Goal: Task Accomplishment & Management: Manage account settings

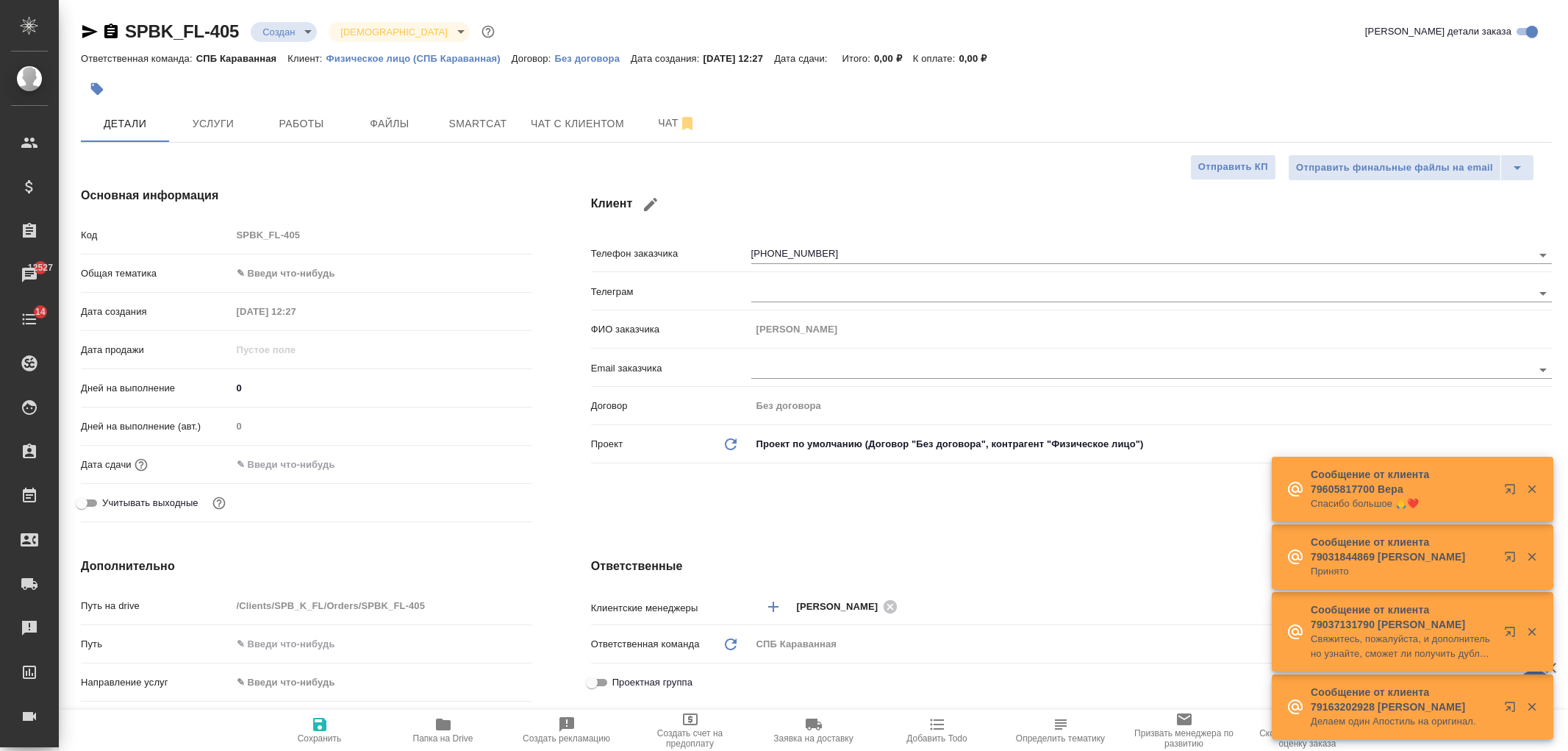
select select "RU"
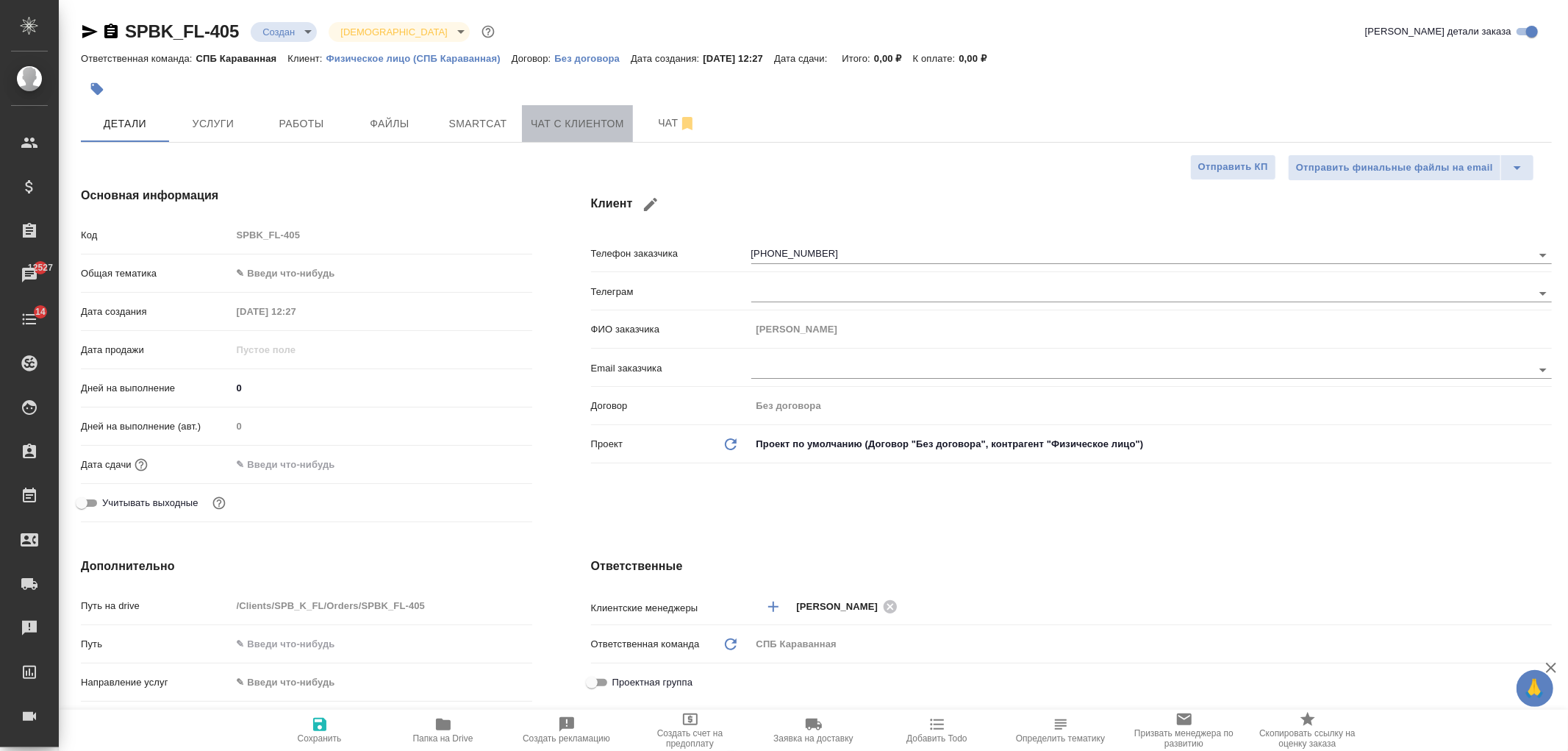
click at [589, 129] on span "Чат с клиентом" at bounding box center [577, 124] width 94 height 18
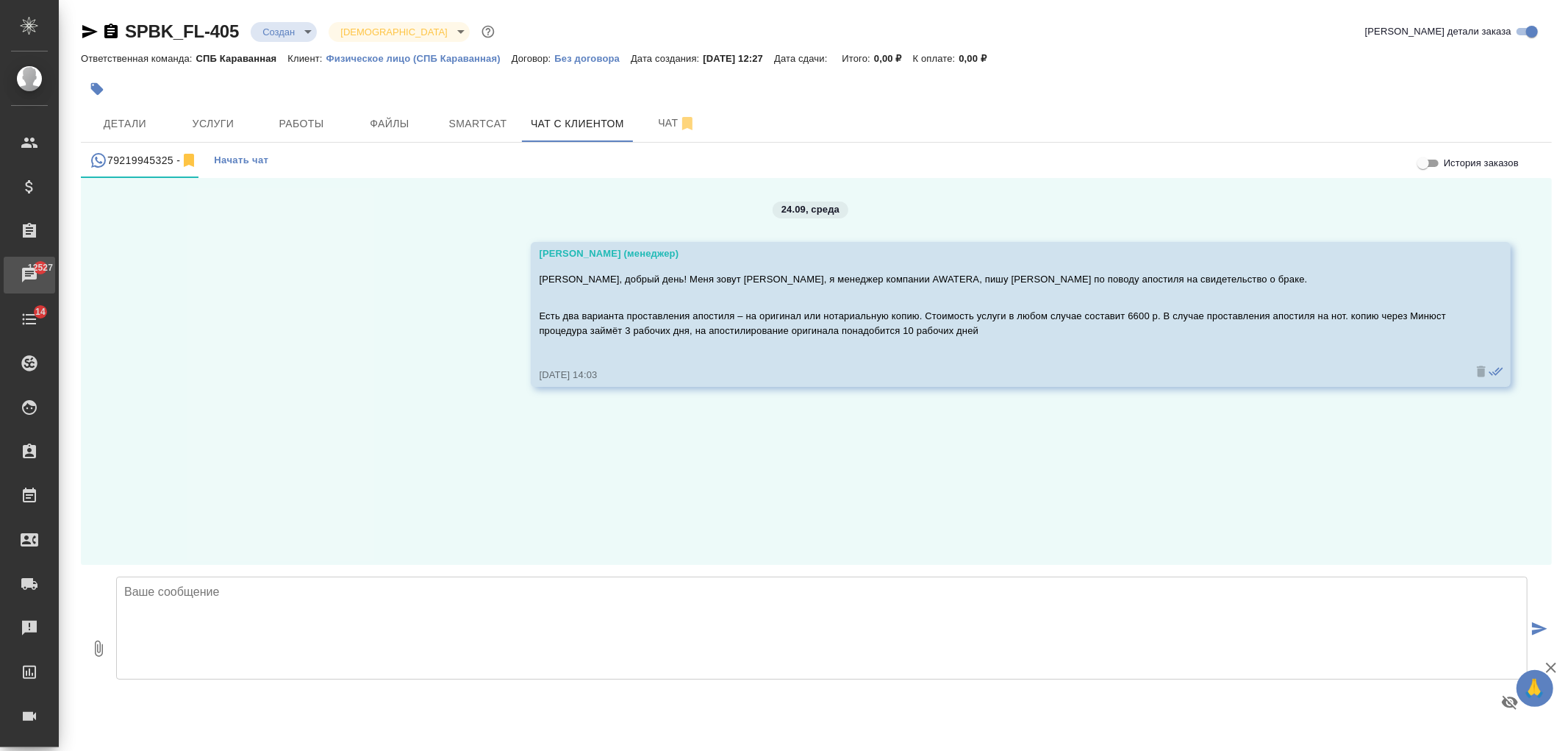
click at [30, 284] on div "Чаты" at bounding box center [11, 275] width 37 height 22
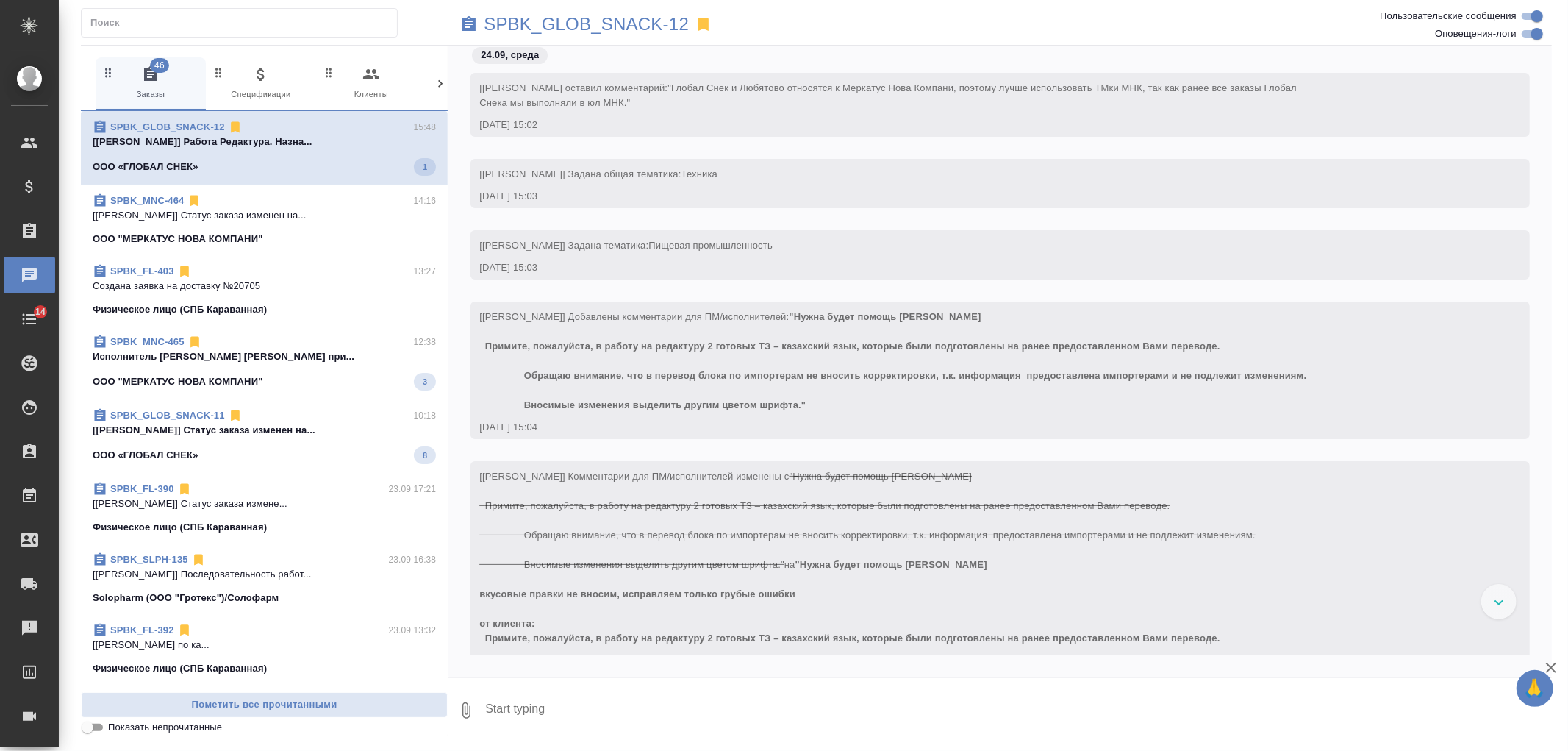
scroll to position [835, 0]
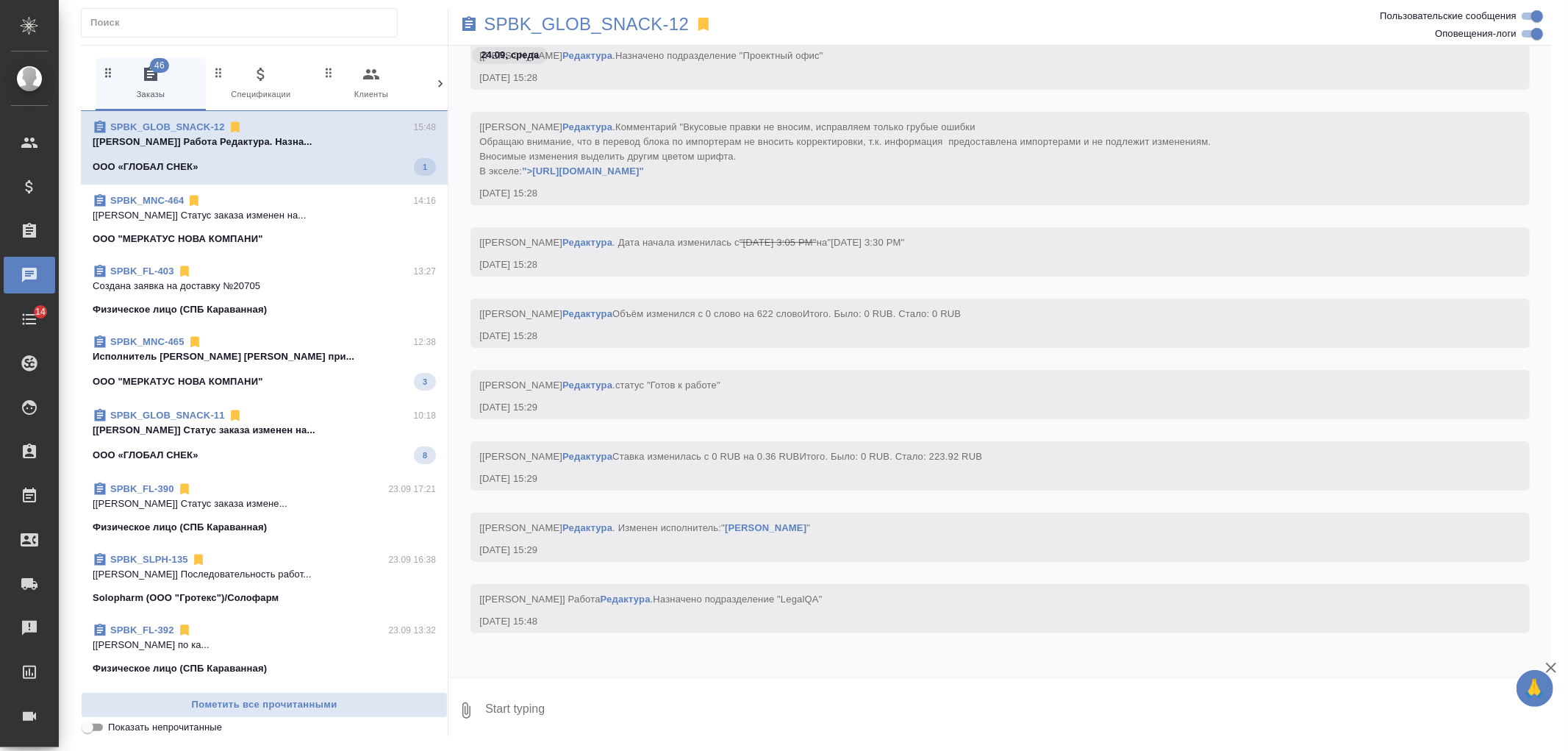
click at [441, 84] on icon at bounding box center [441, 84] width 5 height 8
click at [377, 77] on icon "button" at bounding box center [377, 74] width 17 height 18
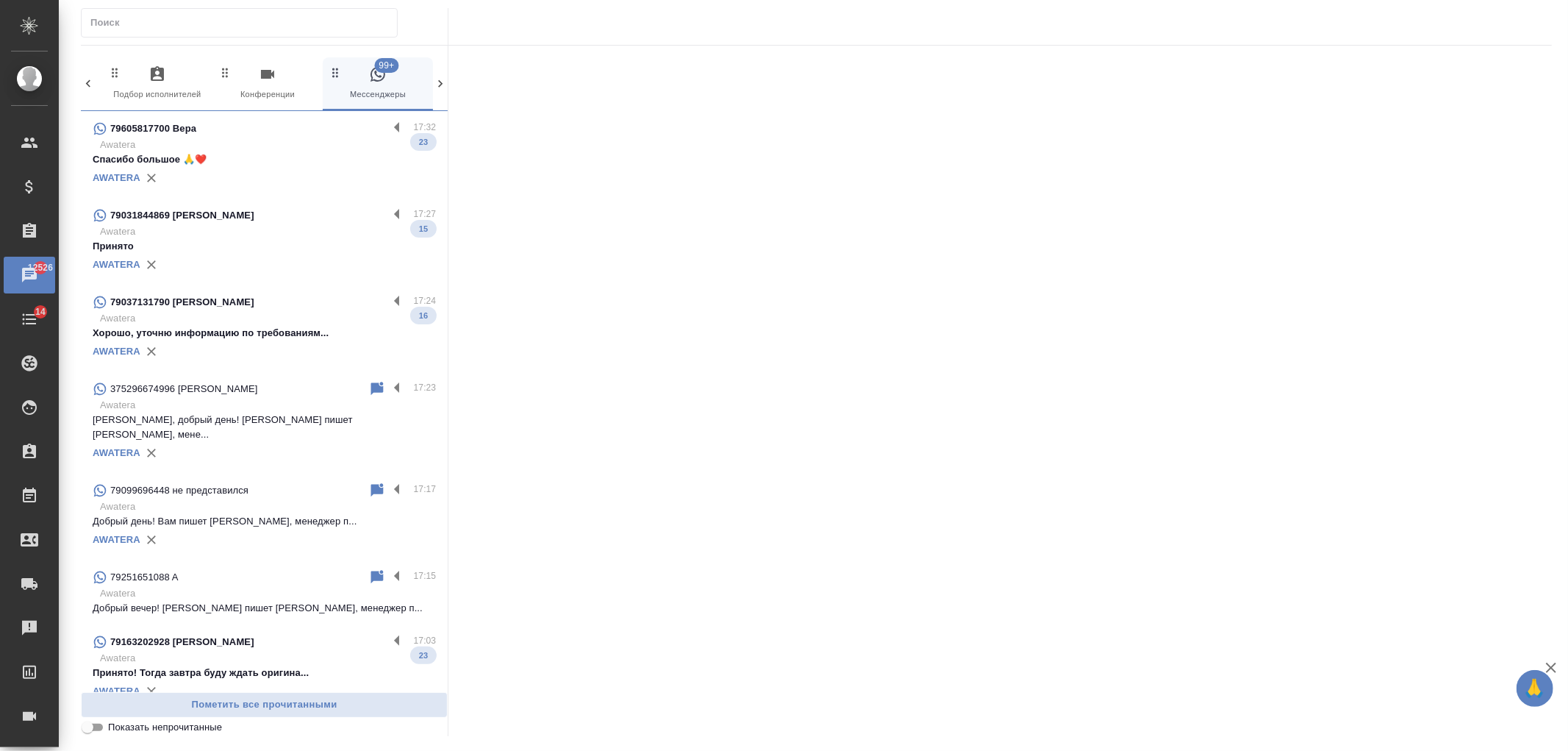
click at [276, 412] on p "Юлия, добрый день! Вам пишет Мария, мене..." at bounding box center [264, 427] width 343 height 30
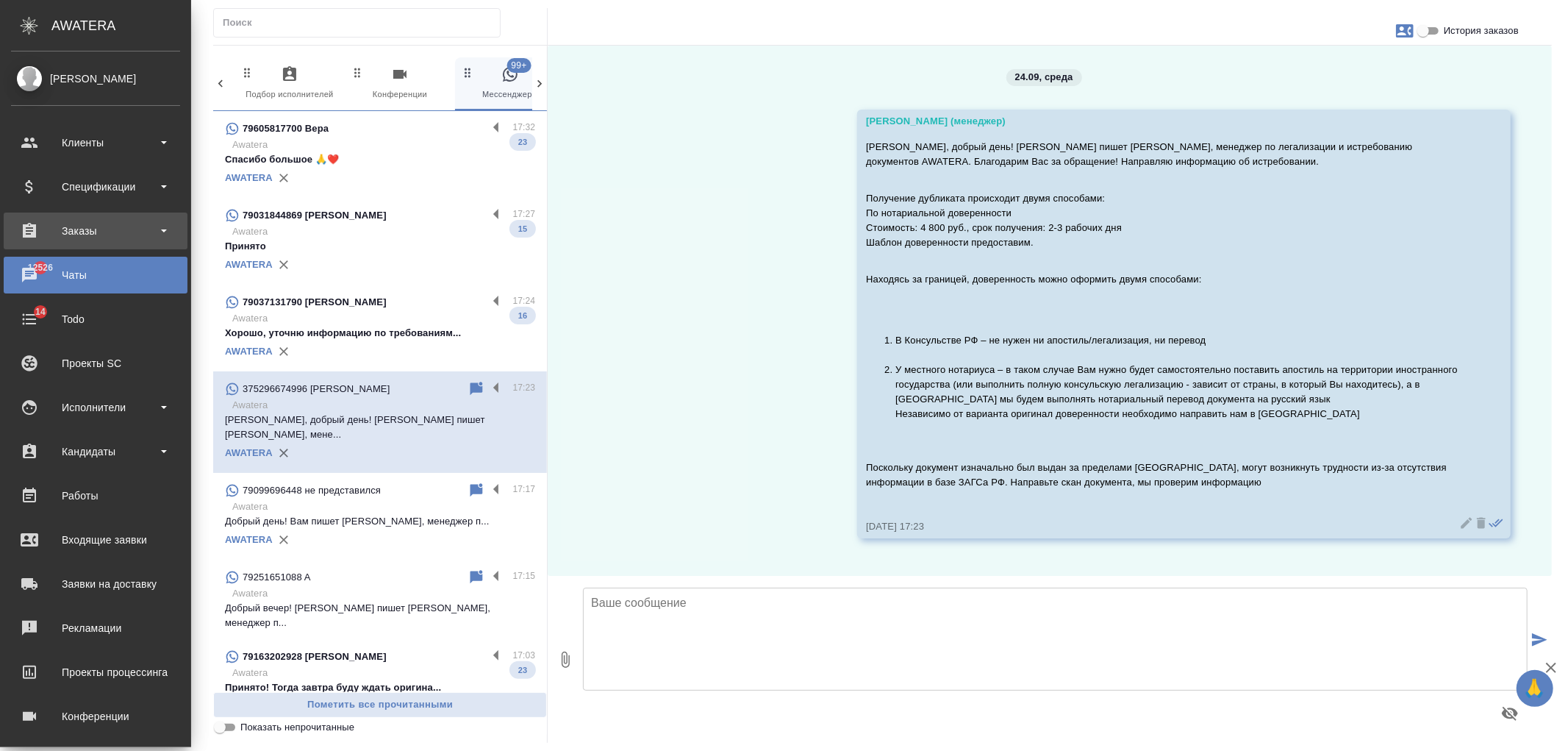
click at [105, 227] on div "Заказы" at bounding box center [95, 231] width 169 height 22
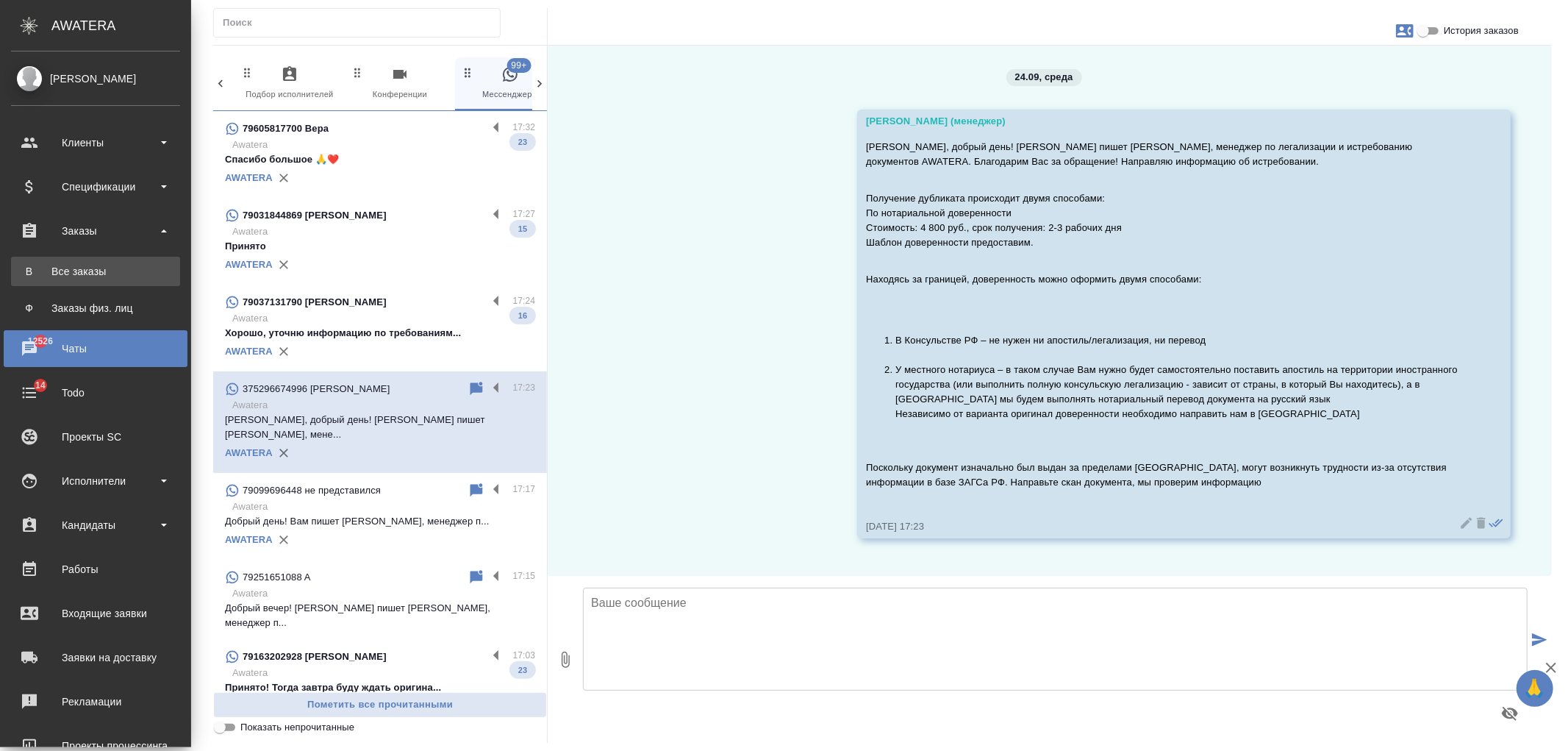
click at [111, 269] on div "Все заказы" at bounding box center [95, 271] width 154 height 14
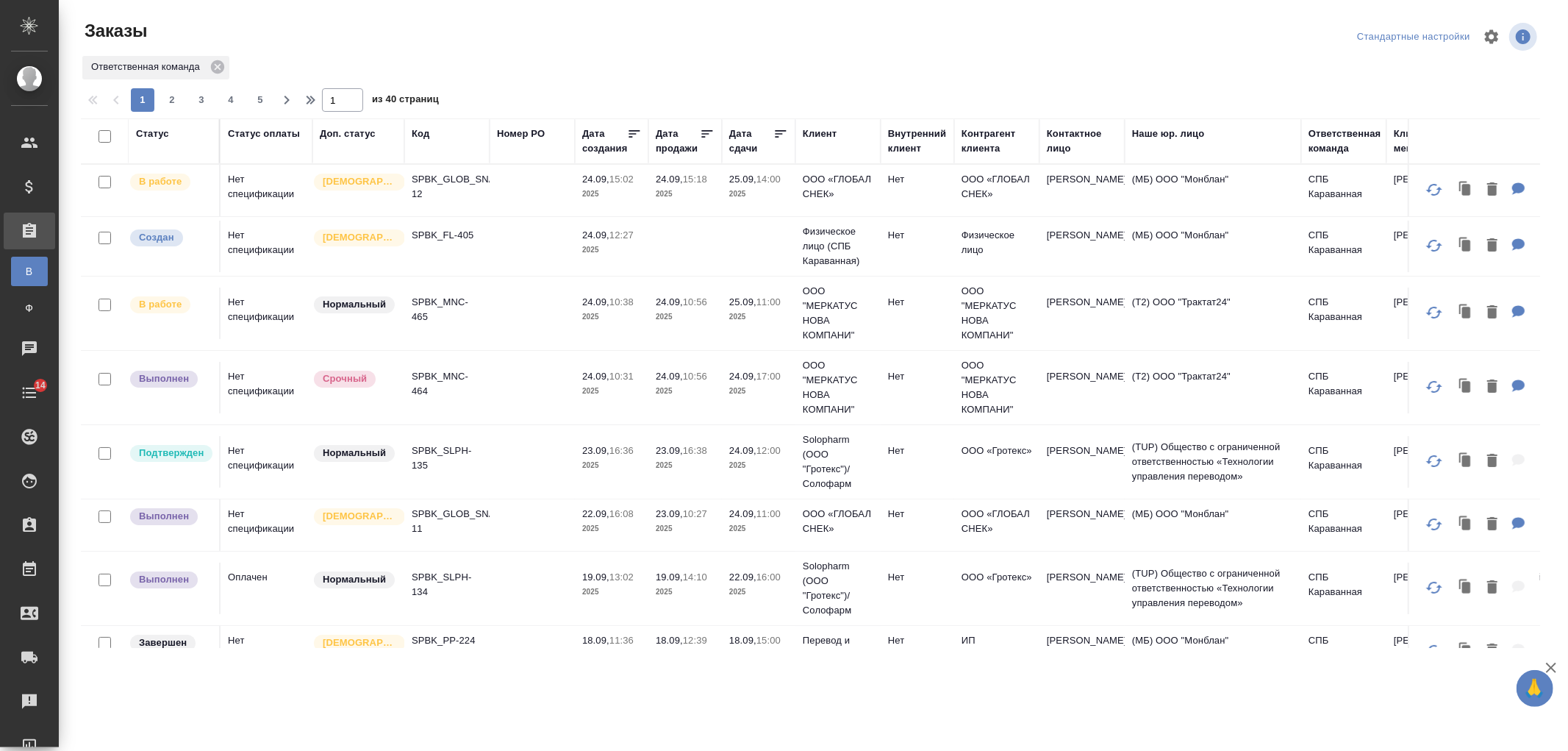
click at [1335, 138] on div "Ответственная команда" at bounding box center [1345, 141] width 73 height 30
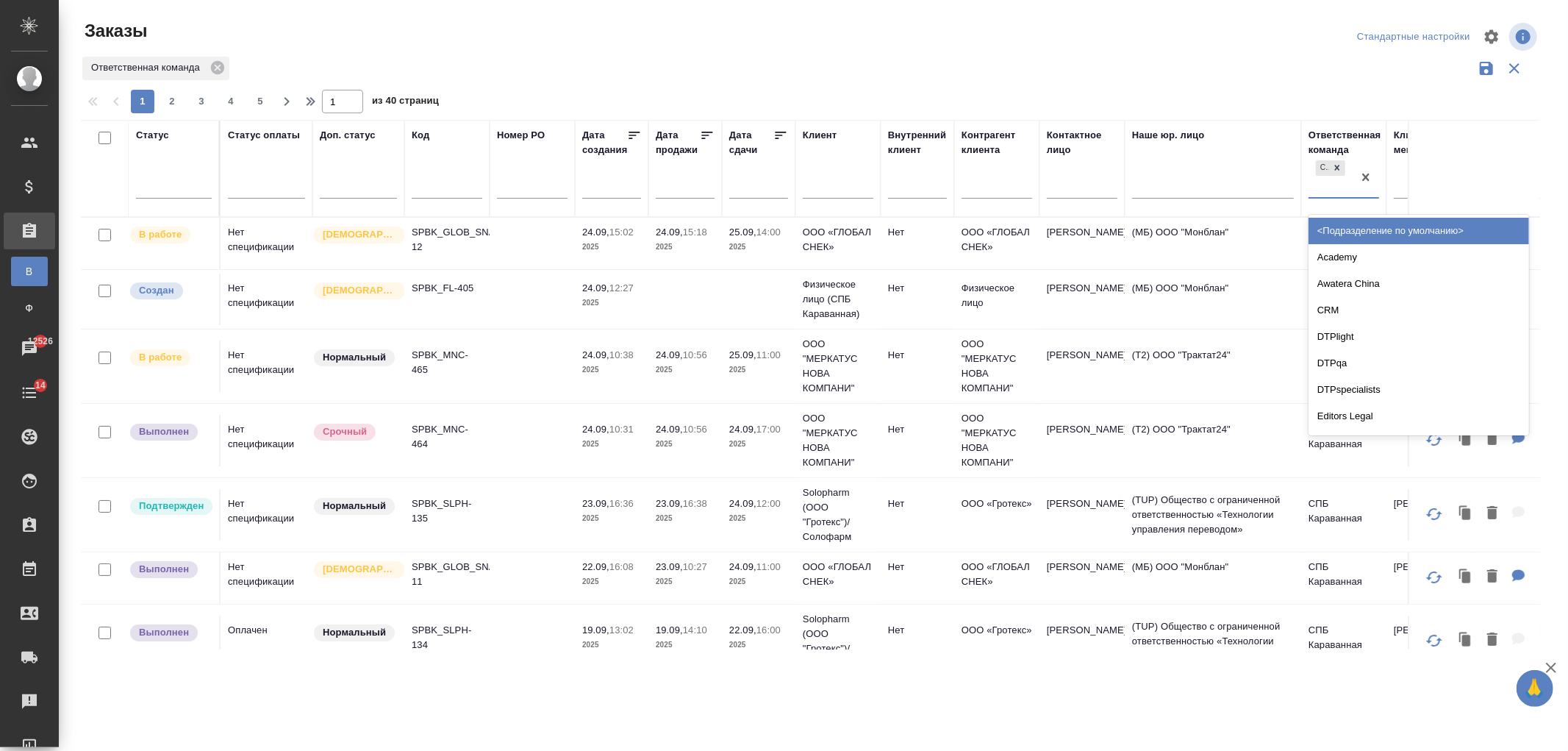
click at [1336, 189] on div "СПБ Караванная" at bounding box center [1331, 177] width 44 height 40
type input "крыл"
click at [1360, 231] on div "Крылатское" at bounding box center [1419, 231] width 221 height 27
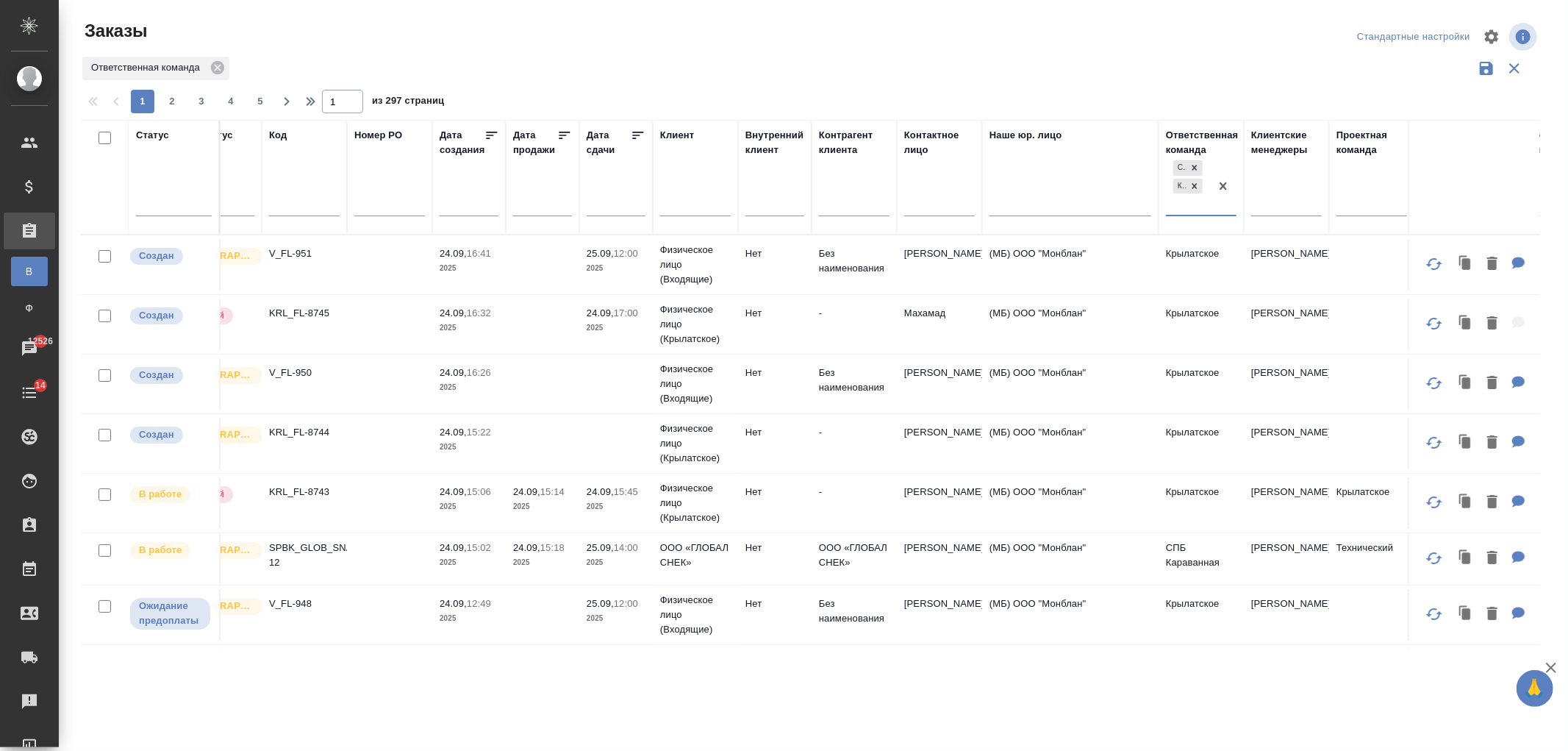
scroll to position [0, 154]
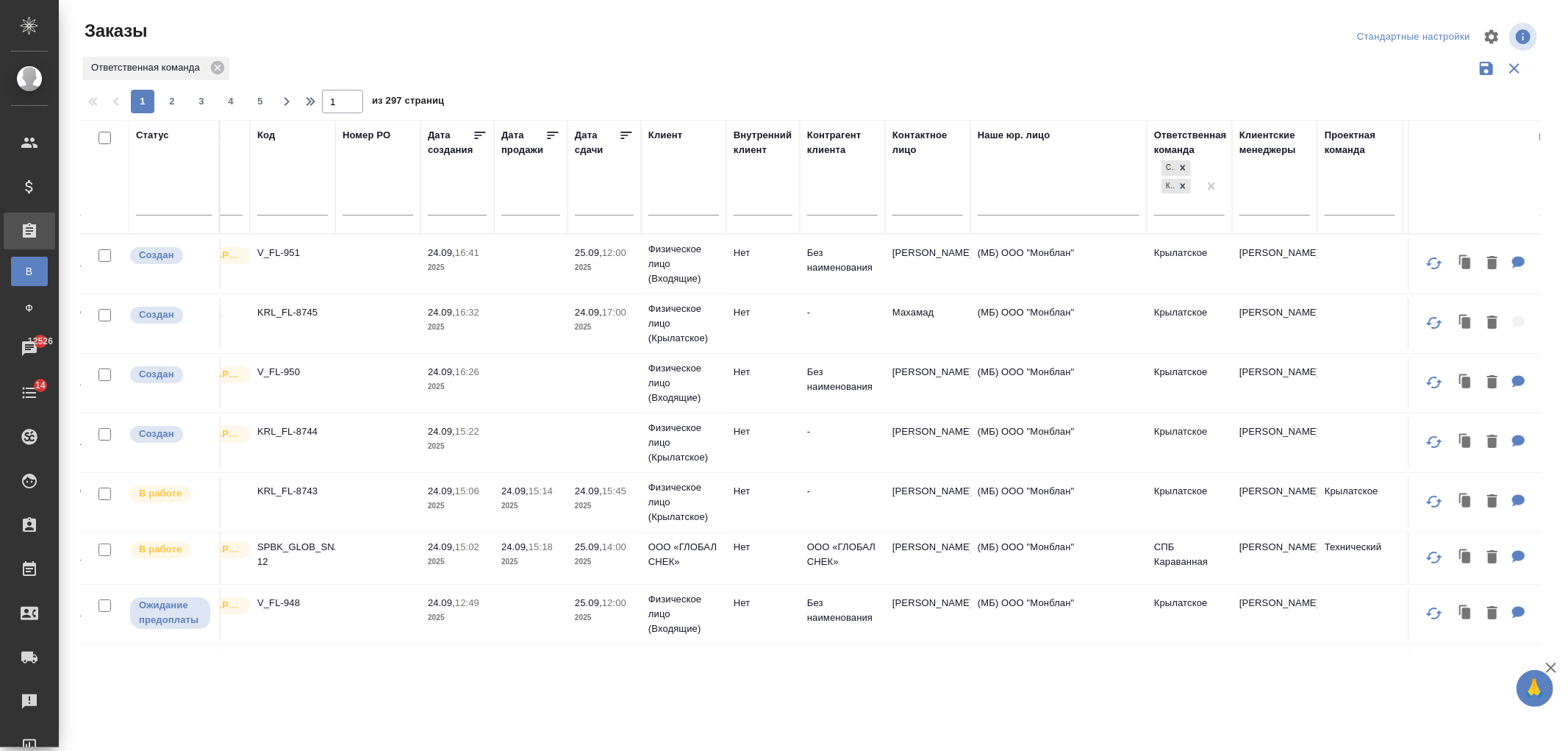
click at [937, 444] on td "Олег" at bounding box center [927, 443] width 85 height 52
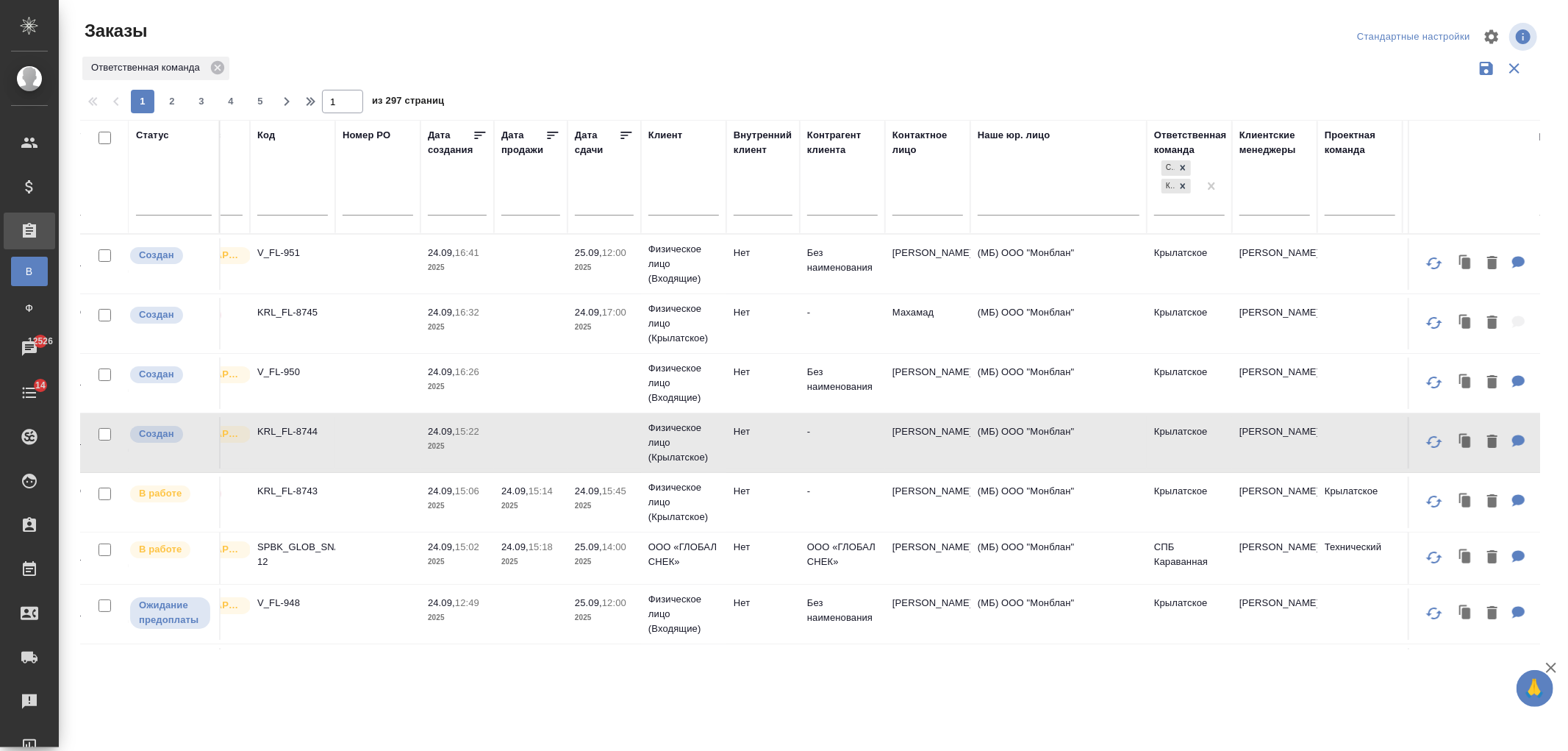
click at [1140, 372] on td "(МБ) ООО "Монблан"" at bounding box center [1059, 383] width 177 height 52
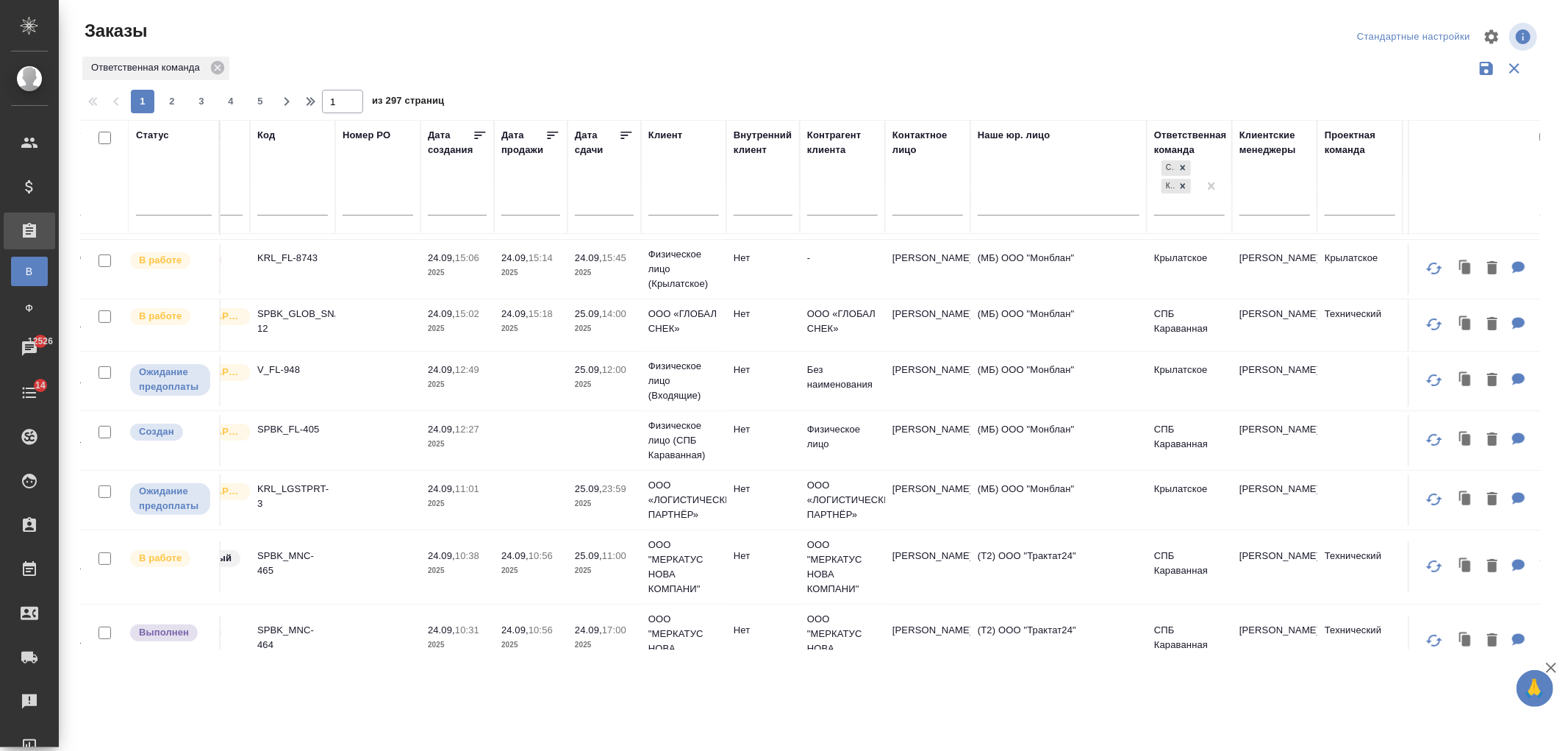
scroll to position [233, 394]
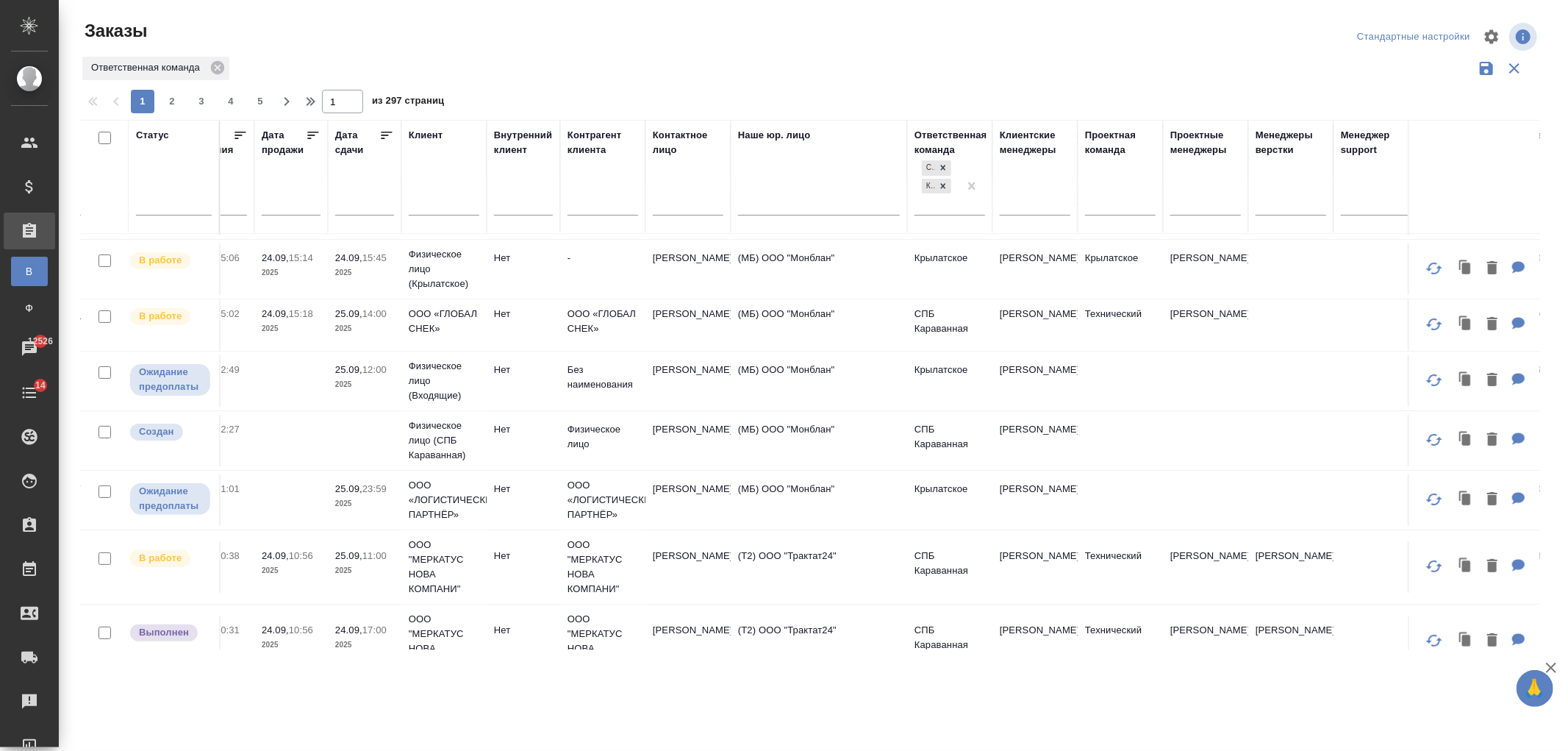
click at [963, 379] on td "Крылатское" at bounding box center [949, 381] width 85 height 52
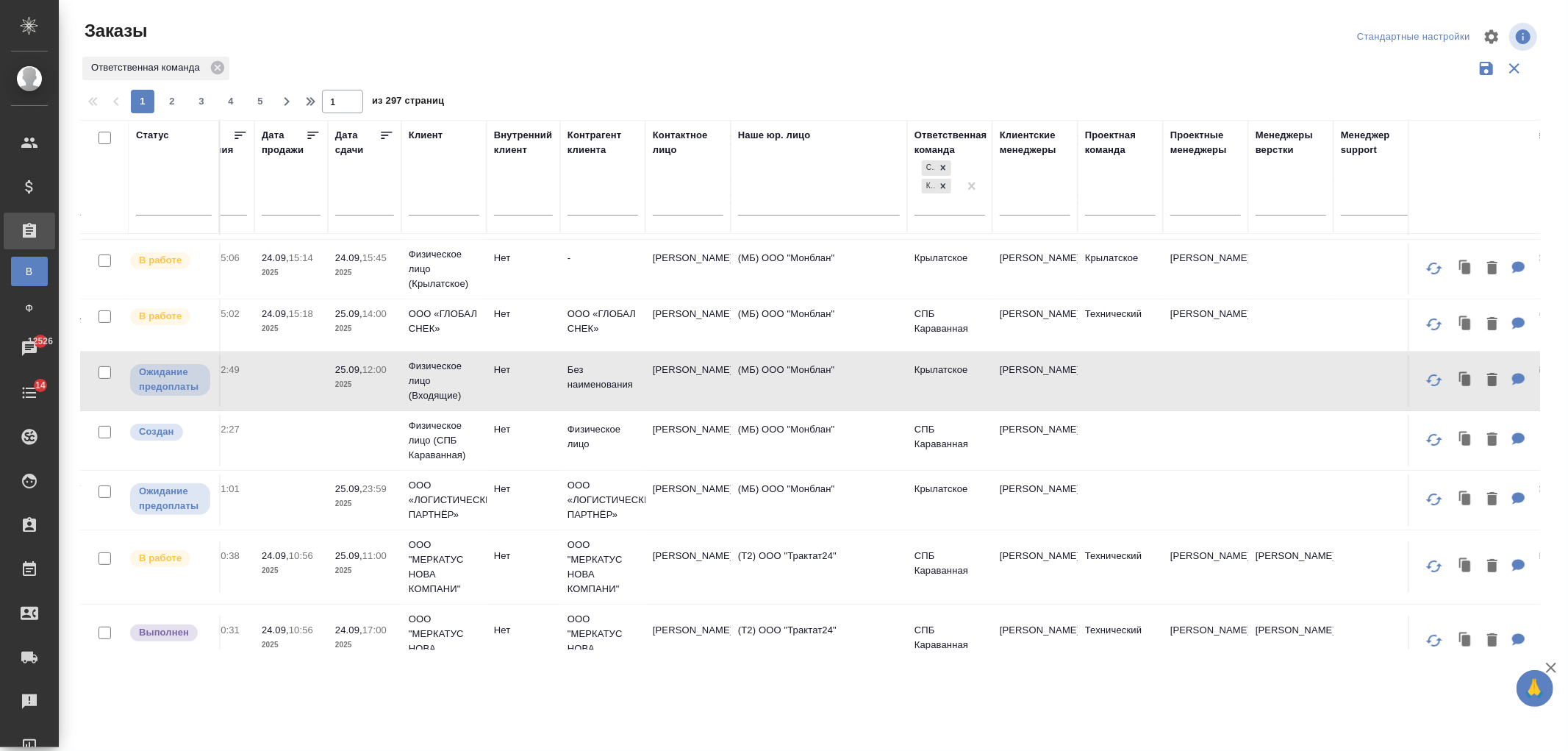
click at [1080, 509] on td at bounding box center [1121, 500] width 85 height 52
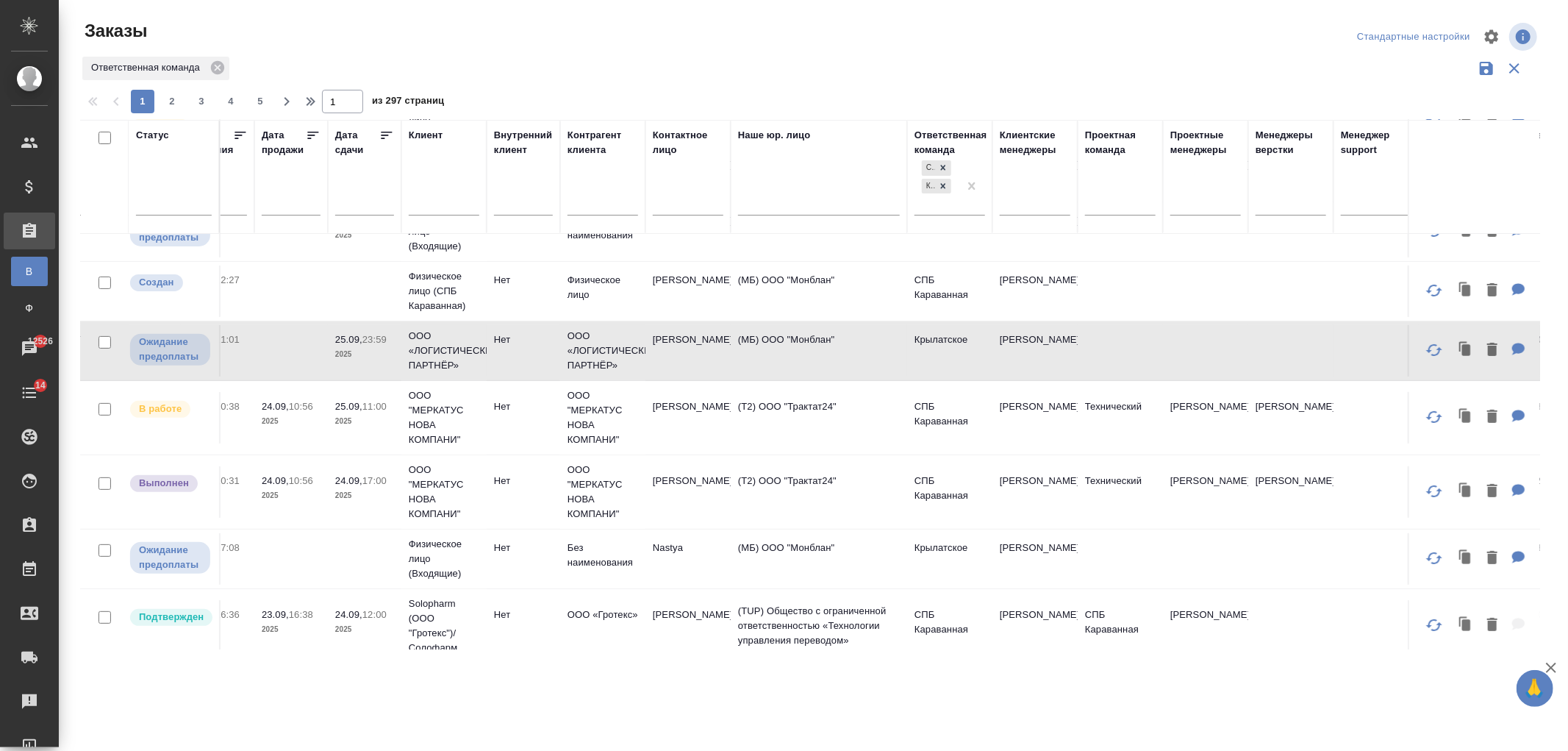
scroll to position [385, 394]
click at [1052, 556] on td "[PERSON_NAME]" at bounding box center [1035, 556] width 85 height 52
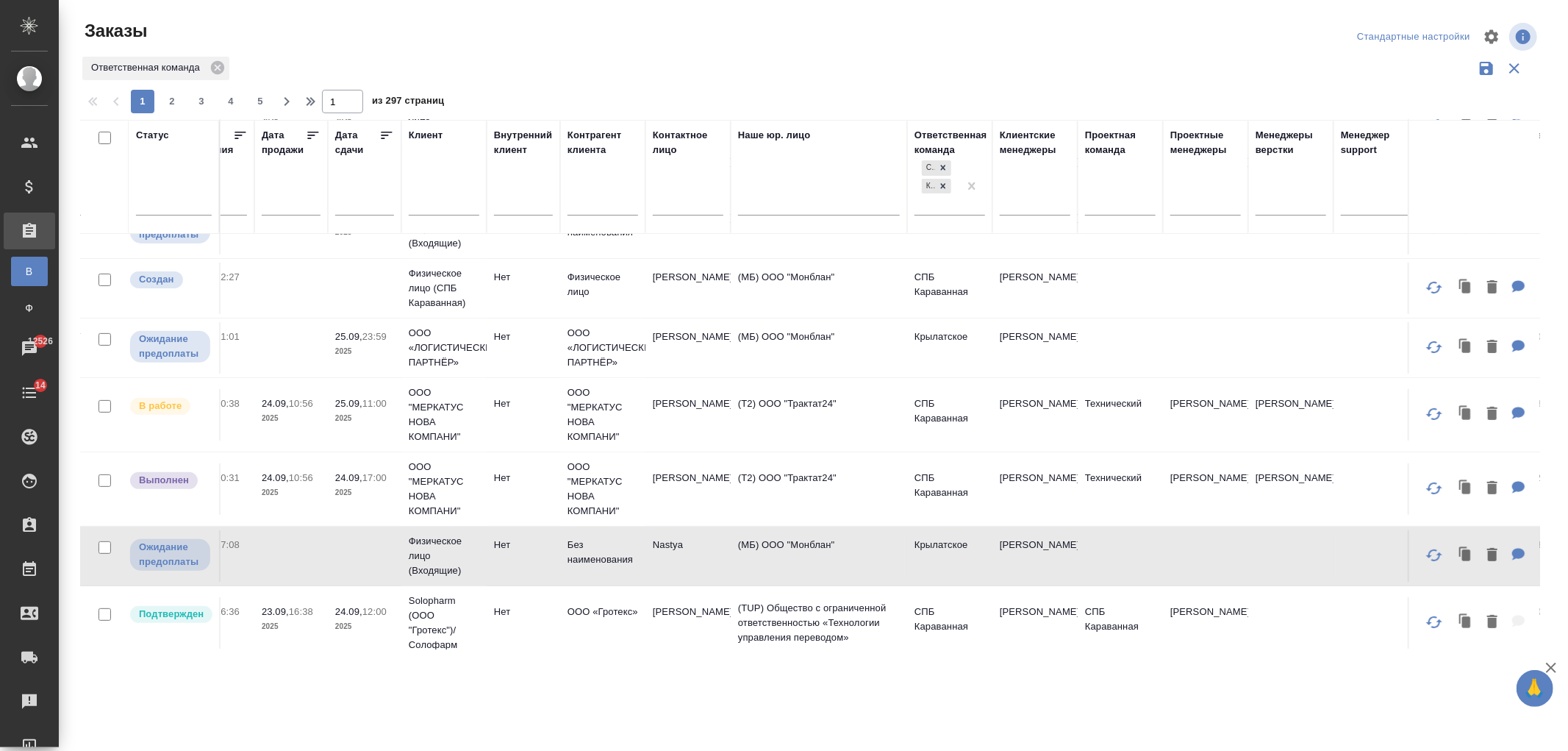
drag, startPoint x: 706, startPoint y: 652, endPoint x: 520, endPoint y: 641, distance: 186.3
click at [482, 669] on div ".cls-1 fill:#fff; AWATERA Ivanova Arina Клиенты Спецификации Заказы В Все заказ…" at bounding box center [784, 375] width 1568 height 751
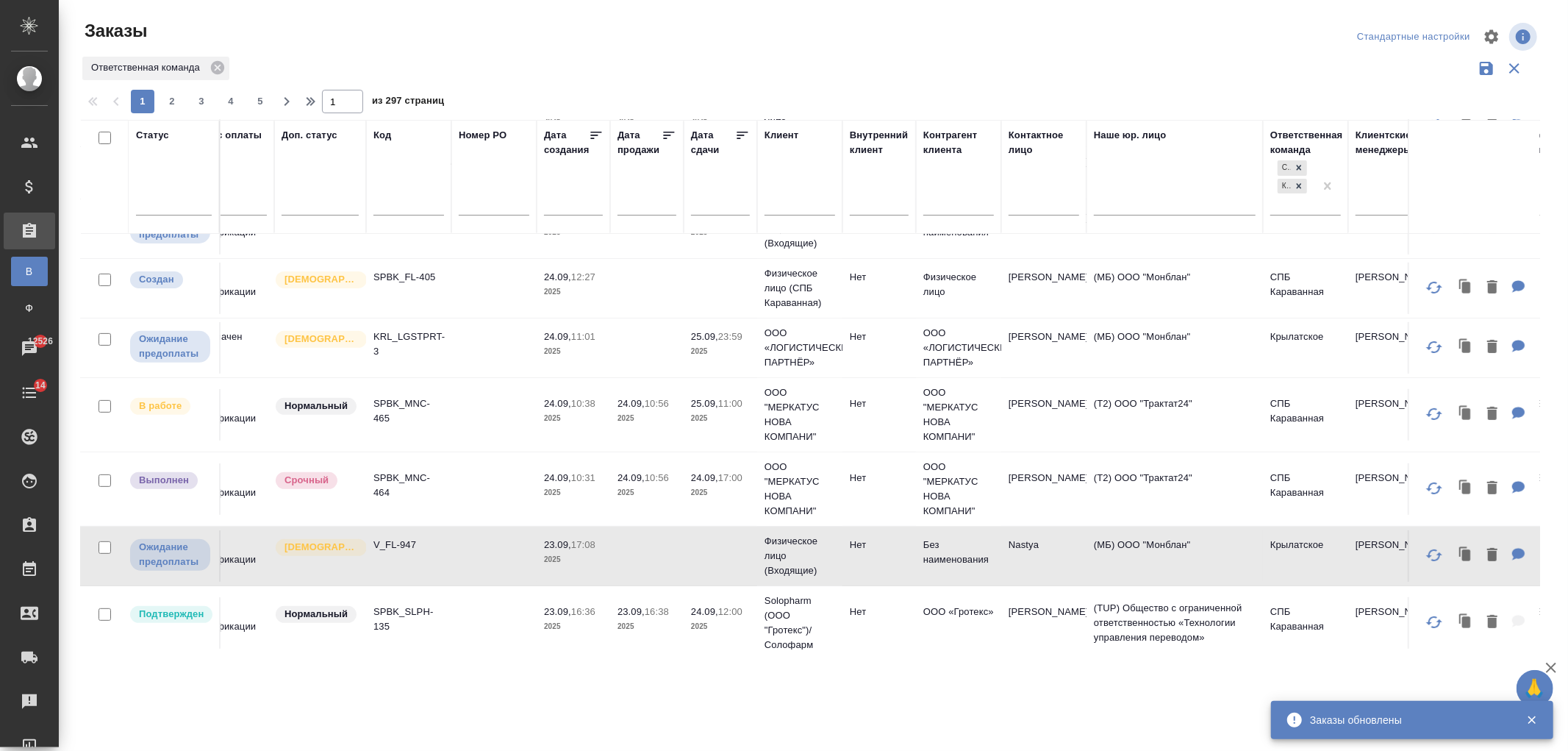
scroll to position [385, 0]
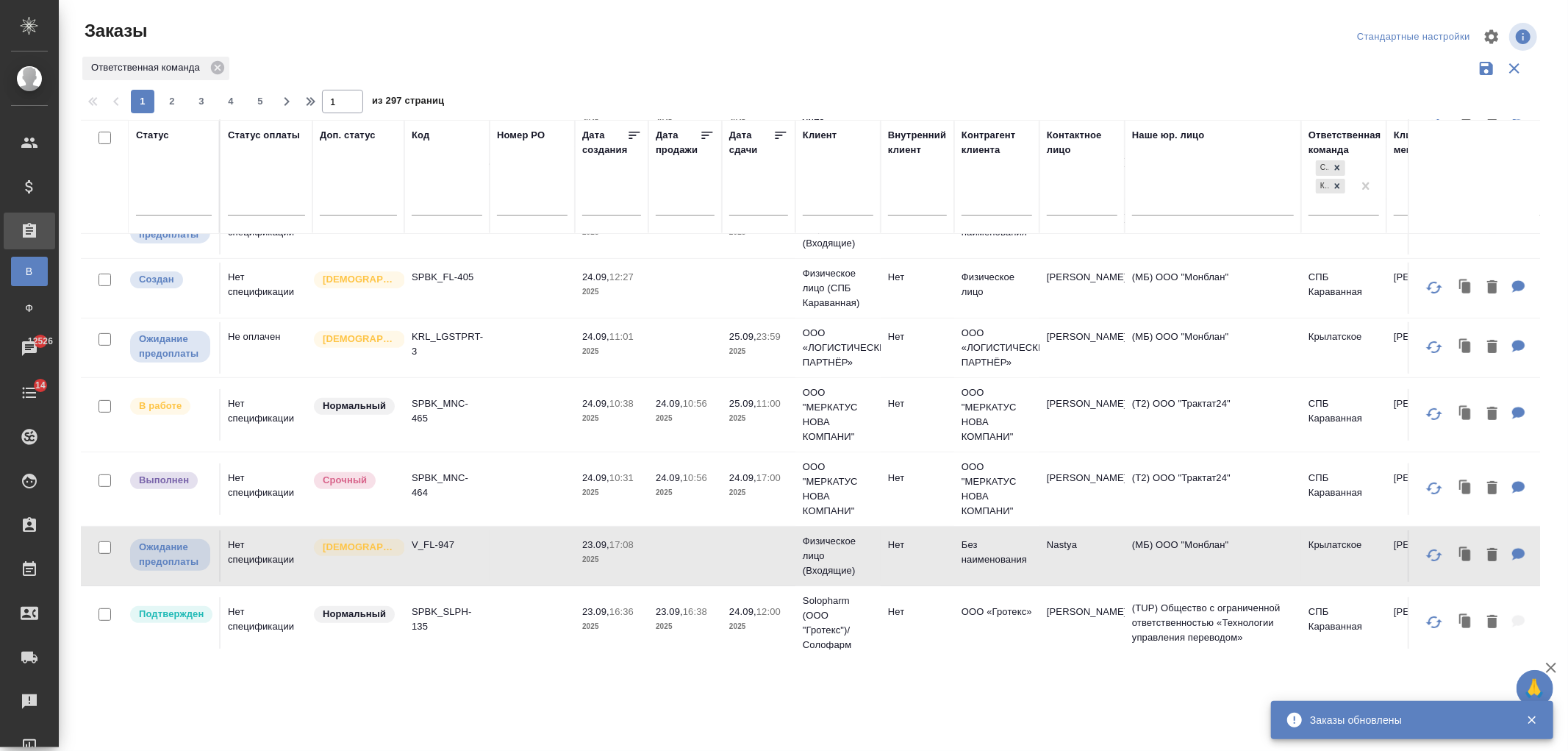
click at [515, 600] on td at bounding box center [533, 623] width 85 height 52
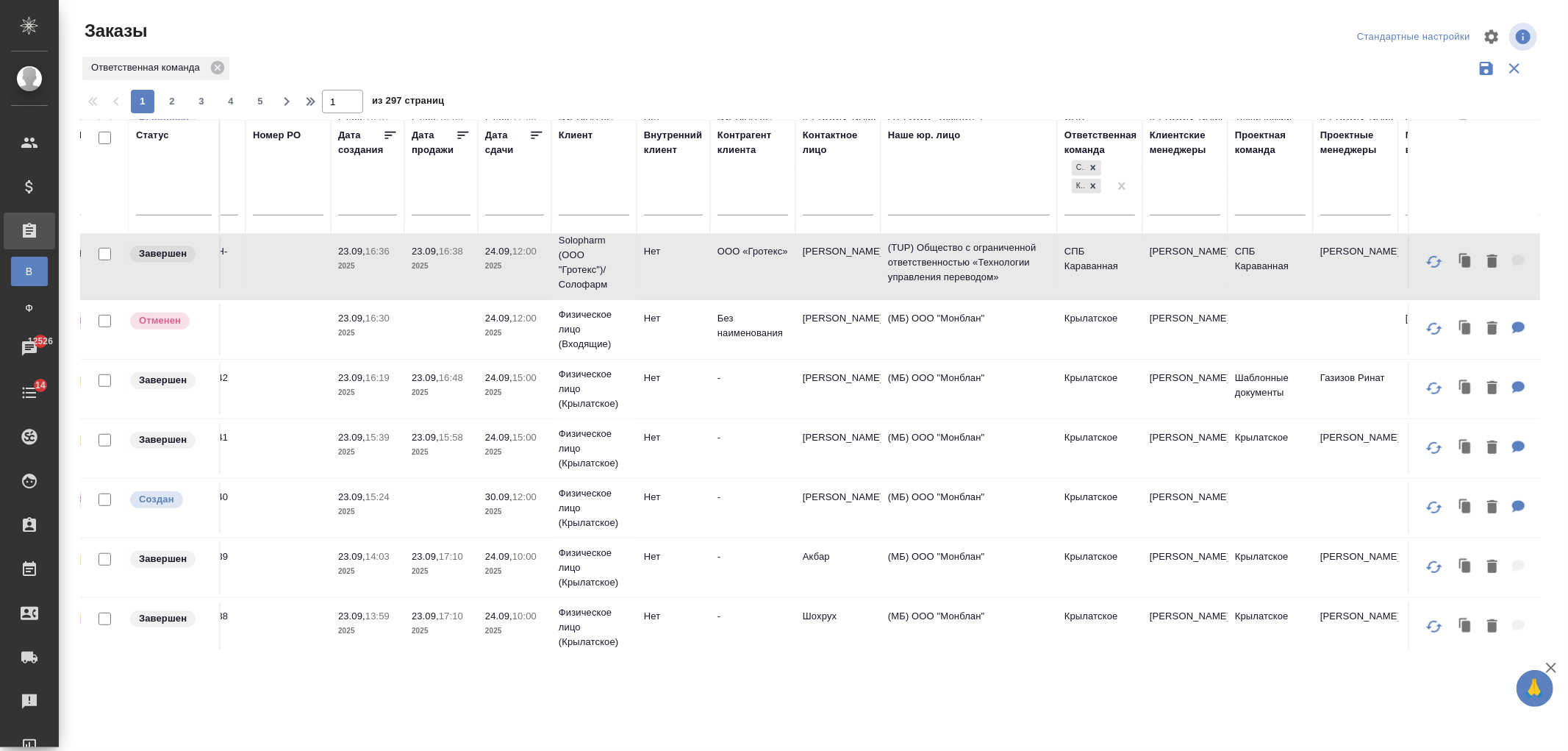
scroll to position [746, 475]
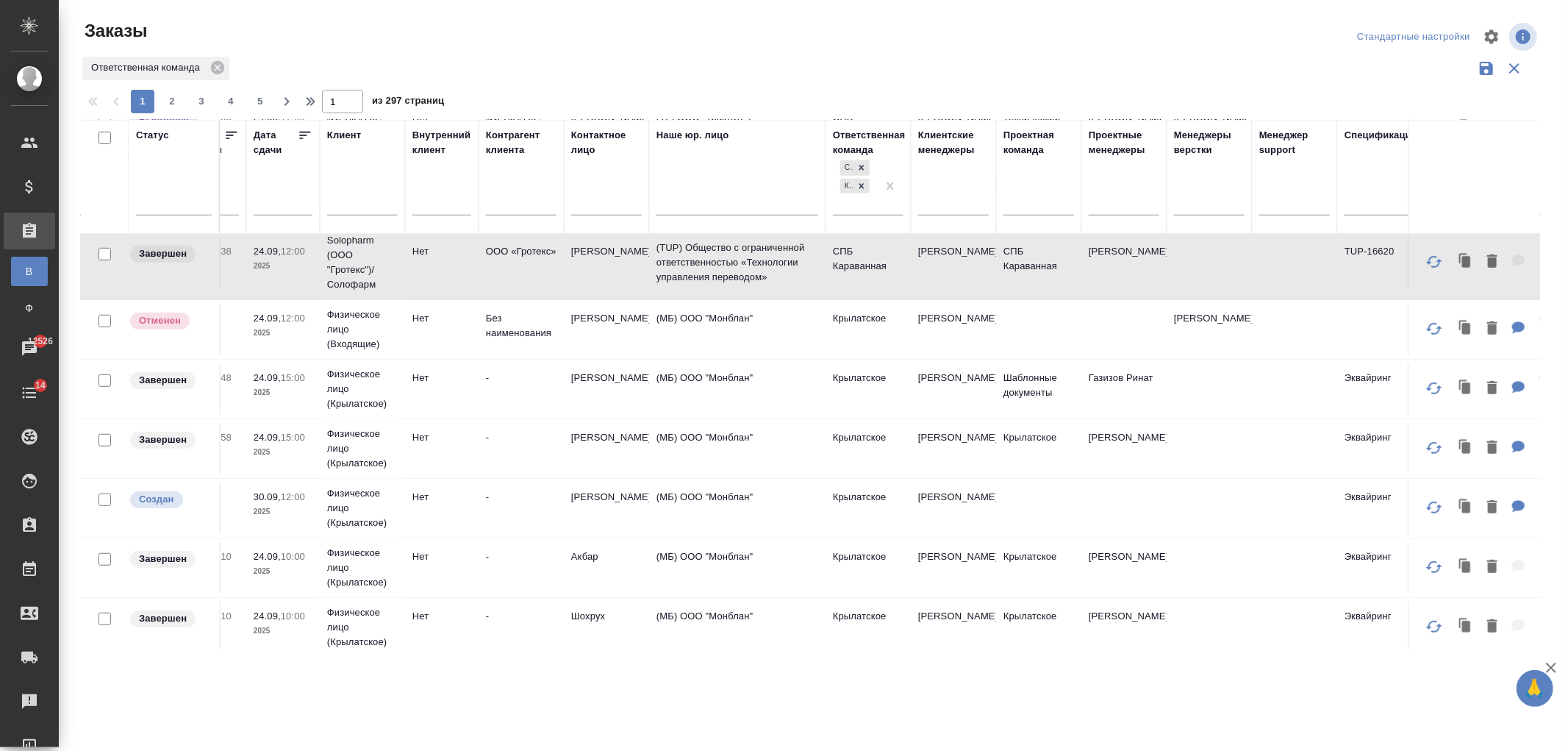
click at [1074, 341] on td at bounding box center [1038, 329] width 85 height 52
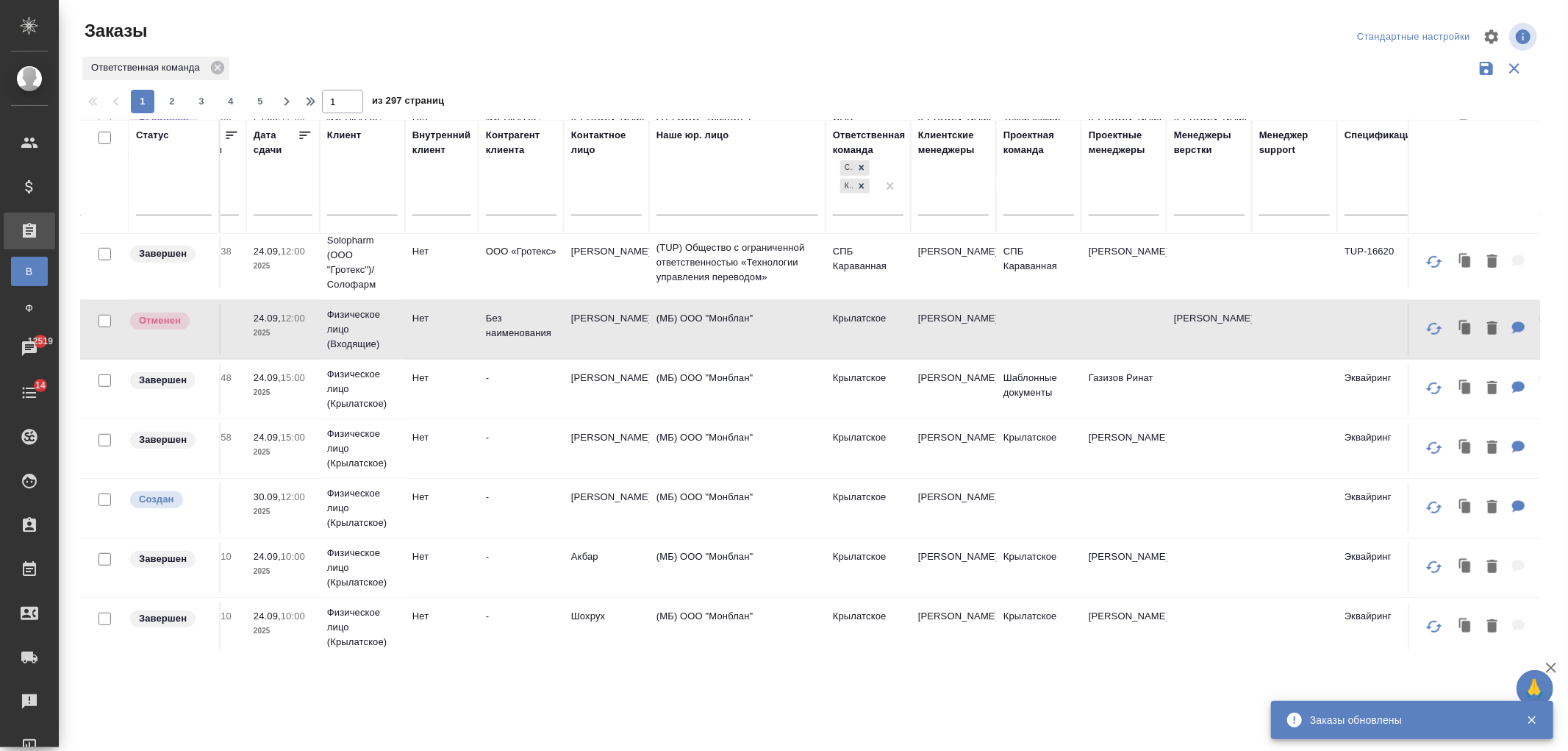
click at [1133, 393] on td "Газизов Ринат" at bounding box center [1124, 389] width 85 height 52
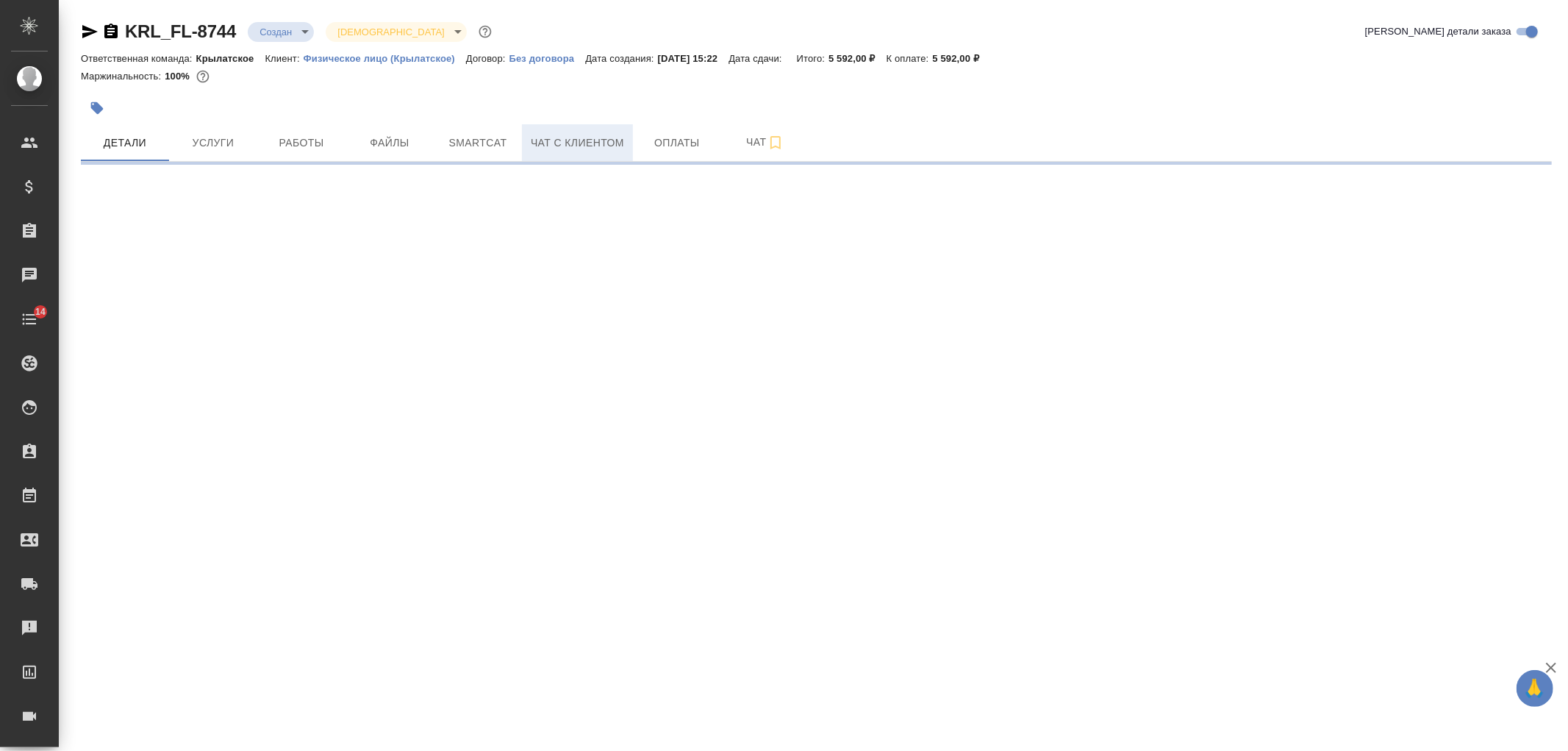
select select "RU"
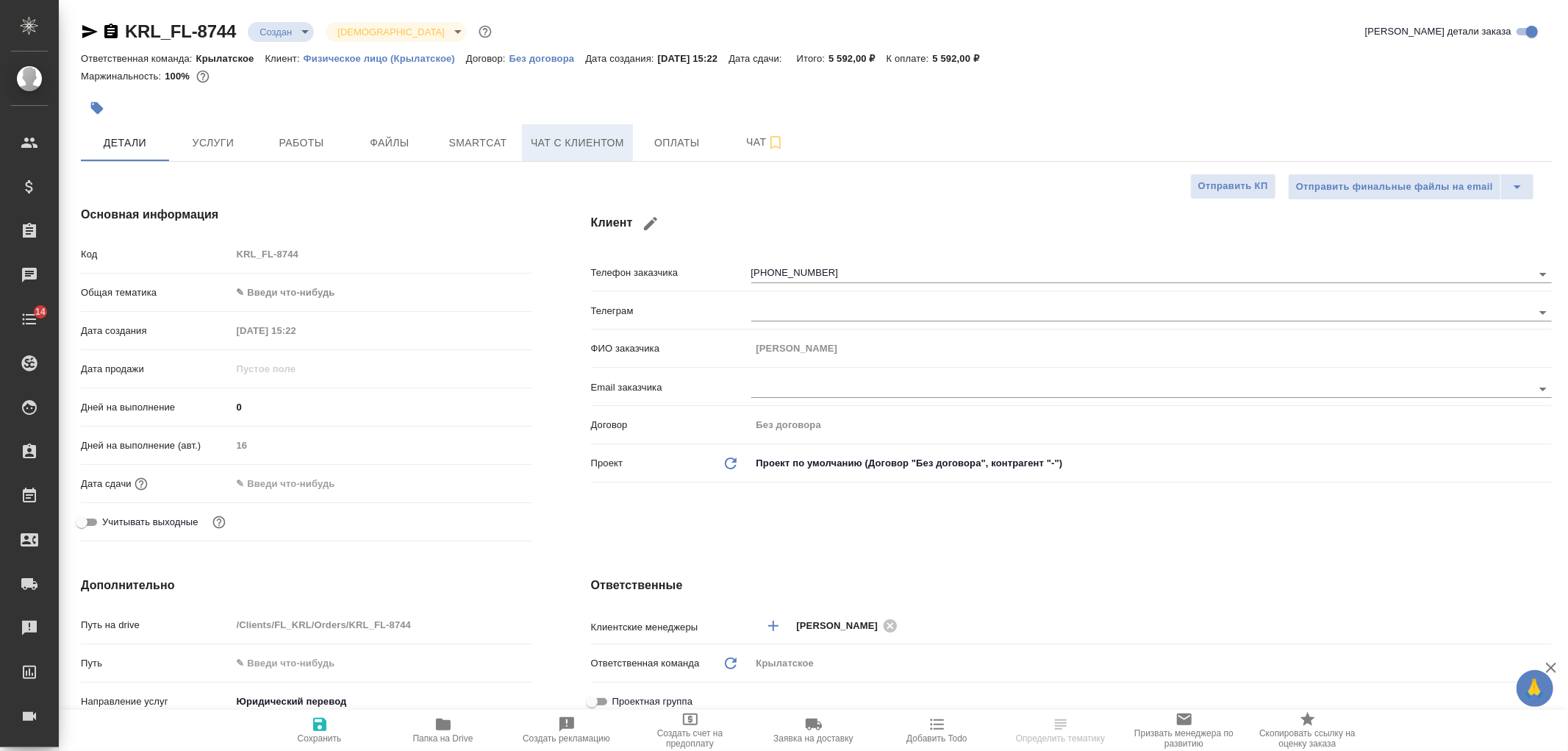
type textarea "x"
click at [589, 145] on span "Чат с клиентом" at bounding box center [577, 143] width 94 height 18
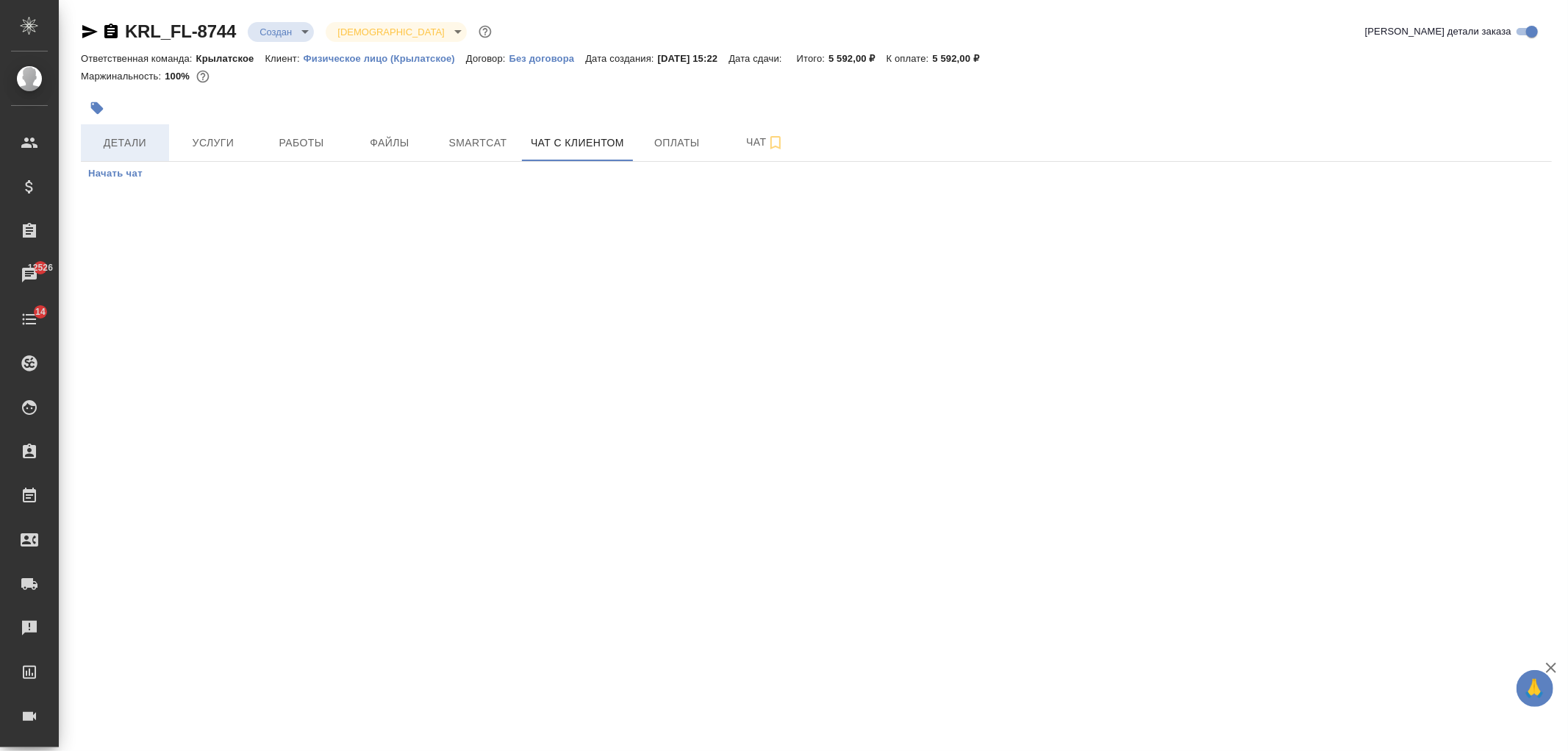
click at [143, 142] on span "Детали" at bounding box center [125, 143] width 71 height 18
select select "RU"
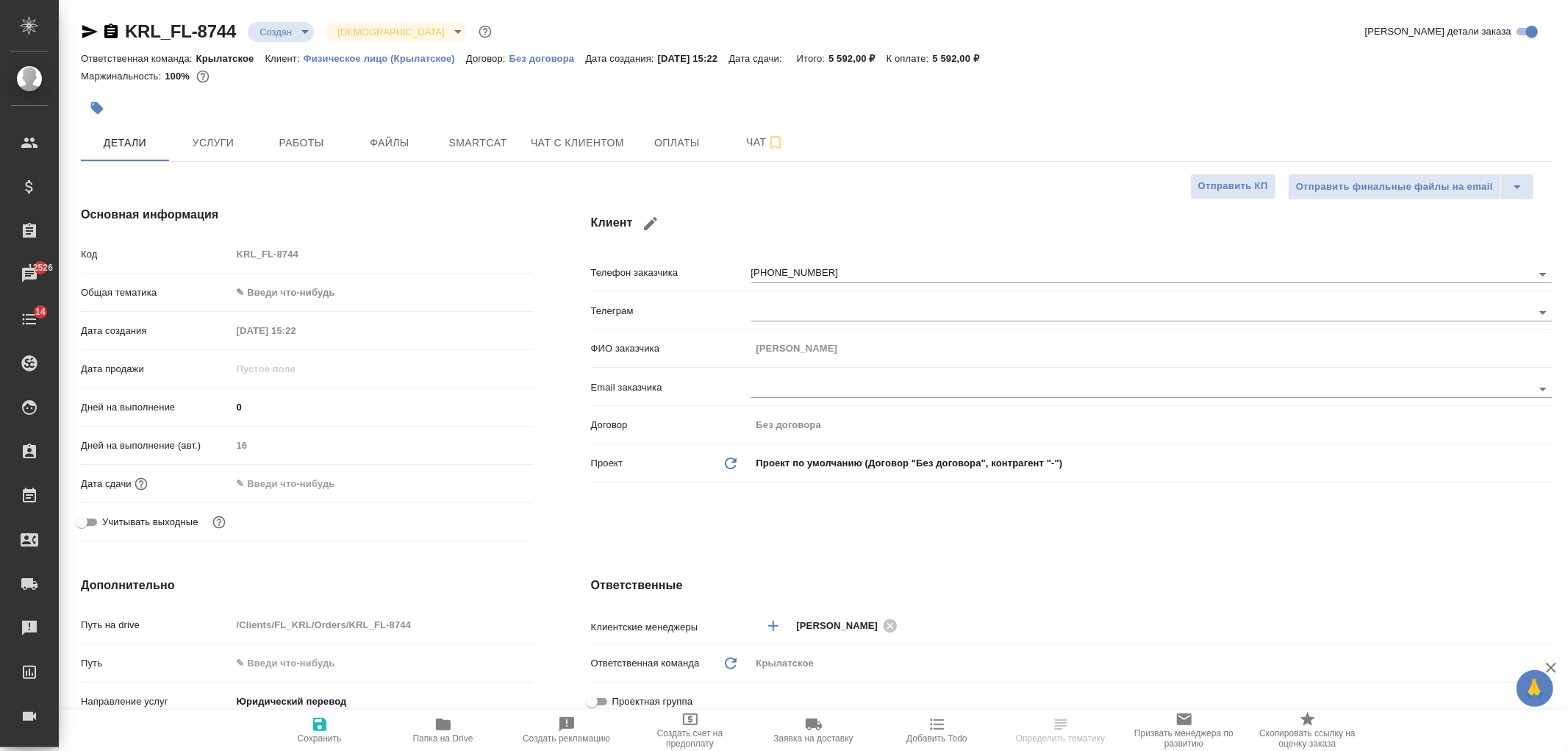
type textarea "x"
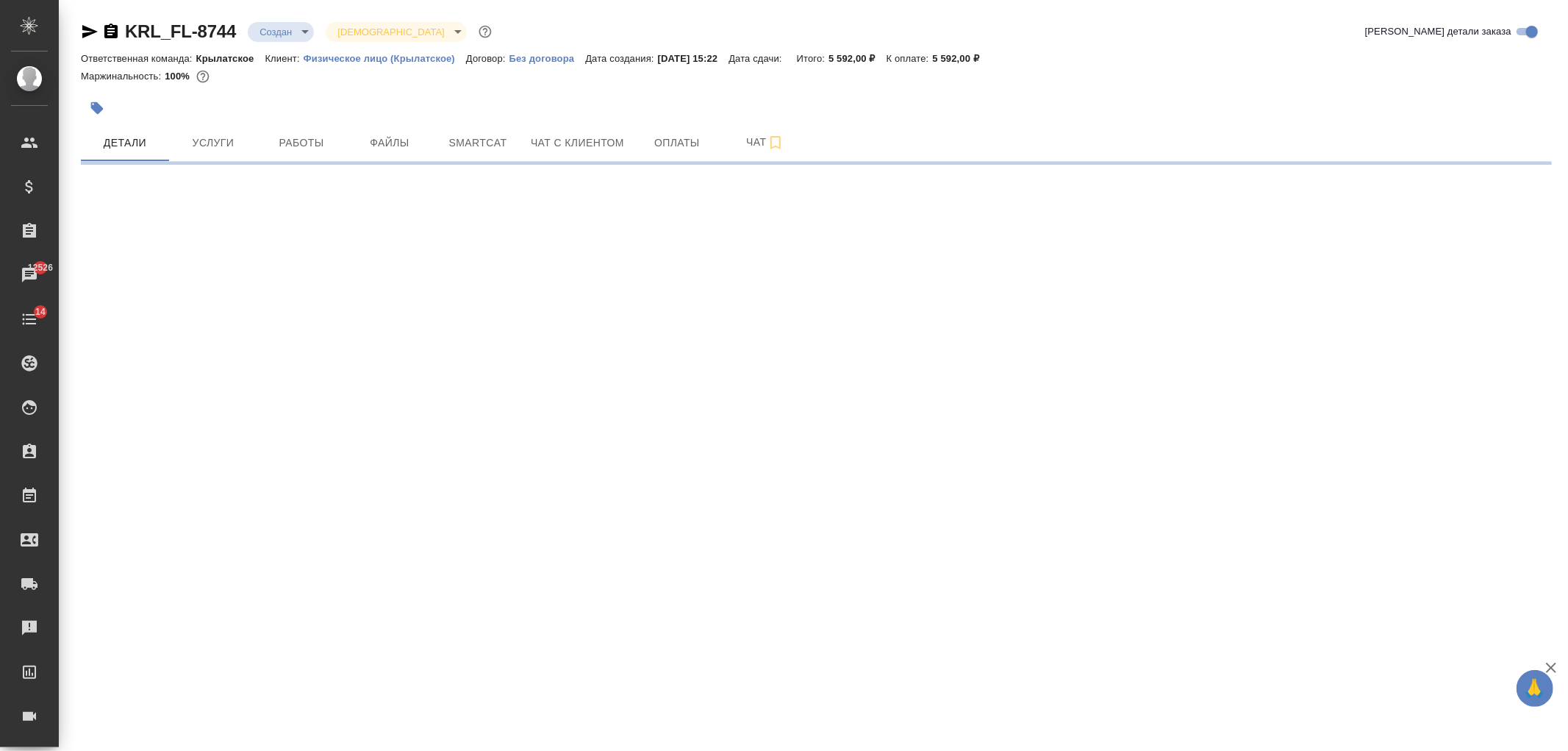
select select "RU"
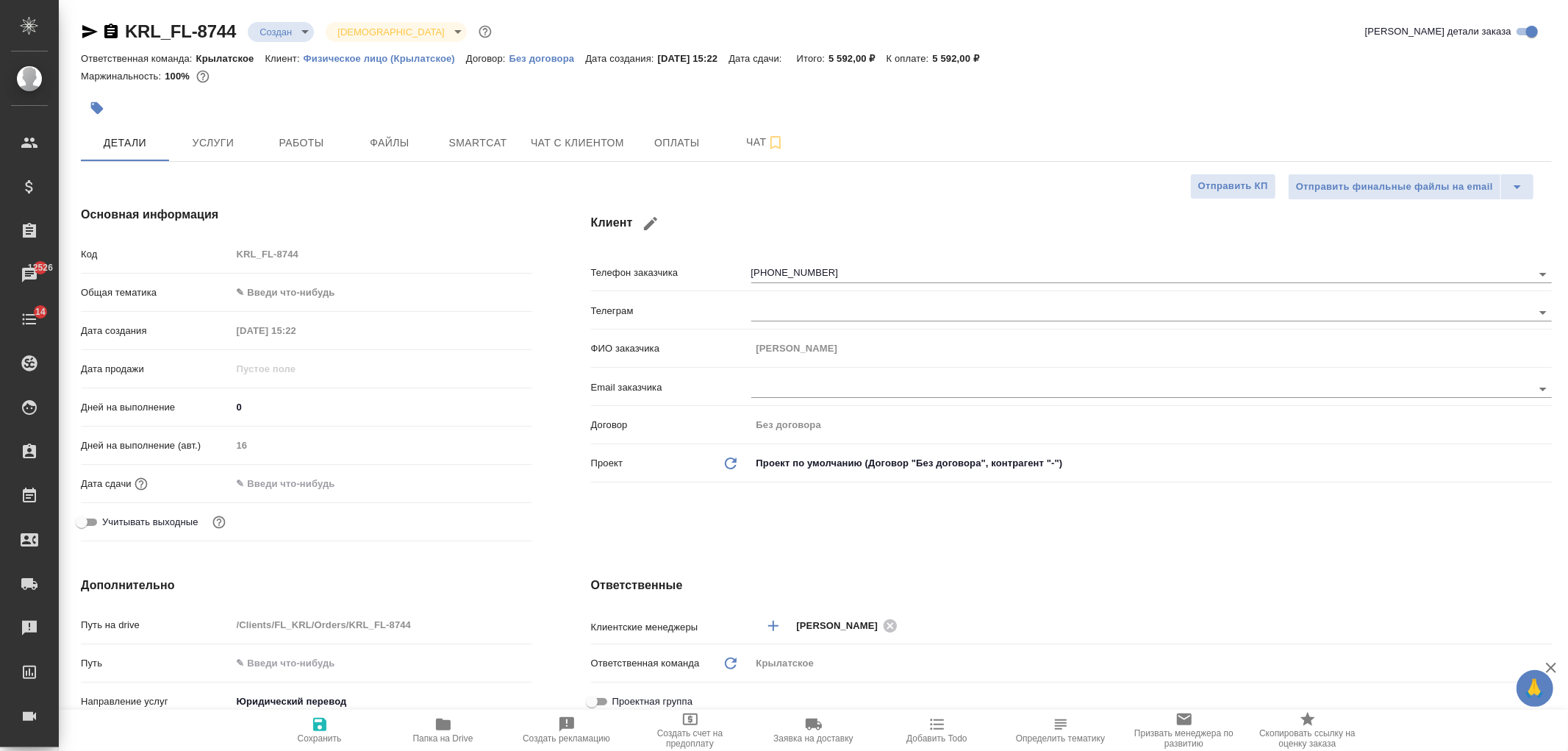
type textarea "x"
click at [634, 534] on div "Клиент Телефон заказчика +79851716751 Телеграм ФИО заказчика Олег Email заказчи…" at bounding box center [1071, 377] width 1019 height 400
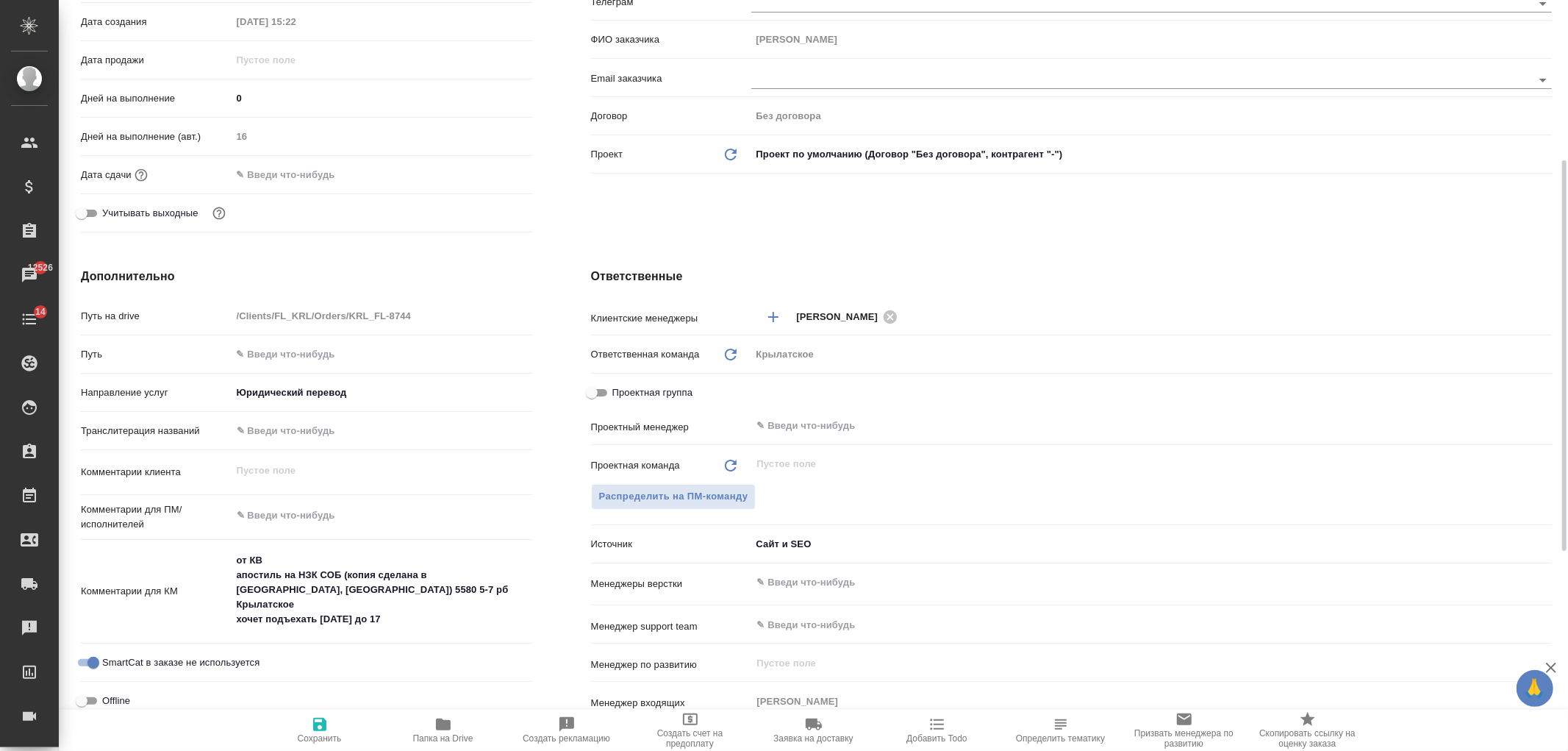
scroll to position [375, 0]
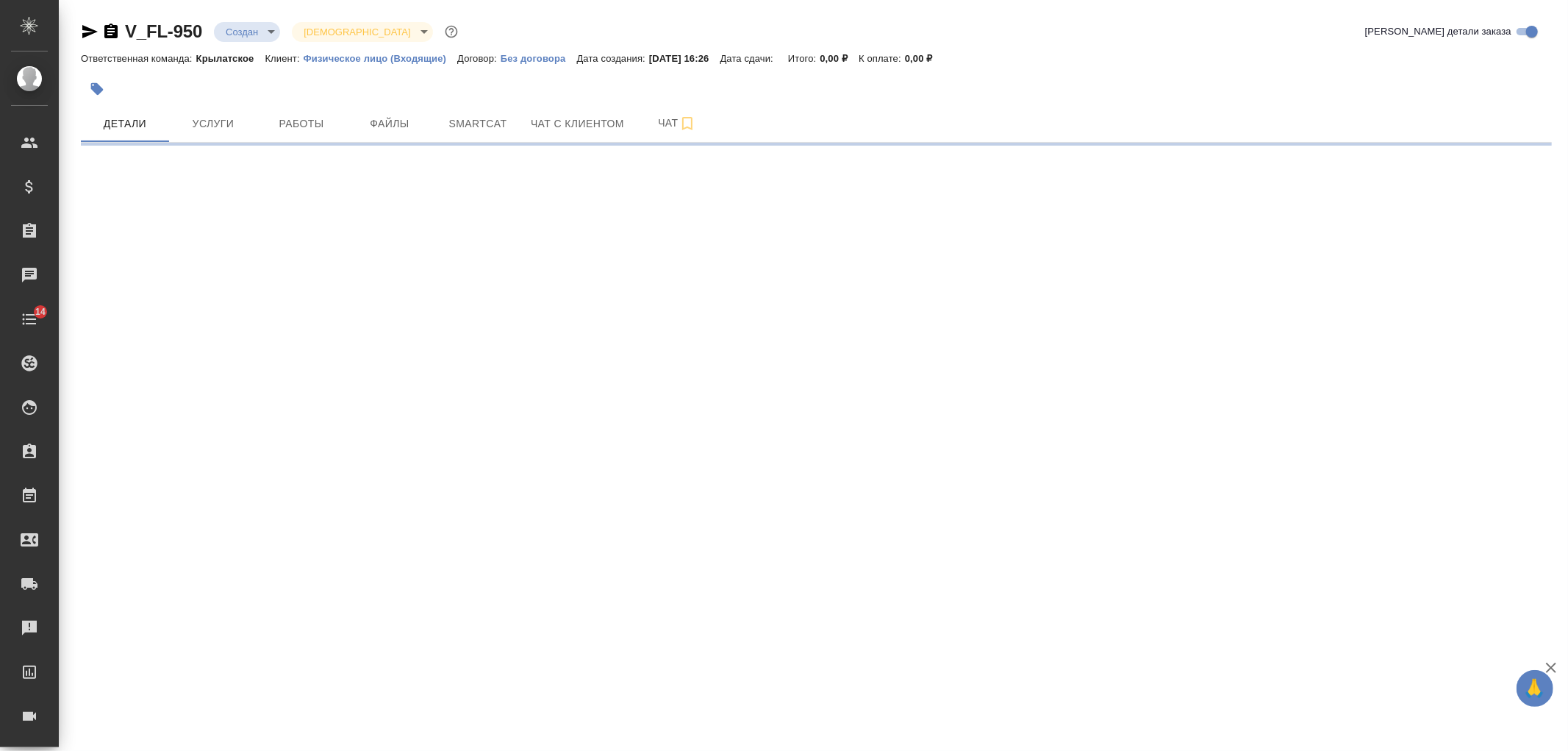
select select "RU"
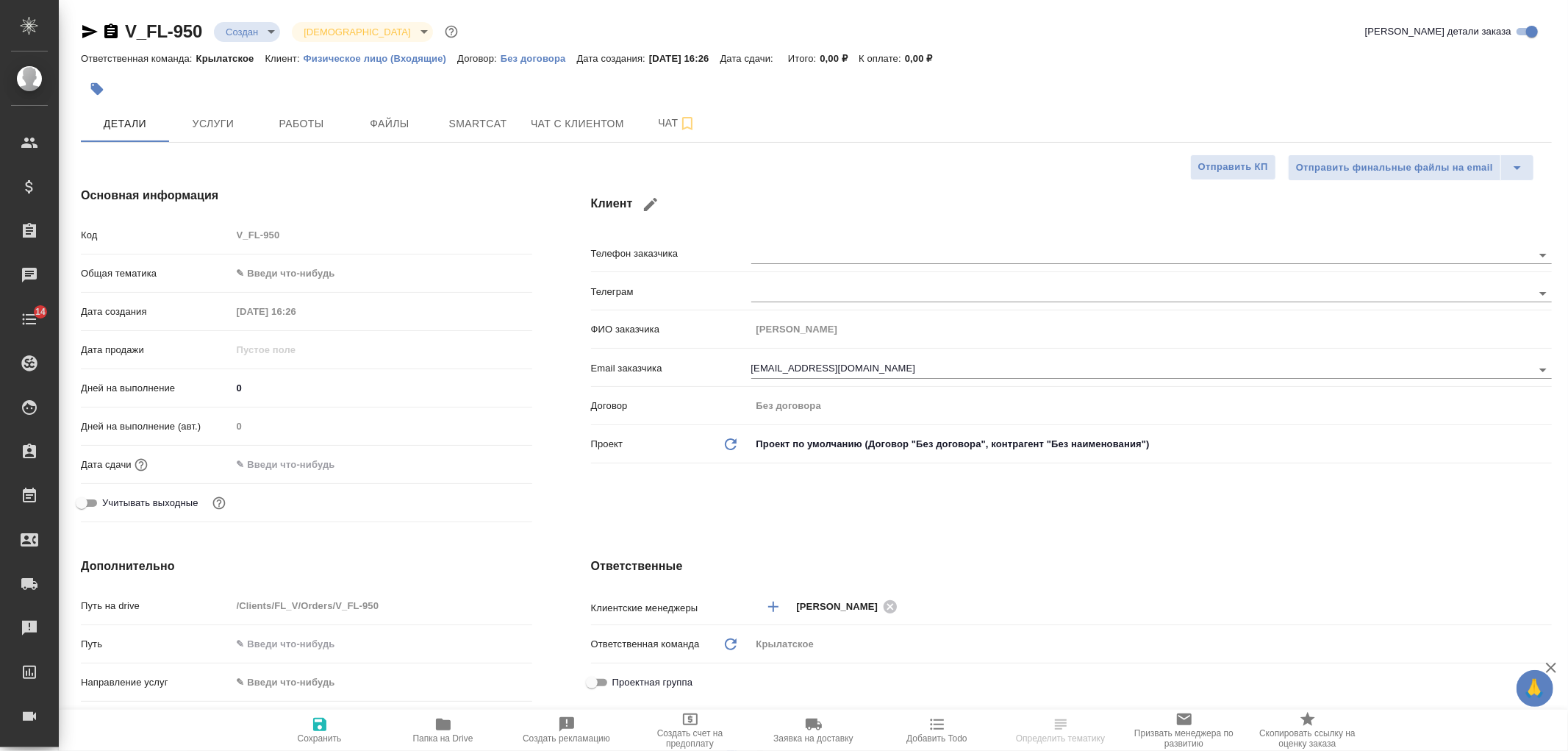
type textarea "x"
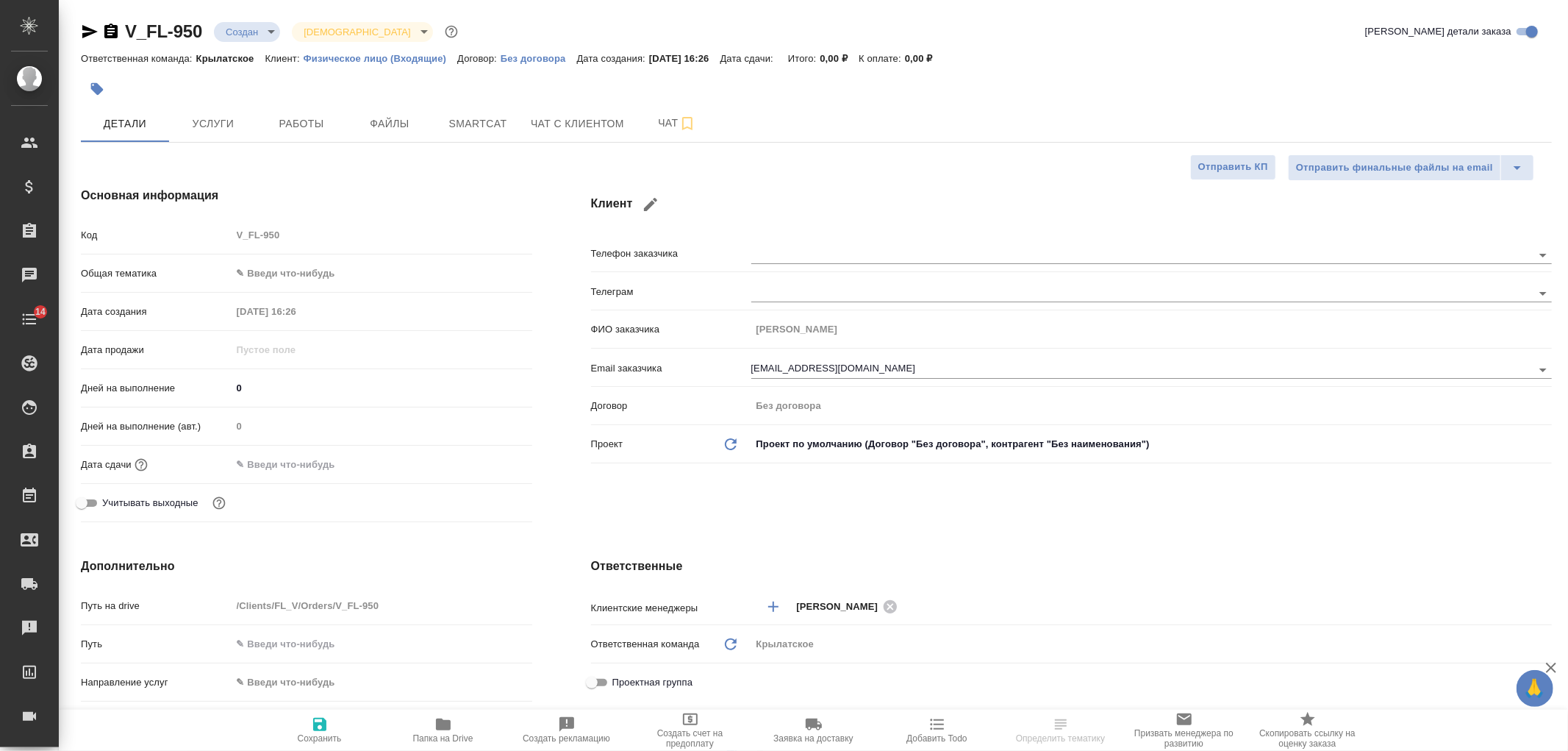
type textarea "x"
click at [580, 115] on span "Чат с клиентом" at bounding box center [577, 124] width 94 height 18
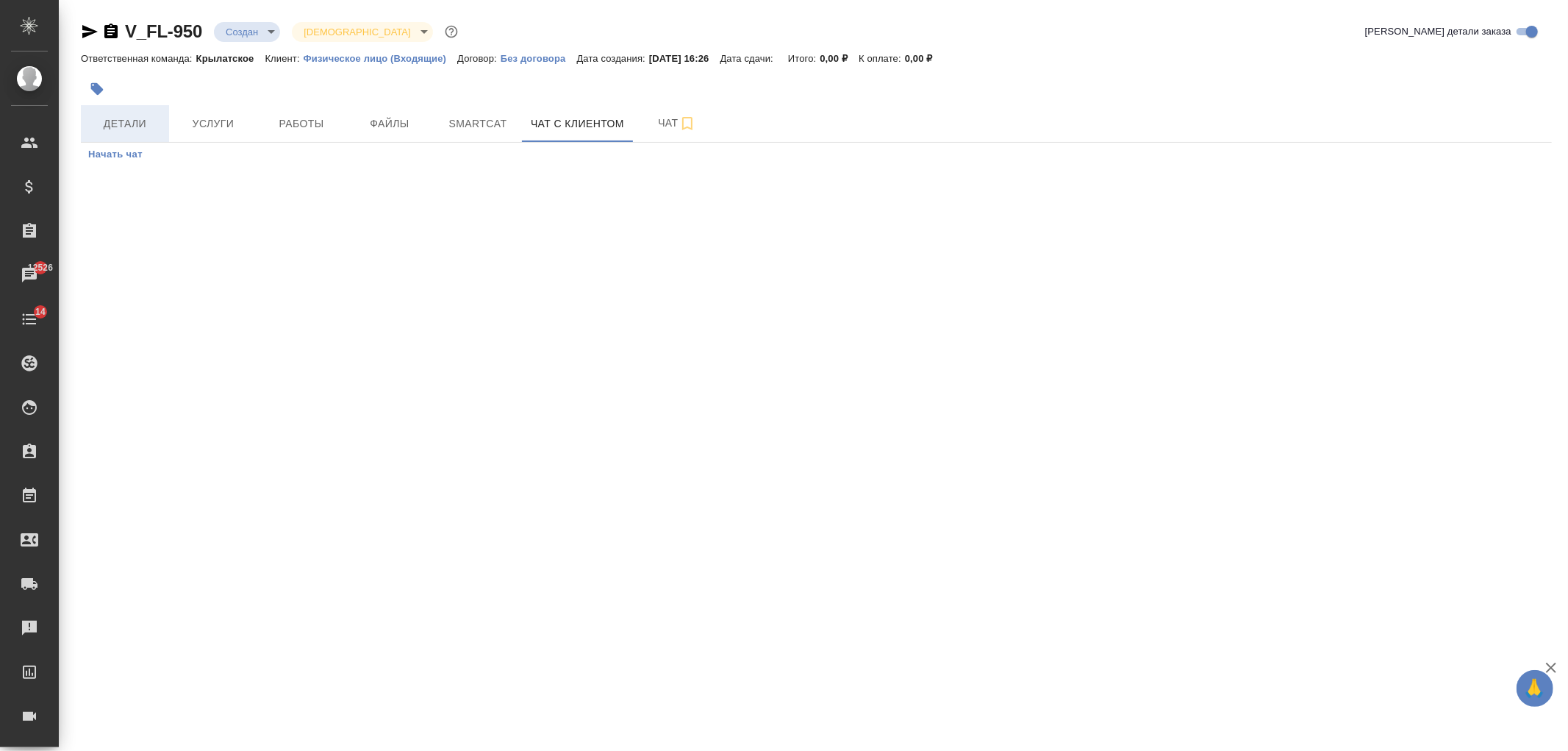
click at [125, 123] on span "Детали" at bounding box center [125, 124] width 71 height 18
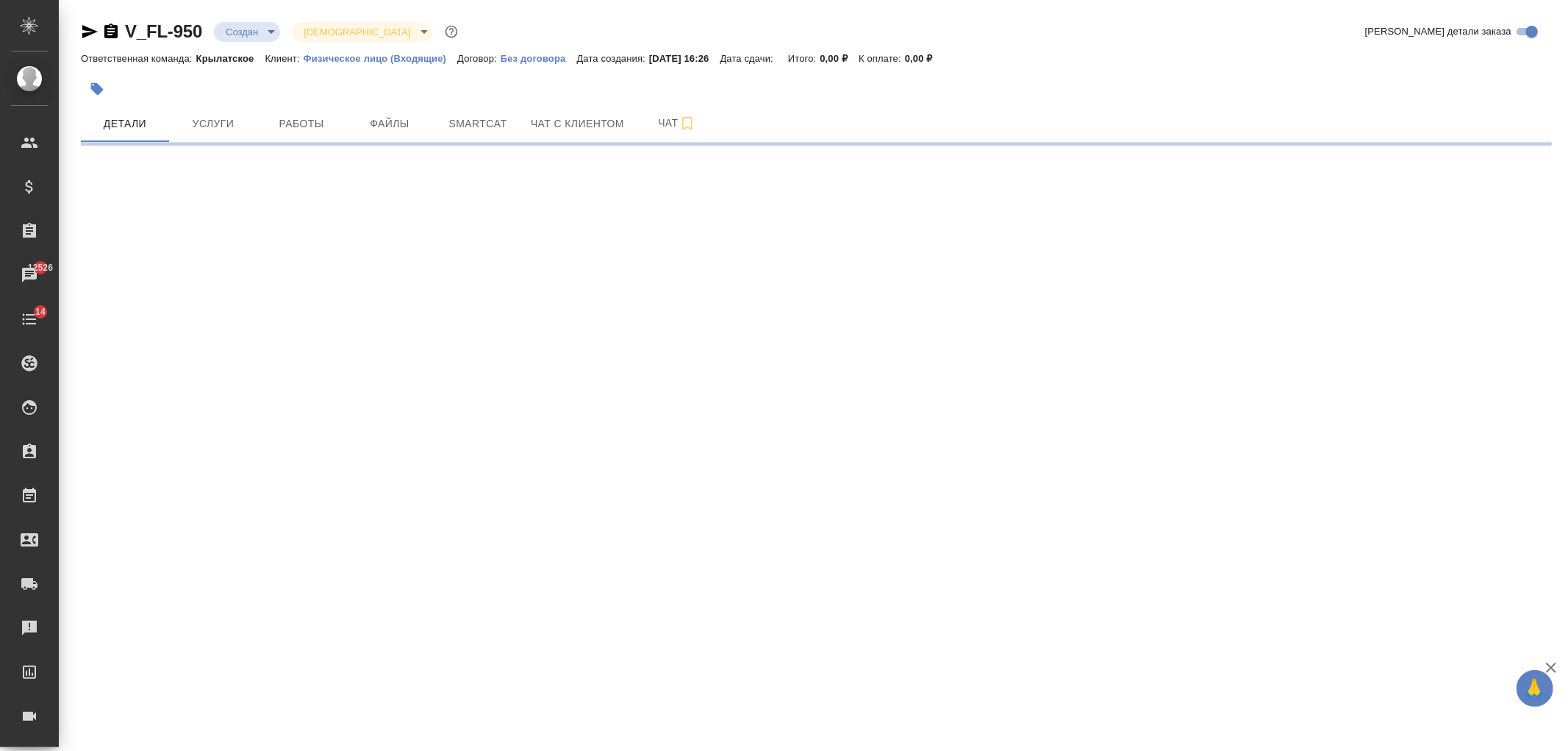
select select "RU"
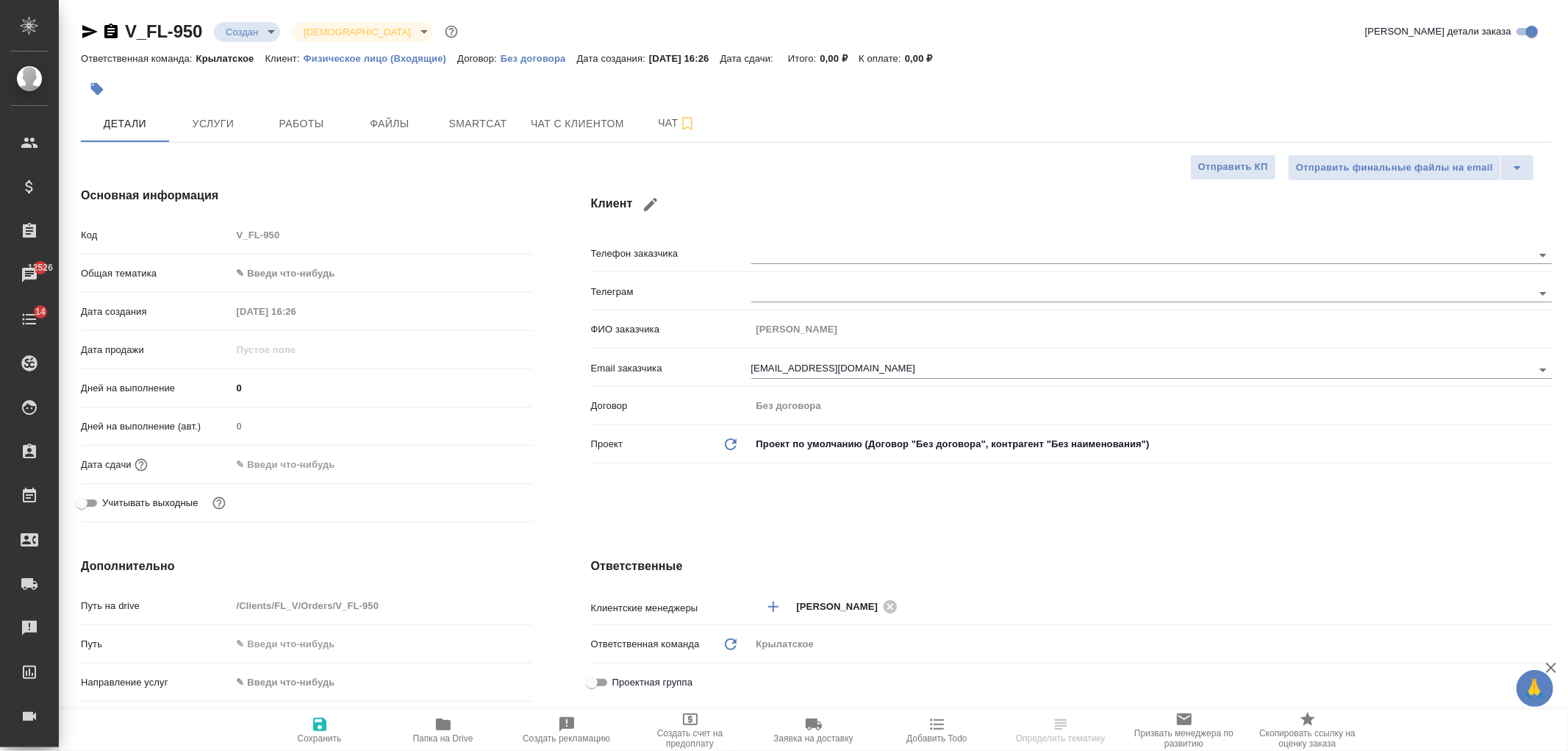
type textarea "x"
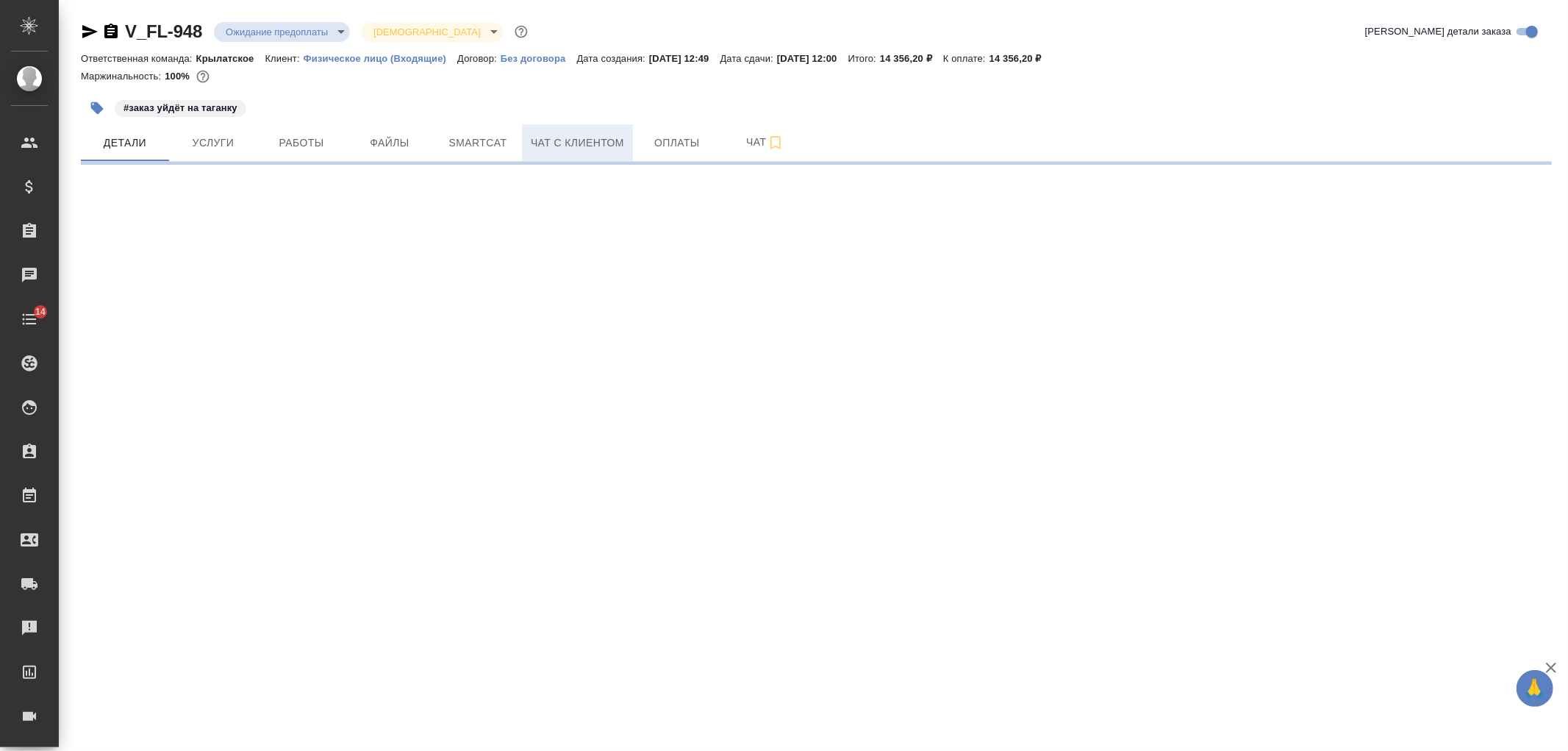
click at [561, 154] on button "Чат с клиентом" at bounding box center [577, 142] width 111 height 37
select select "RU"
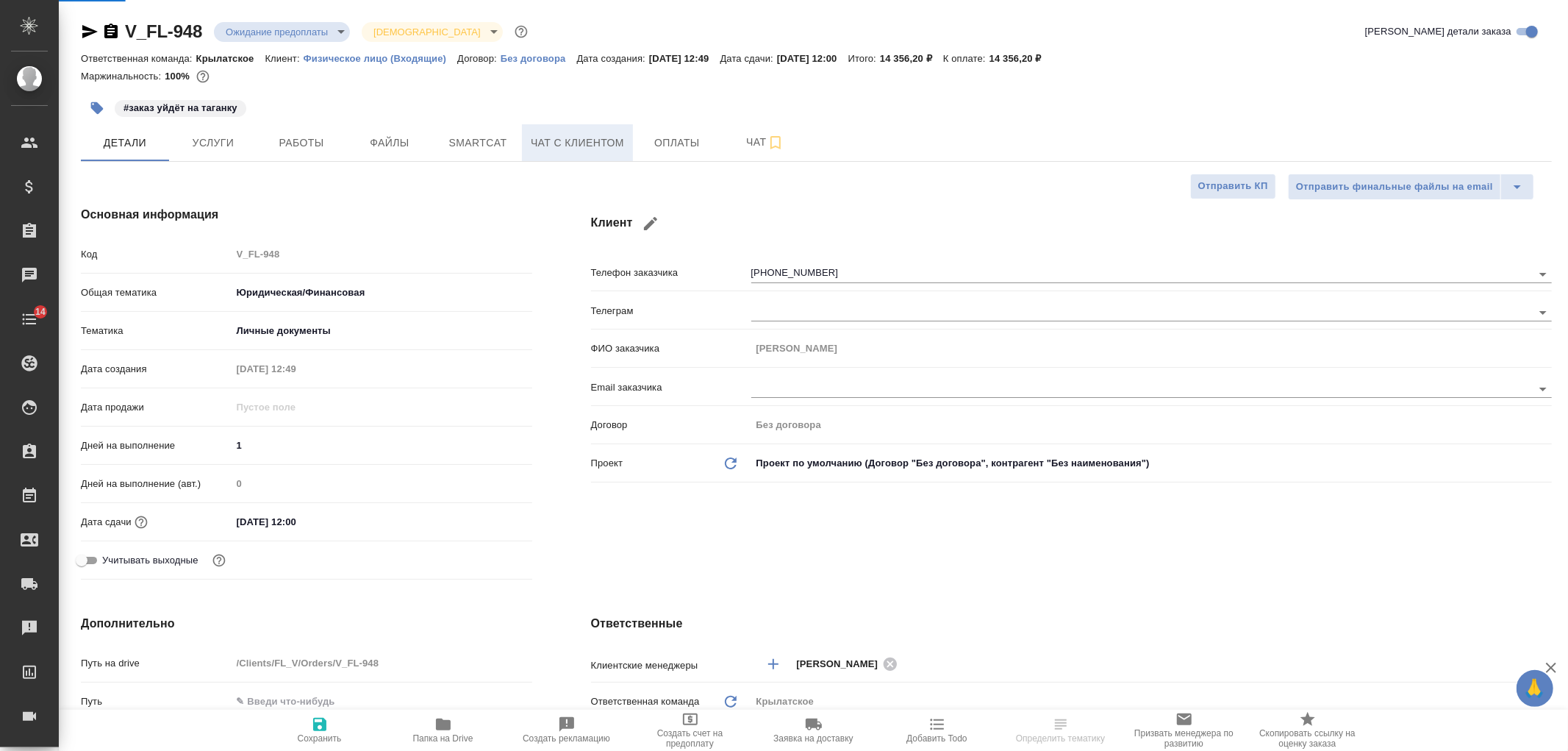
type textarea "x"
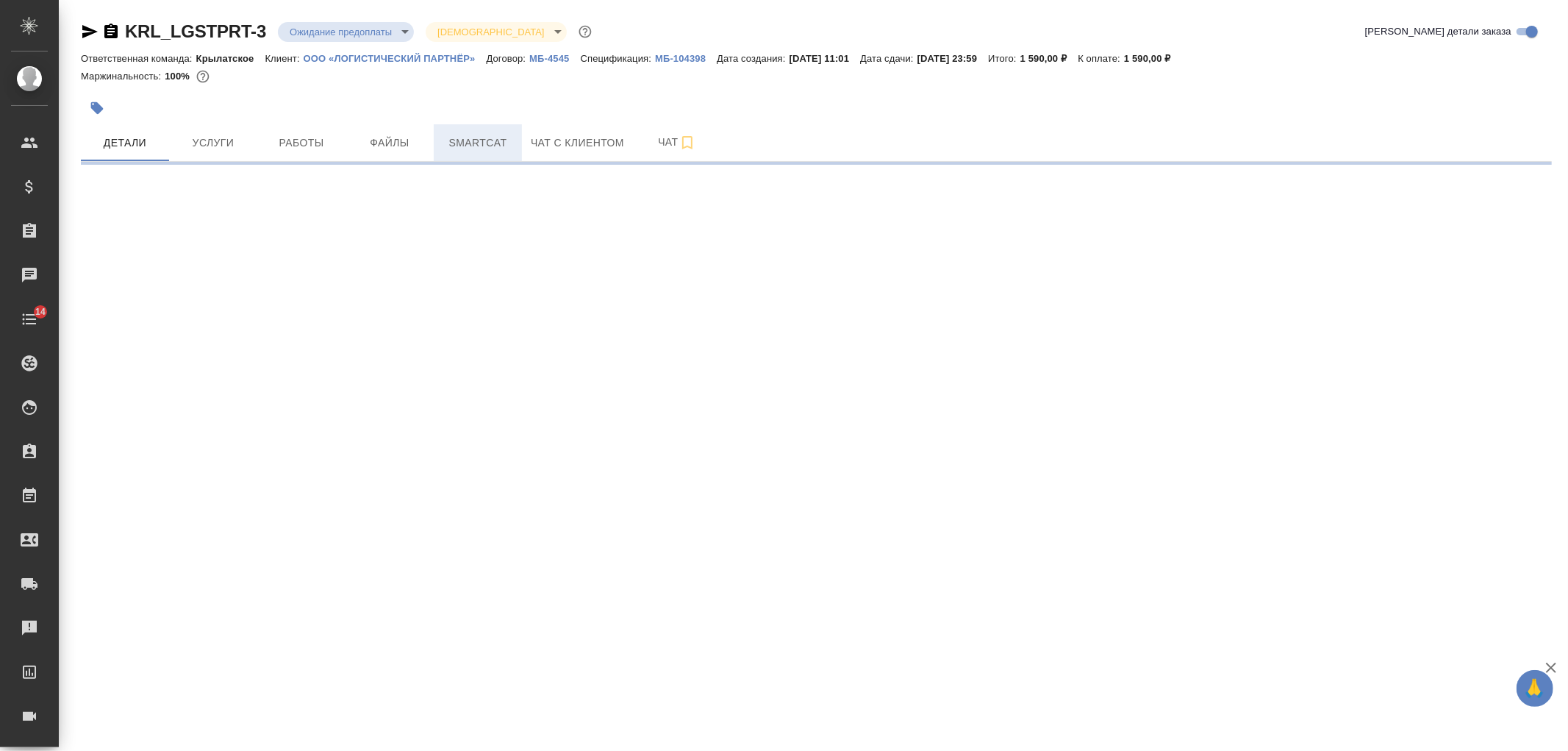
select select "RU"
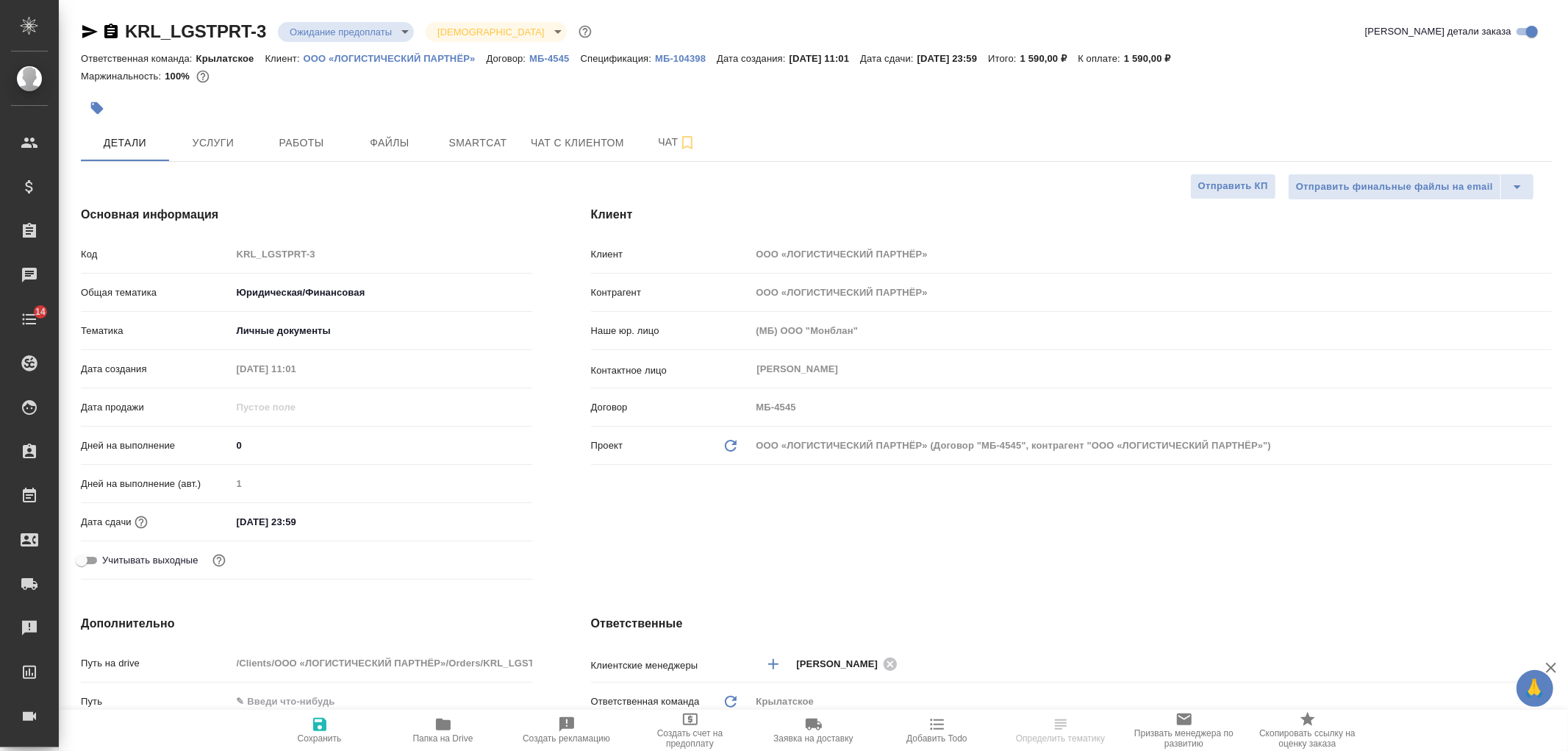
type textarea "x"
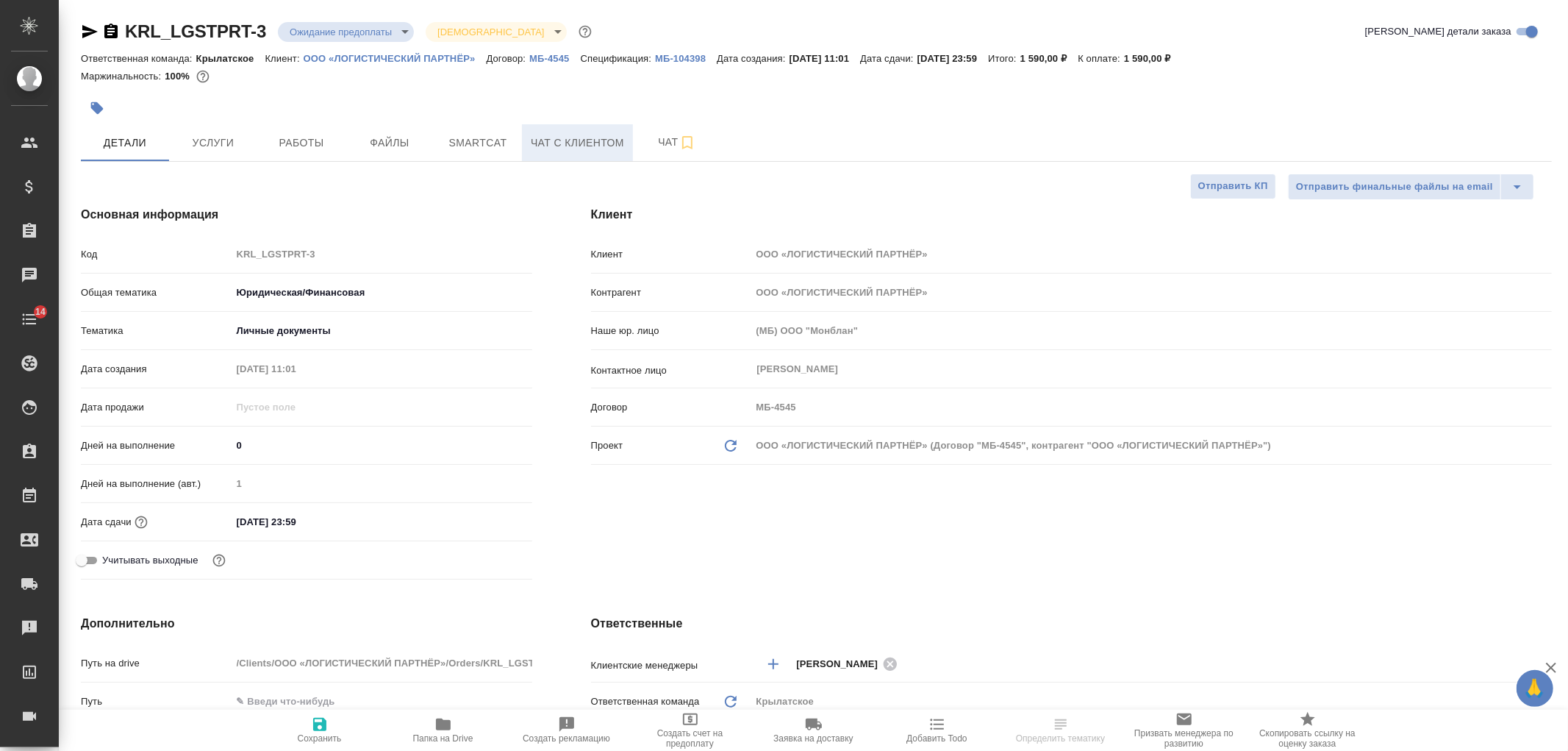
type textarea "x"
click at [600, 145] on span "Чат с клиентом" at bounding box center [577, 143] width 94 height 18
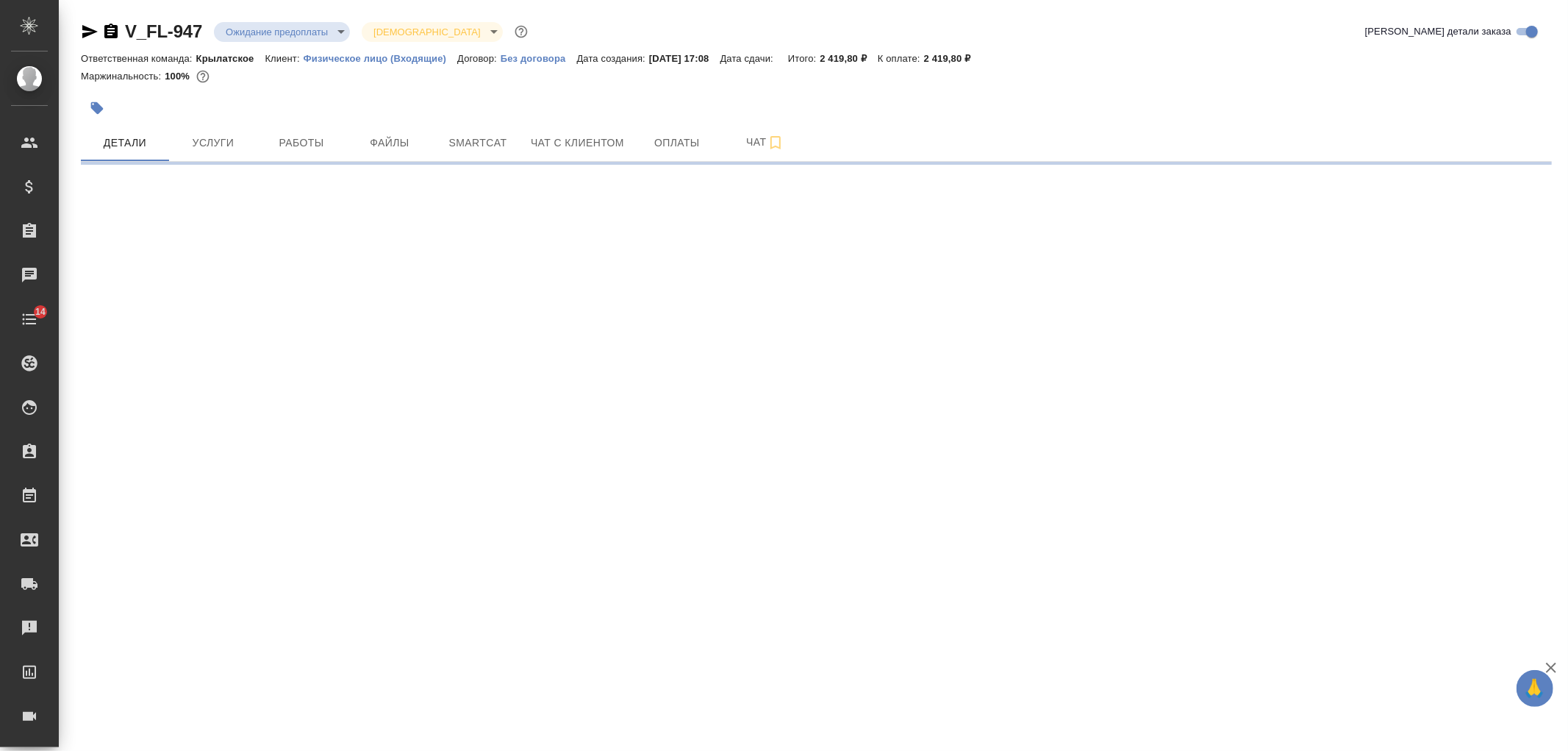
select select "RU"
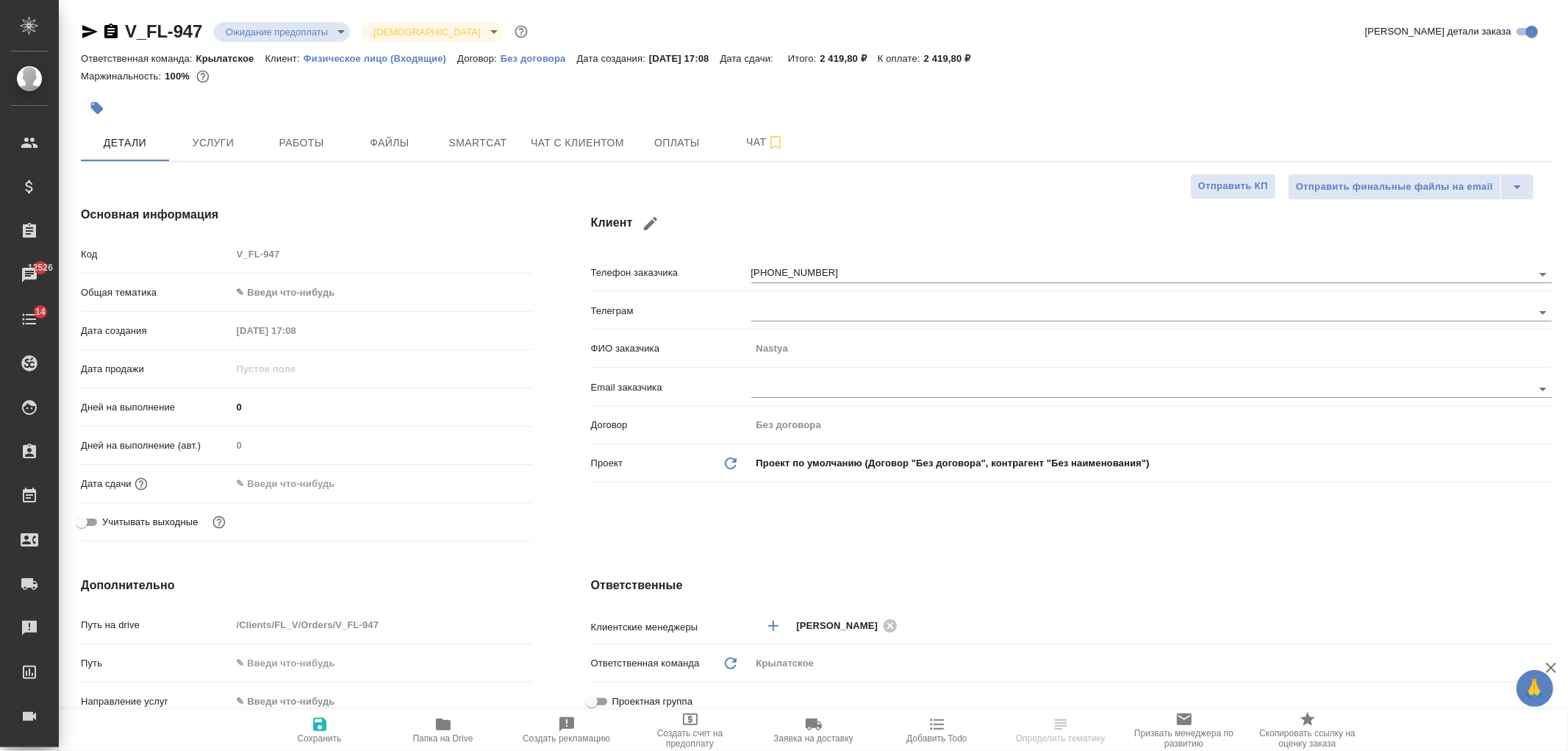
select select "RU"
type textarea "x"
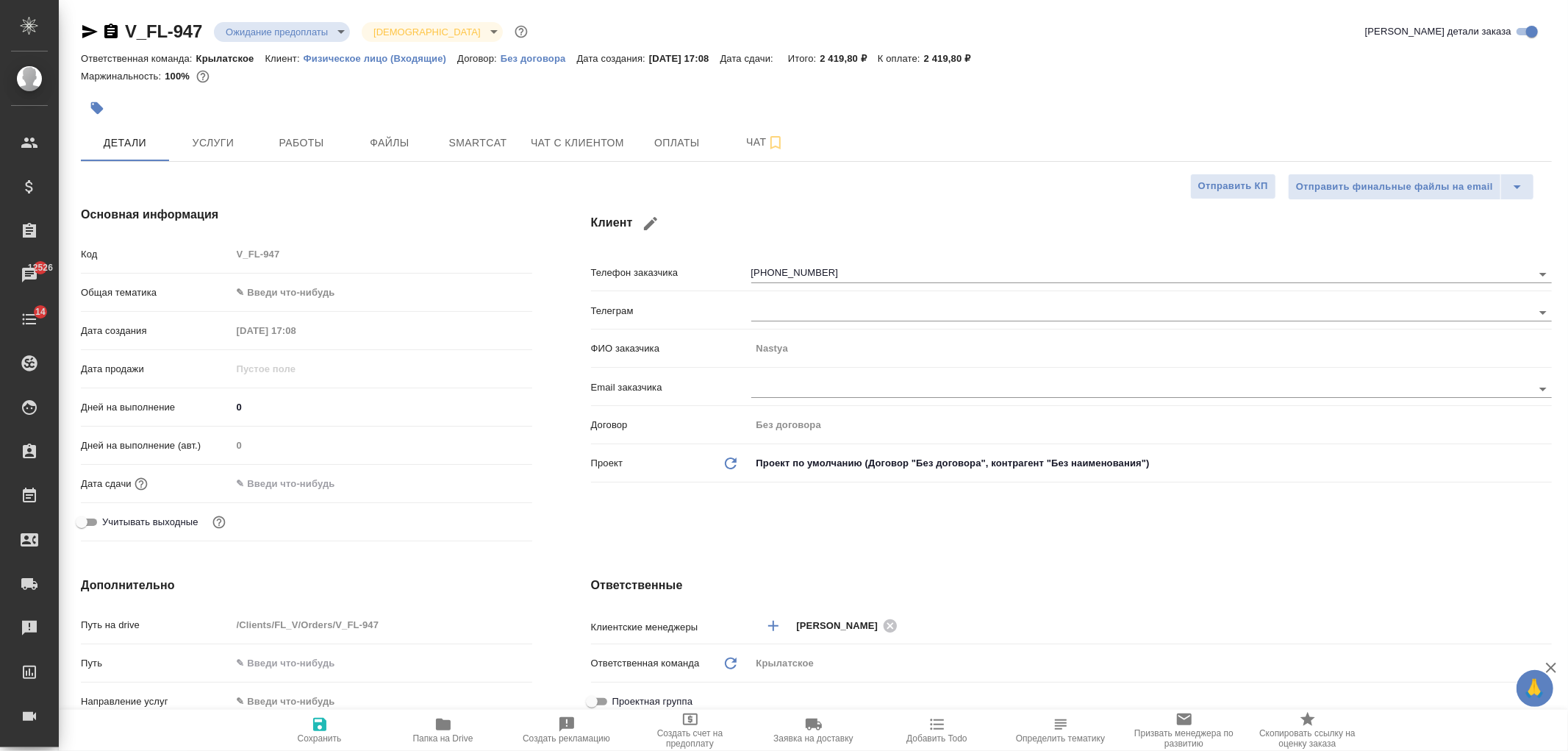
type textarea "x"
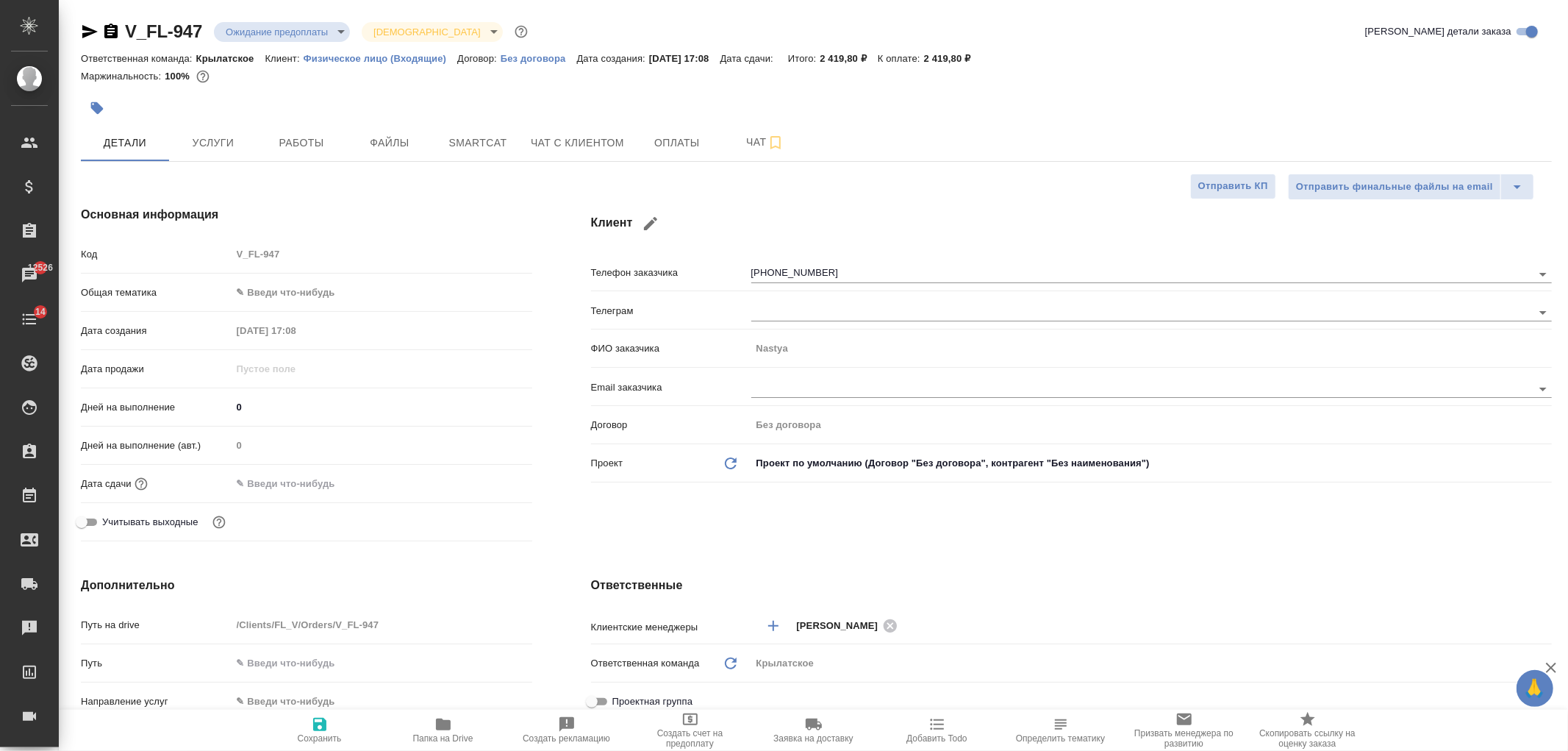
type textarea "x"
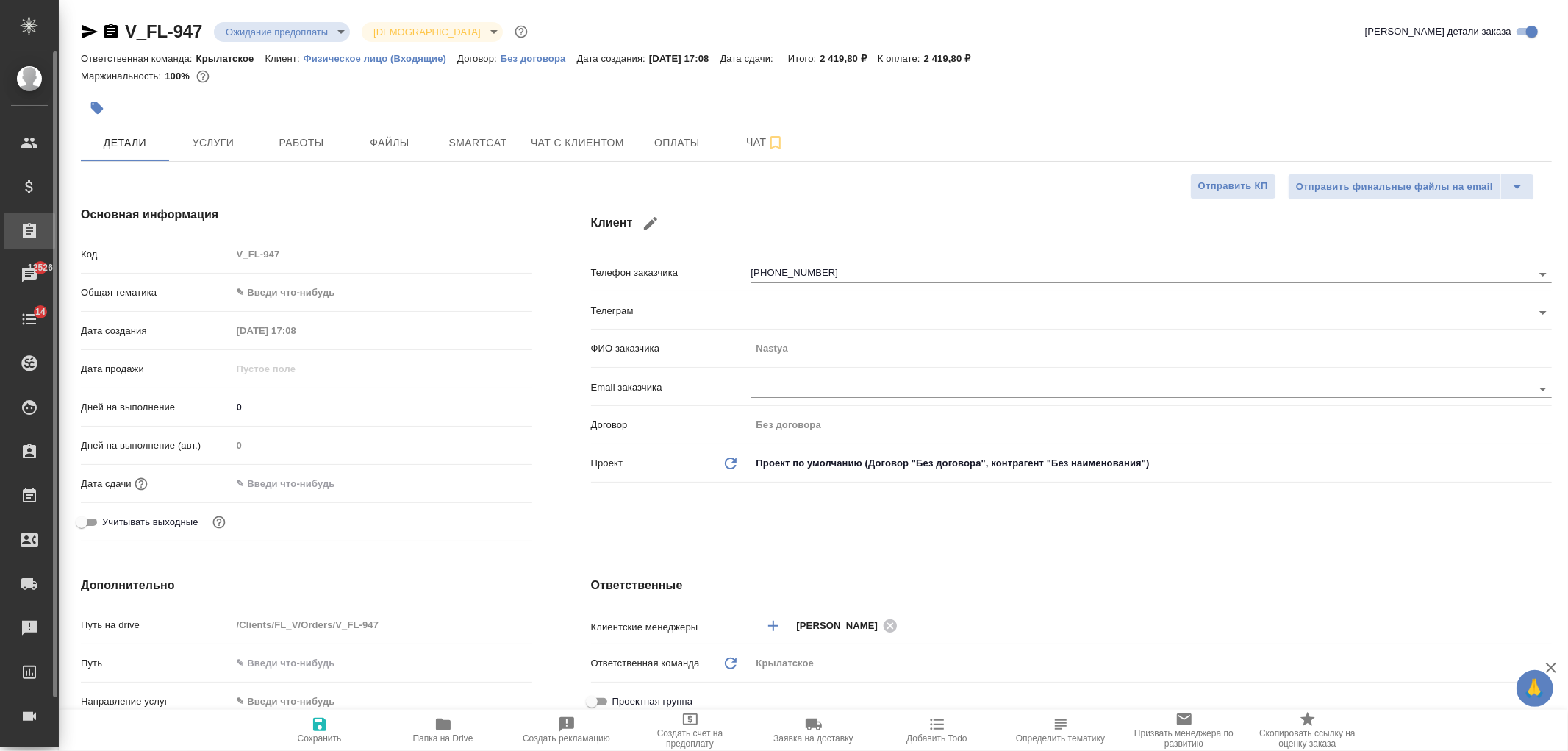
type textarea "x"
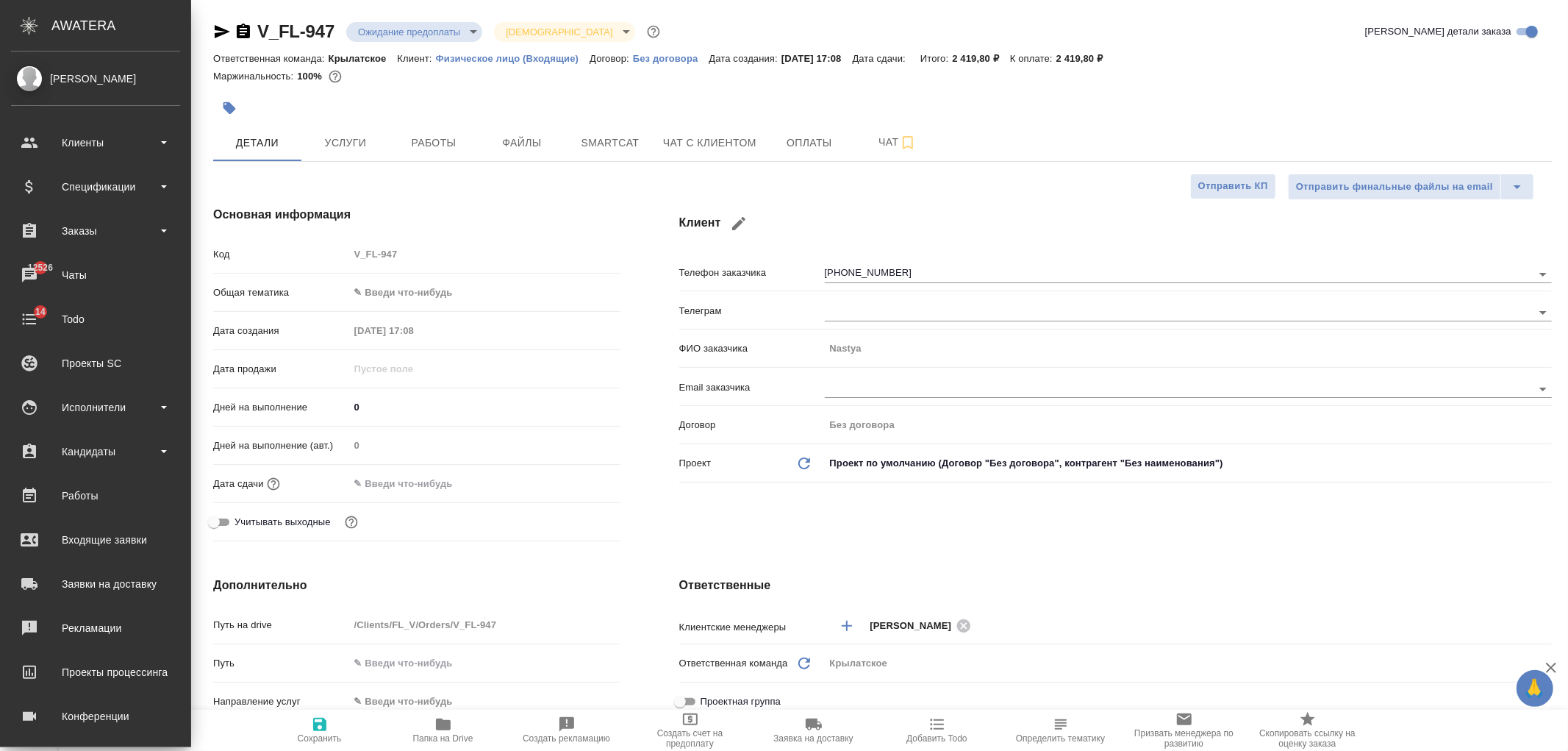
type textarea "x"
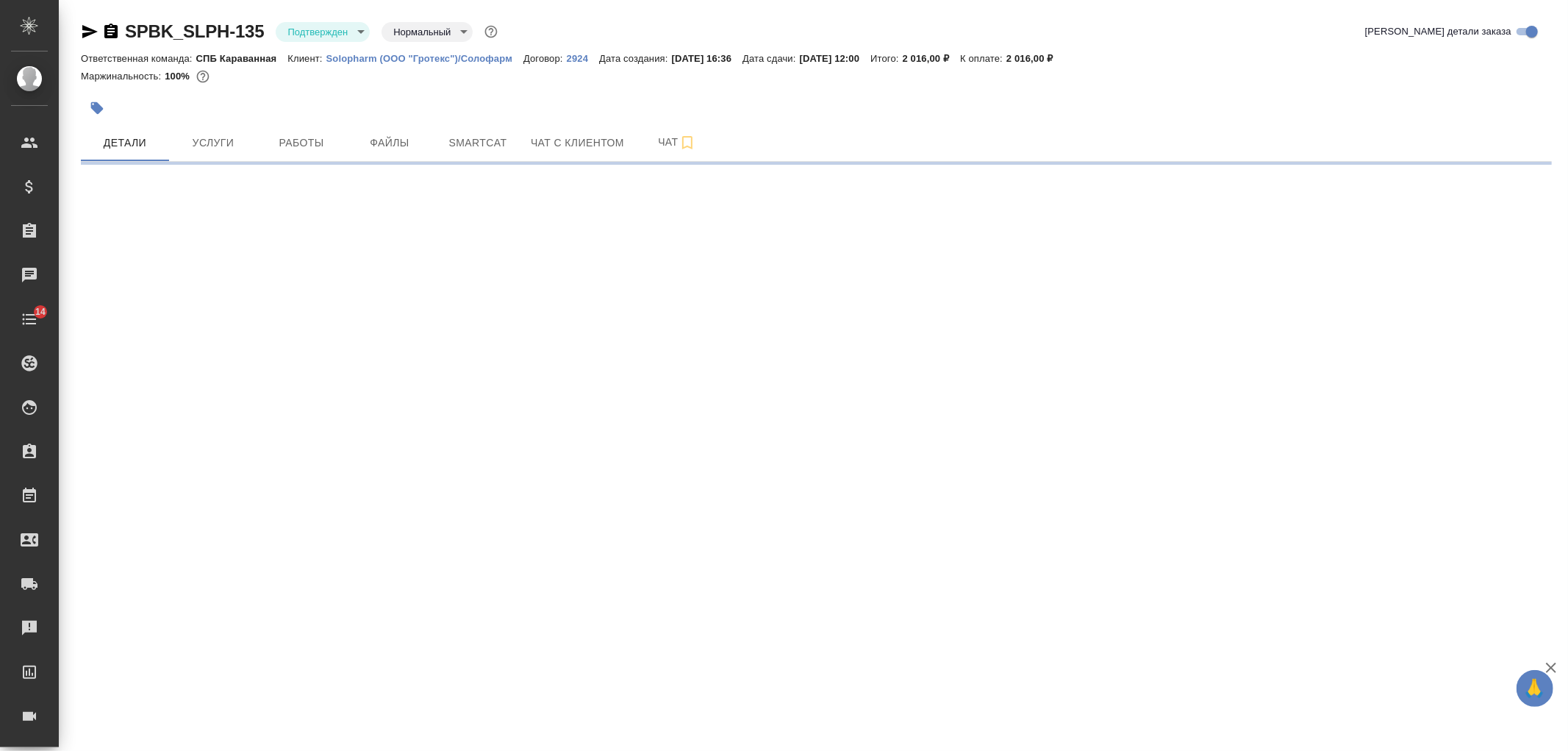
select select "RU"
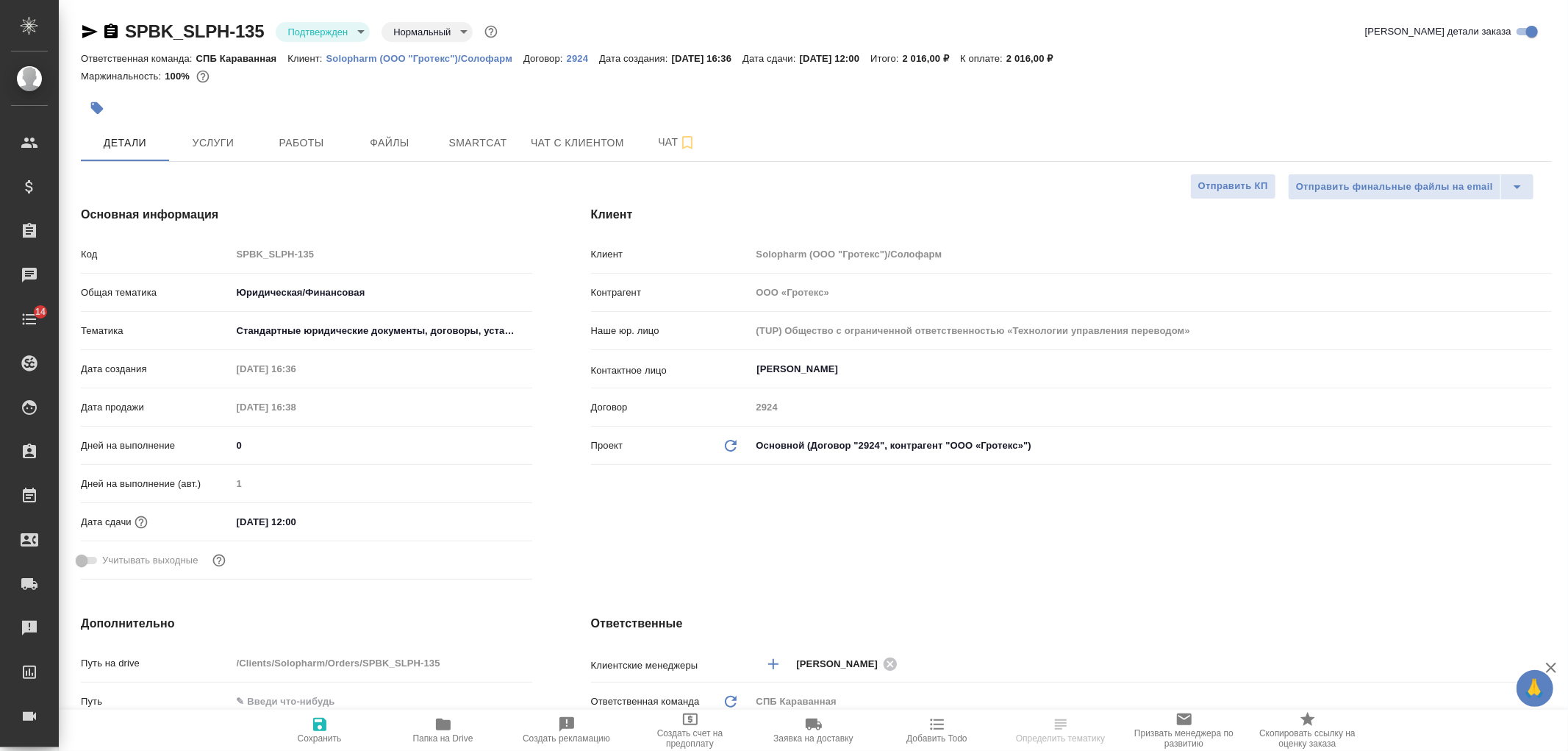
type textarea "x"
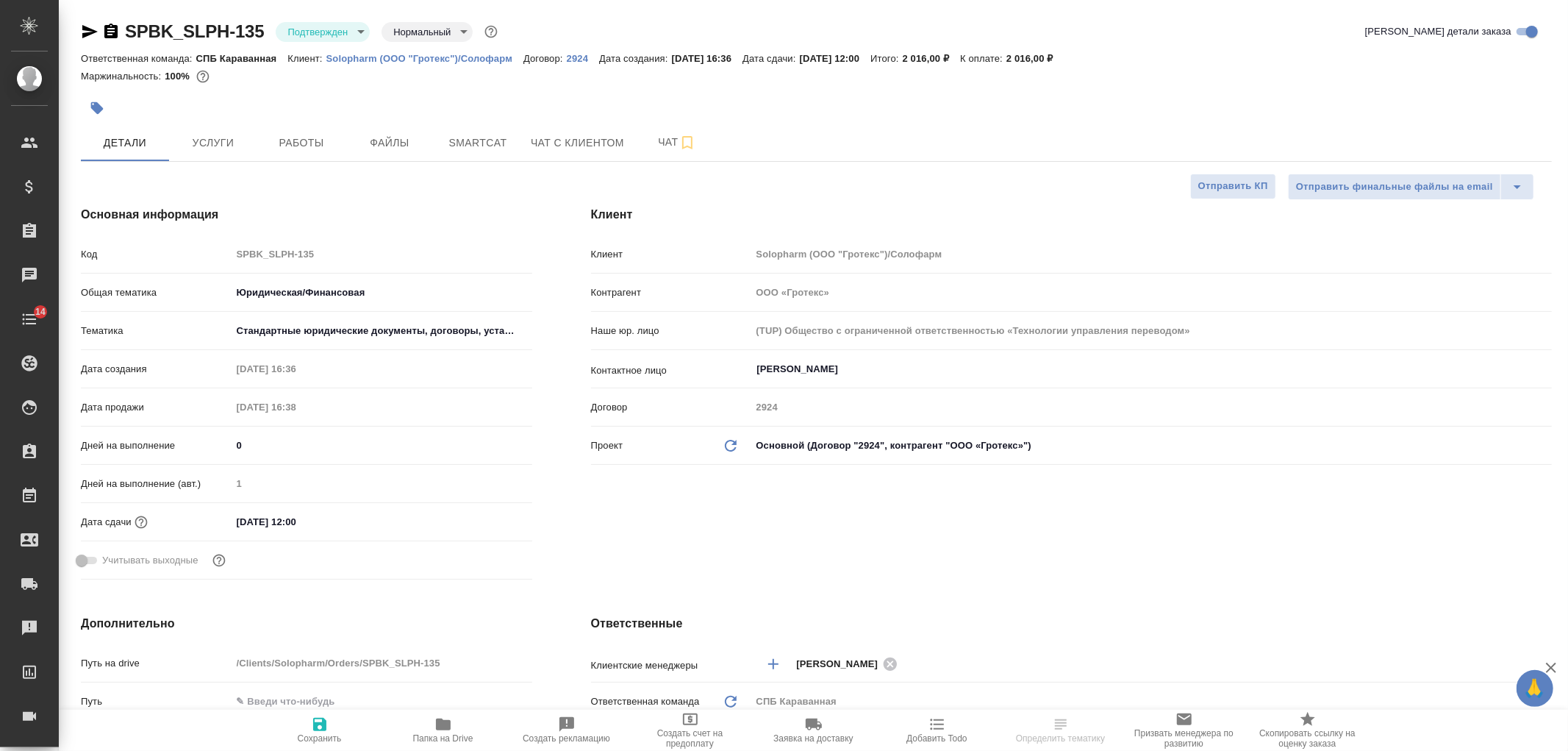
type textarea "x"
click at [214, 158] on button "Услуги" at bounding box center [213, 142] width 88 height 37
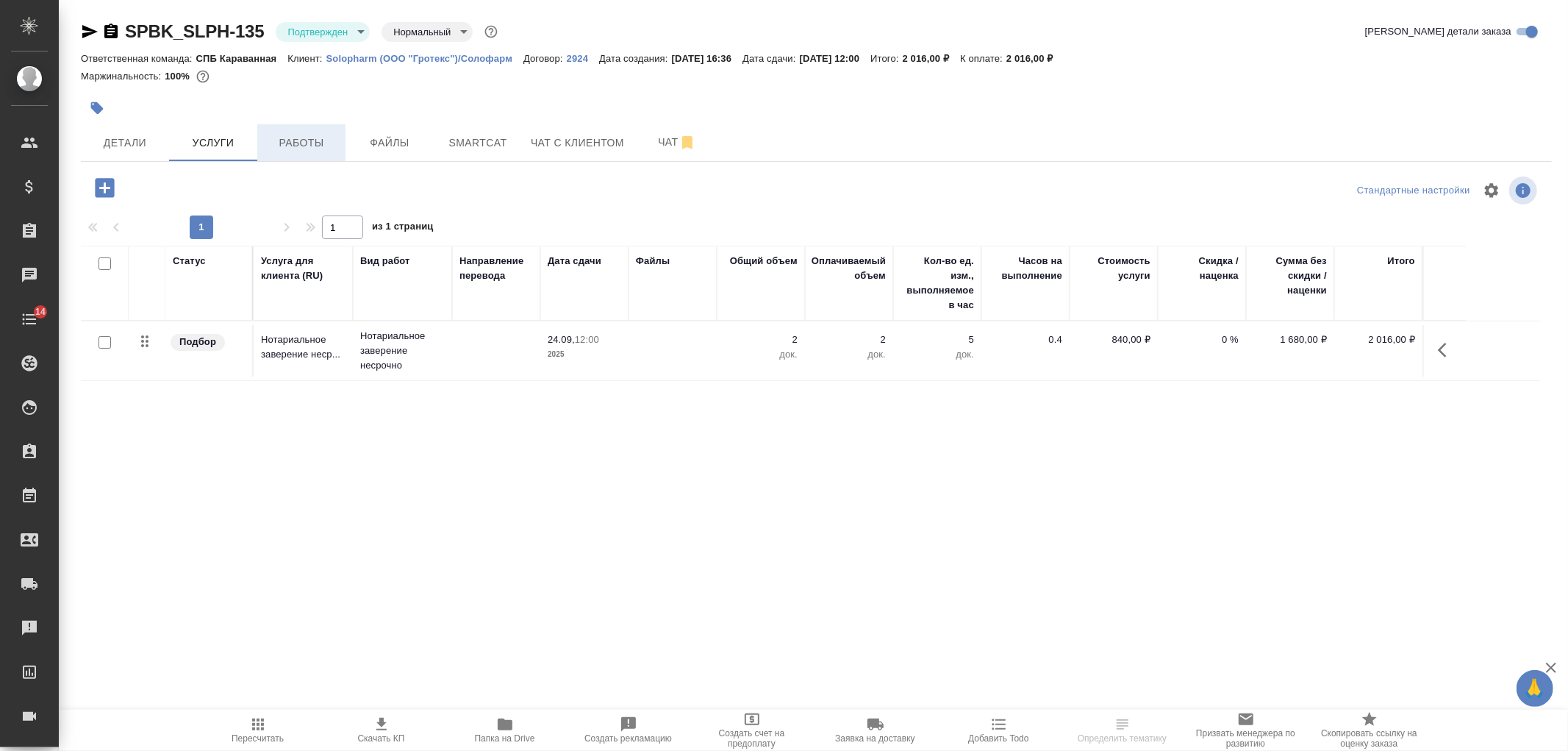
click at [294, 149] on span "Работы" at bounding box center [301, 143] width 71 height 18
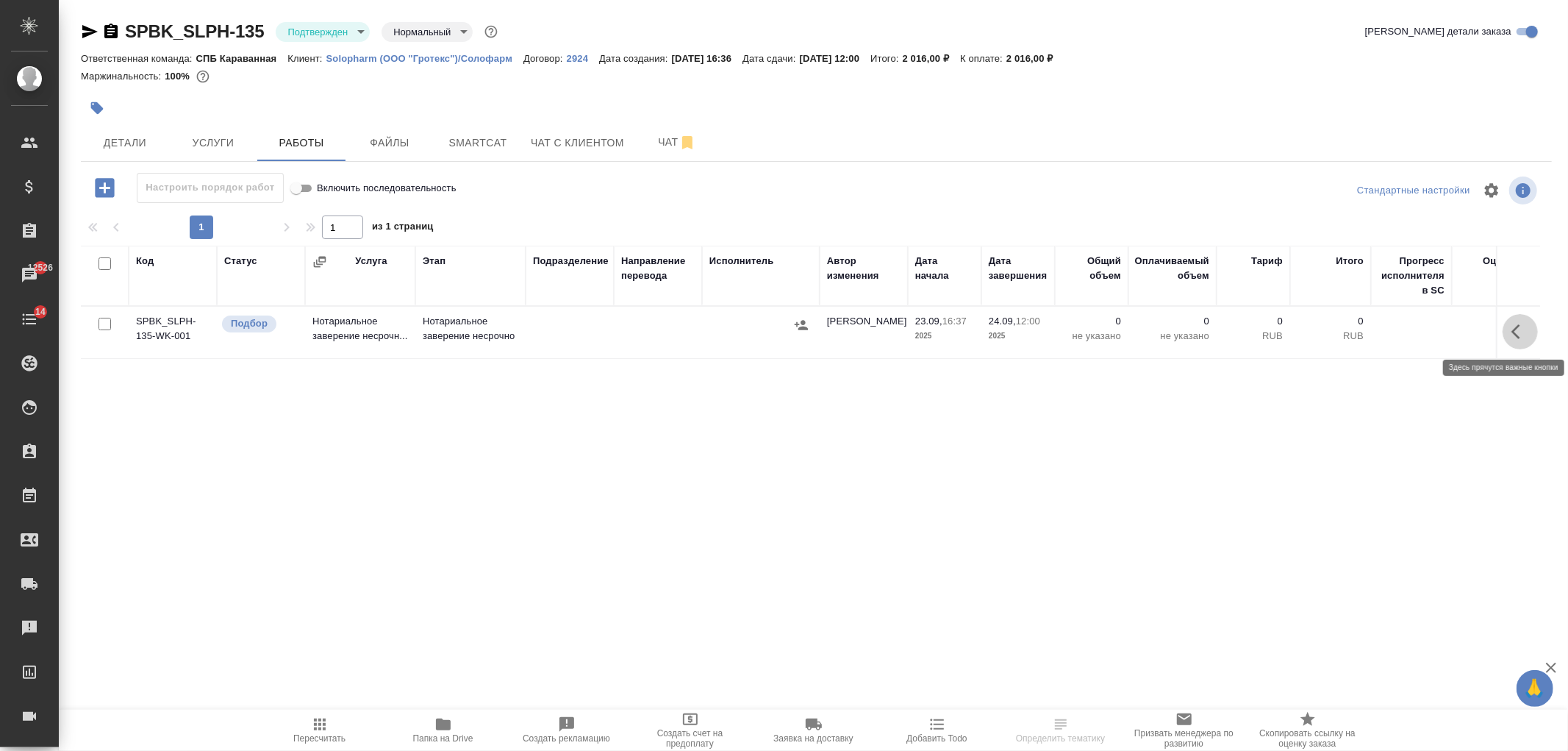
click at [1519, 319] on button "button" at bounding box center [1520, 332] width 35 height 35
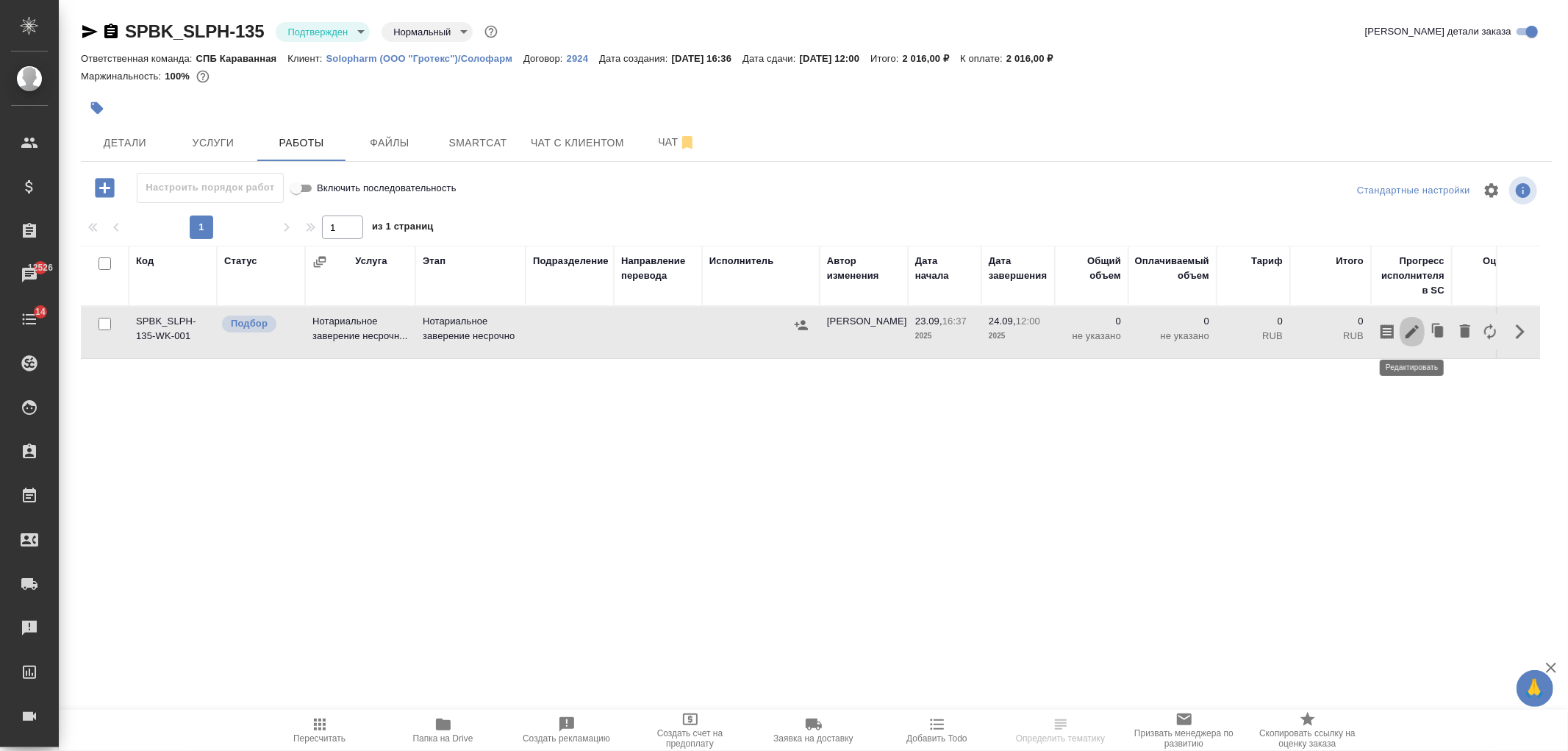
click at [1417, 327] on icon "button" at bounding box center [1412, 331] width 13 height 13
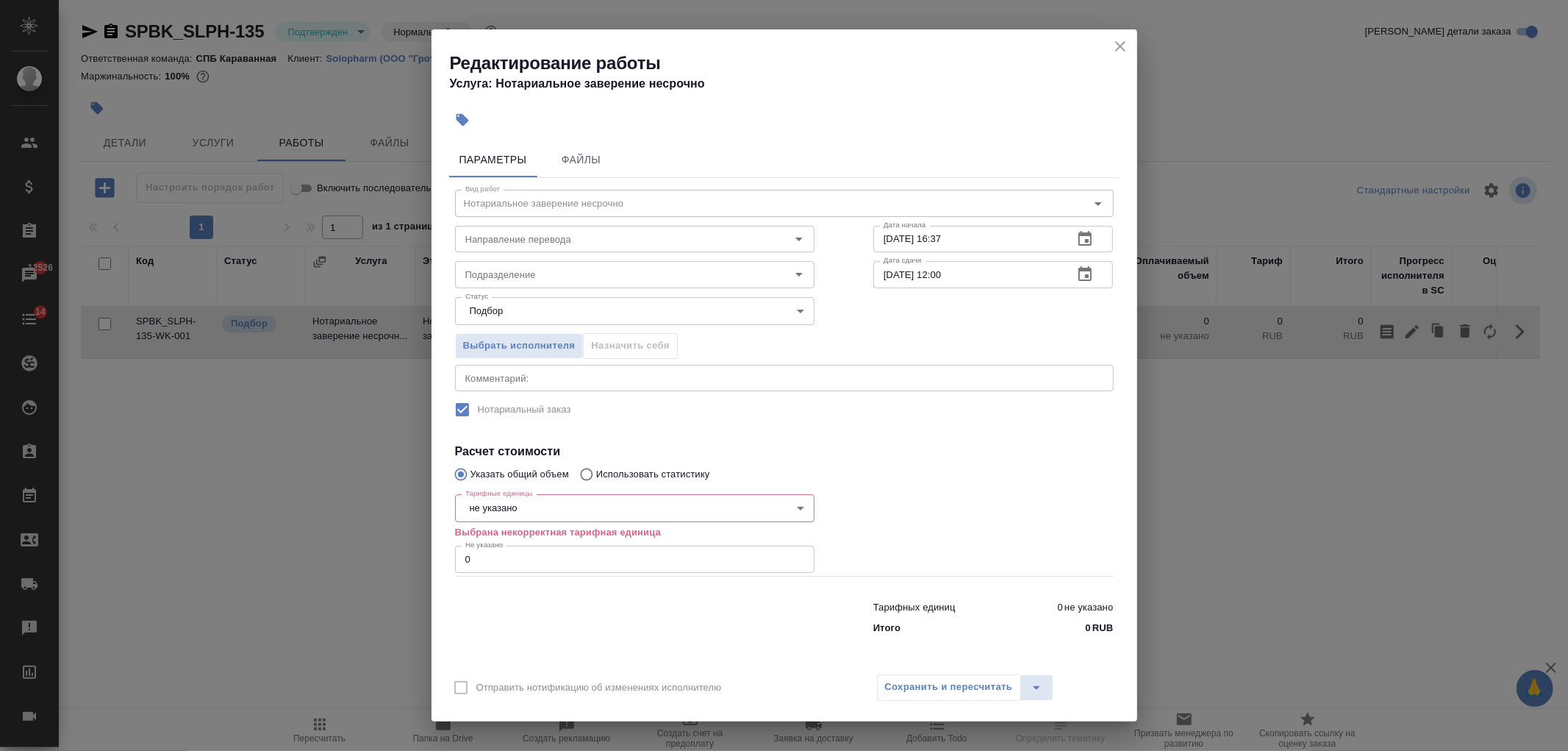
click at [553, 514] on body "🙏 .cls-1 fill:#fff; AWATERA Ivanova Arina Клиенты Спецификации Заказы 12526 Чат…" at bounding box center [784, 375] width 1568 height 751
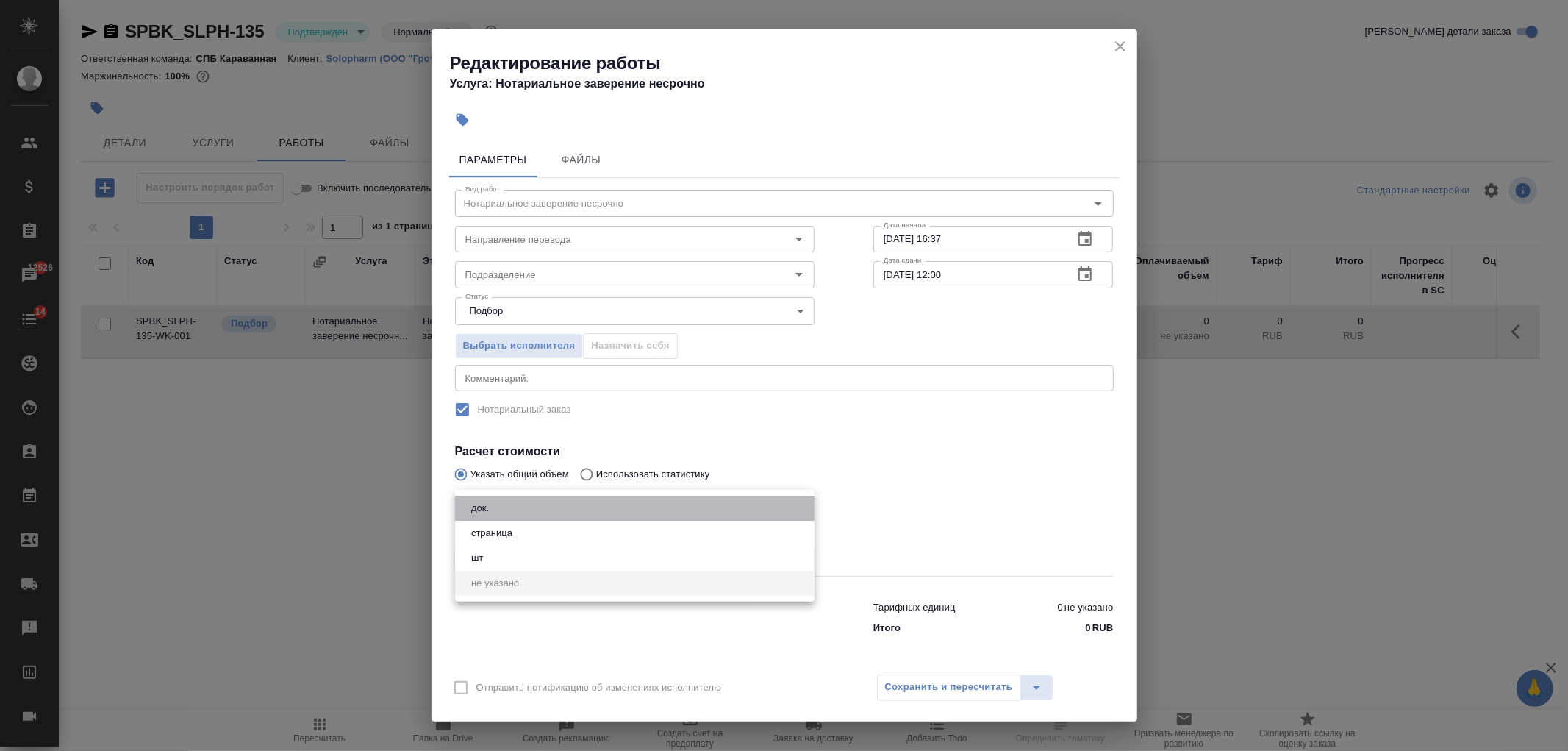
click at [508, 505] on li "док." at bounding box center [635, 508] width 360 height 25
type input "5a8b1489cc6b4906c91bfd8b"
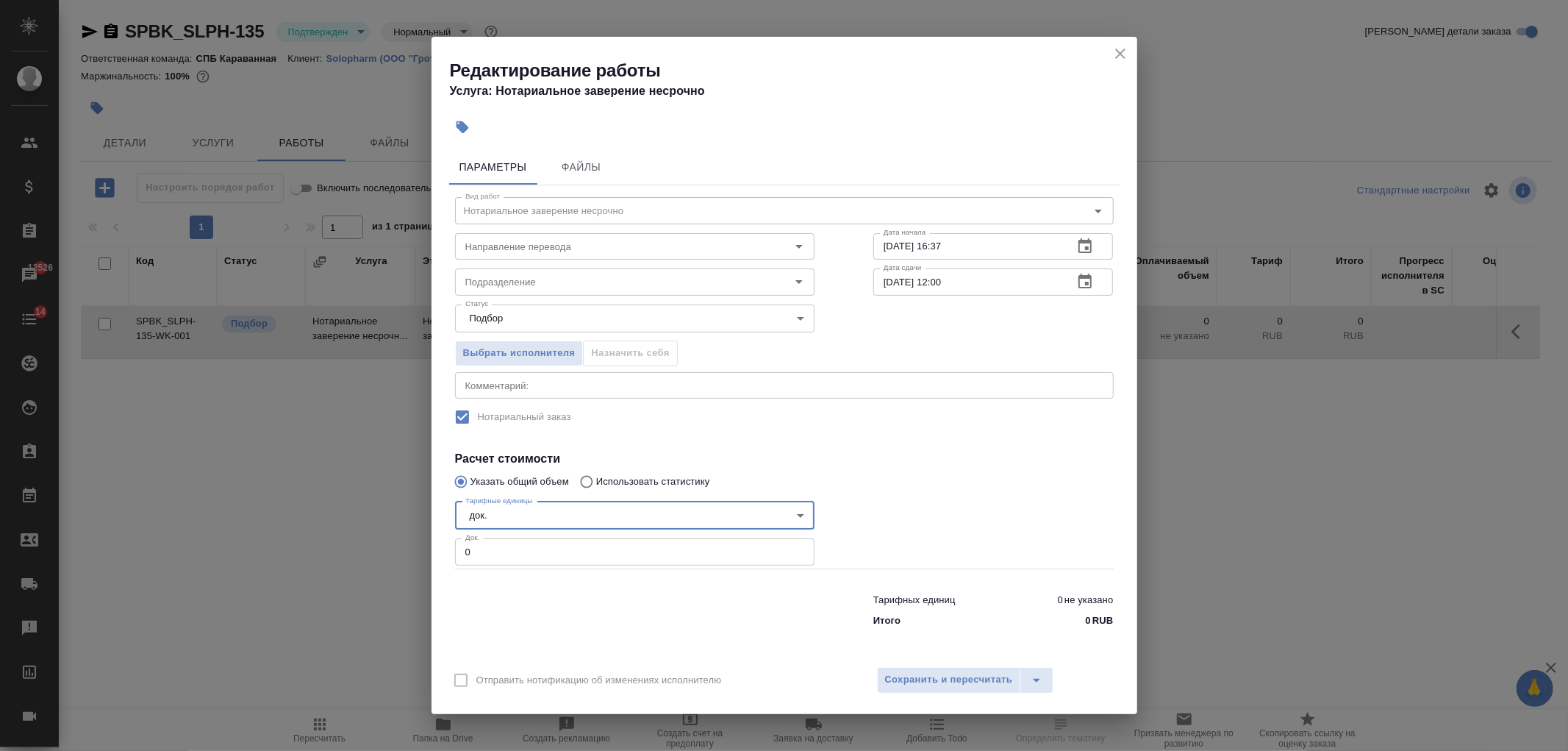
click at [497, 540] on input "0" at bounding box center [635, 551] width 360 height 27
type input "2"
click at [933, 687] on span "Сохранить и пересчитать" at bounding box center [949, 679] width 128 height 17
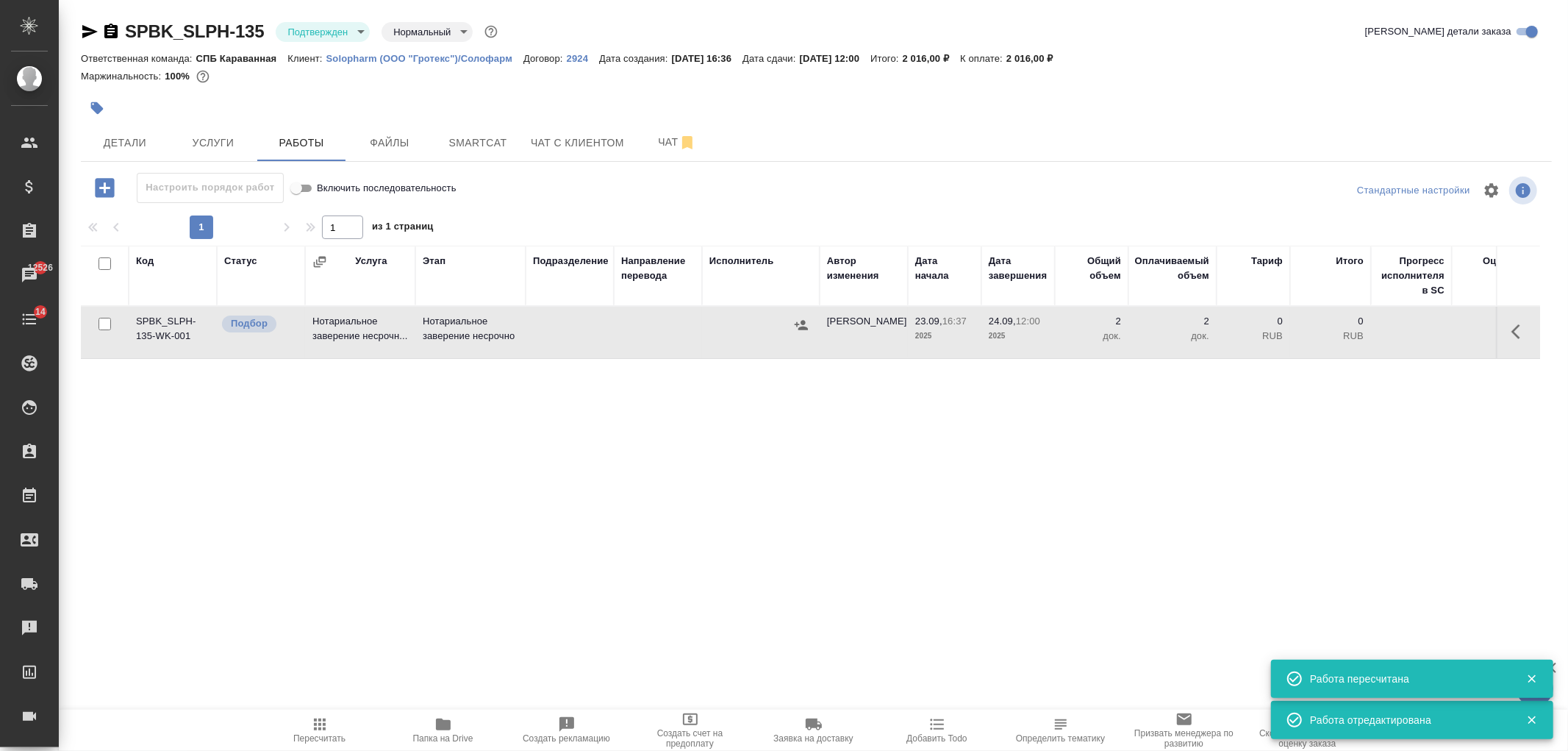
click at [1519, 336] on icon "button" at bounding box center [1520, 331] width 17 height 18
click at [1423, 341] on button "button" at bounding box center [1412, 332] width 25 height 35
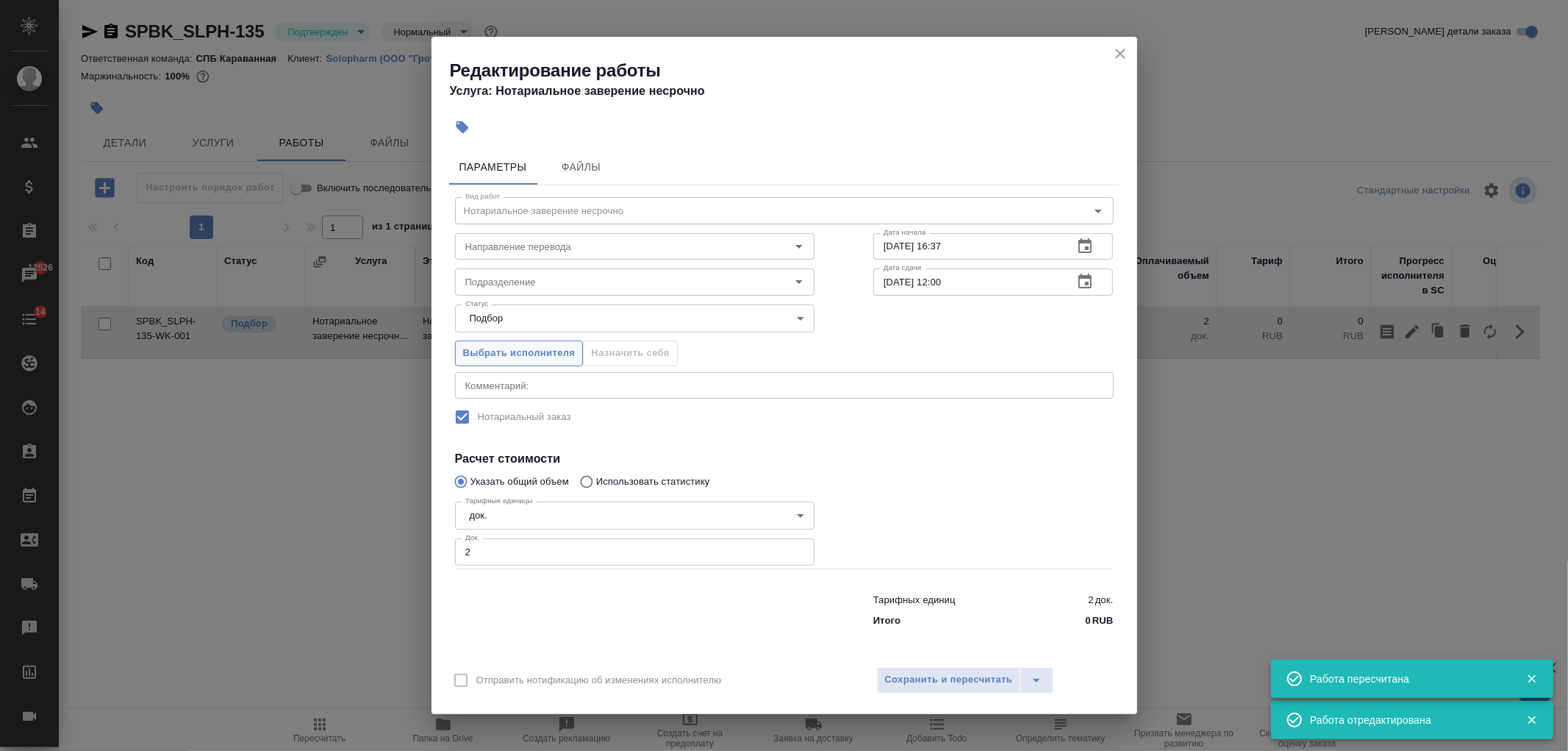
click at [493, 341] on button "Выбрать исполнителя" at bounding box center [519, 353] width 129 height 26
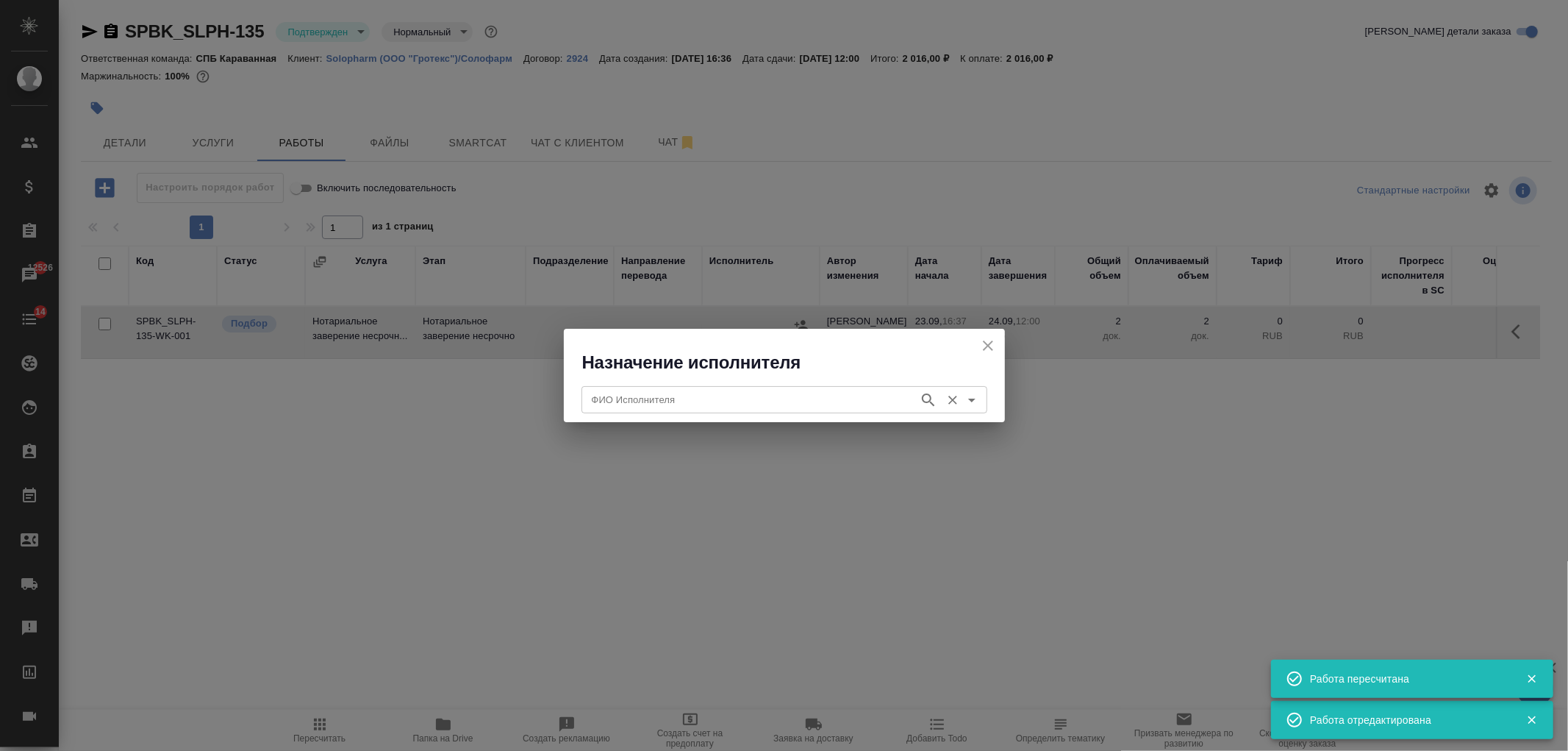
click at [696, 393] on input "ФИО Исполнителя" at bounding box center [749, 399] width 326 height 18
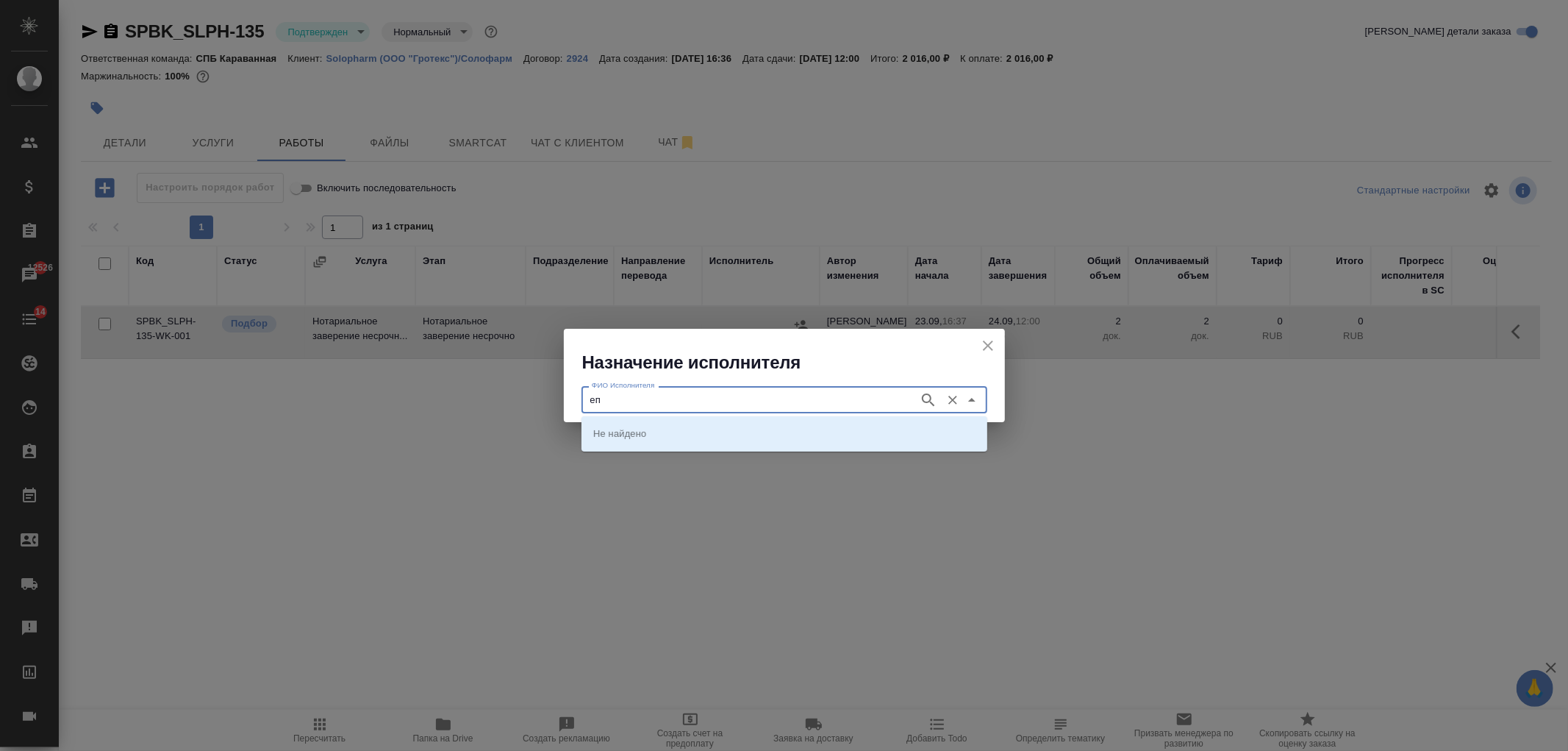
type input "е"
type input "кара"
type input "карпун"
click at [710, 422] on li "НОТАРИУС Карпунина Ольга Васильевна" at bounding box center [784, 433] width 406 height 27
type input "НОТАРИУС Карпунина Ольга Васильевна"
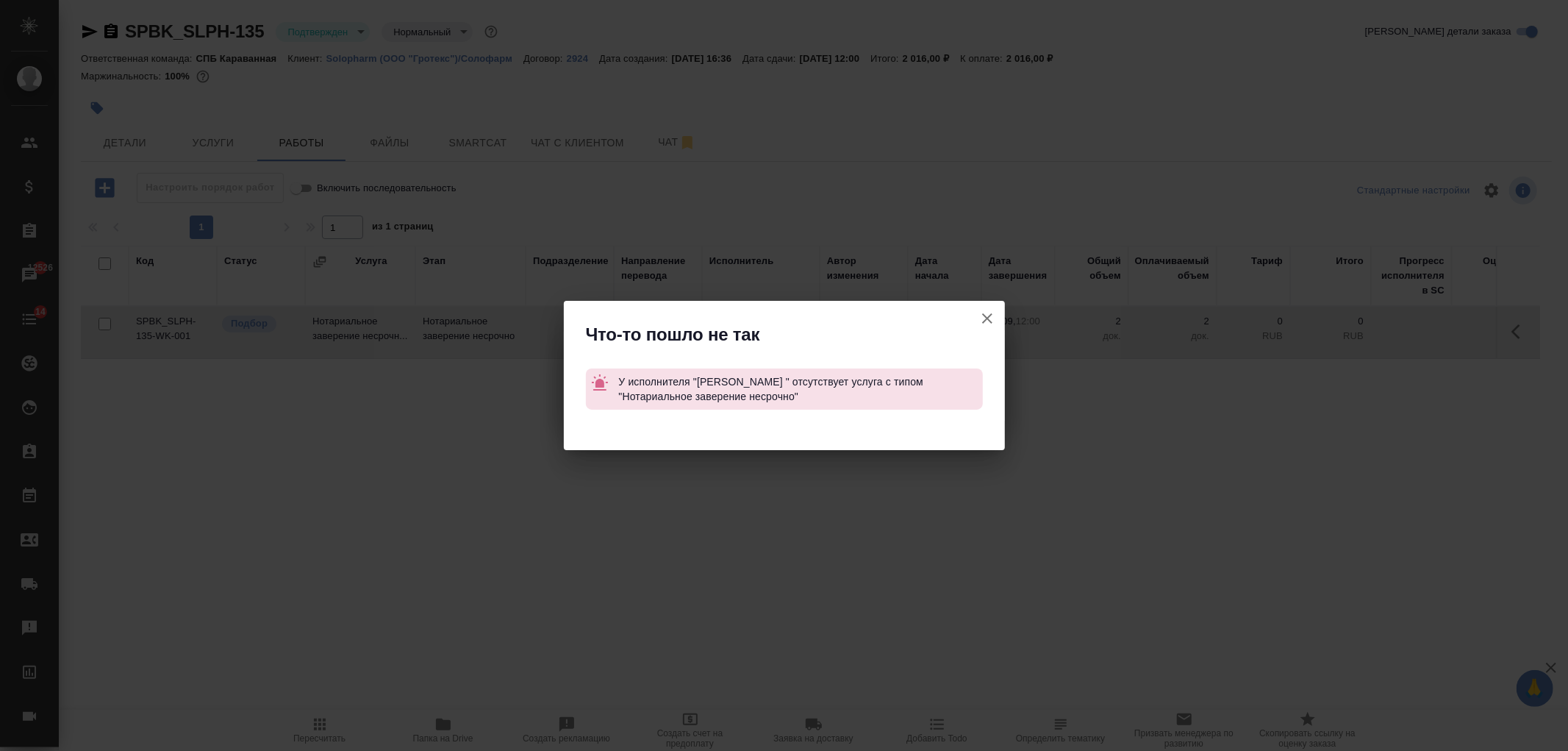
click at [982, 312] on icon "button" at bounding box center [987, 318] width 17 height 18
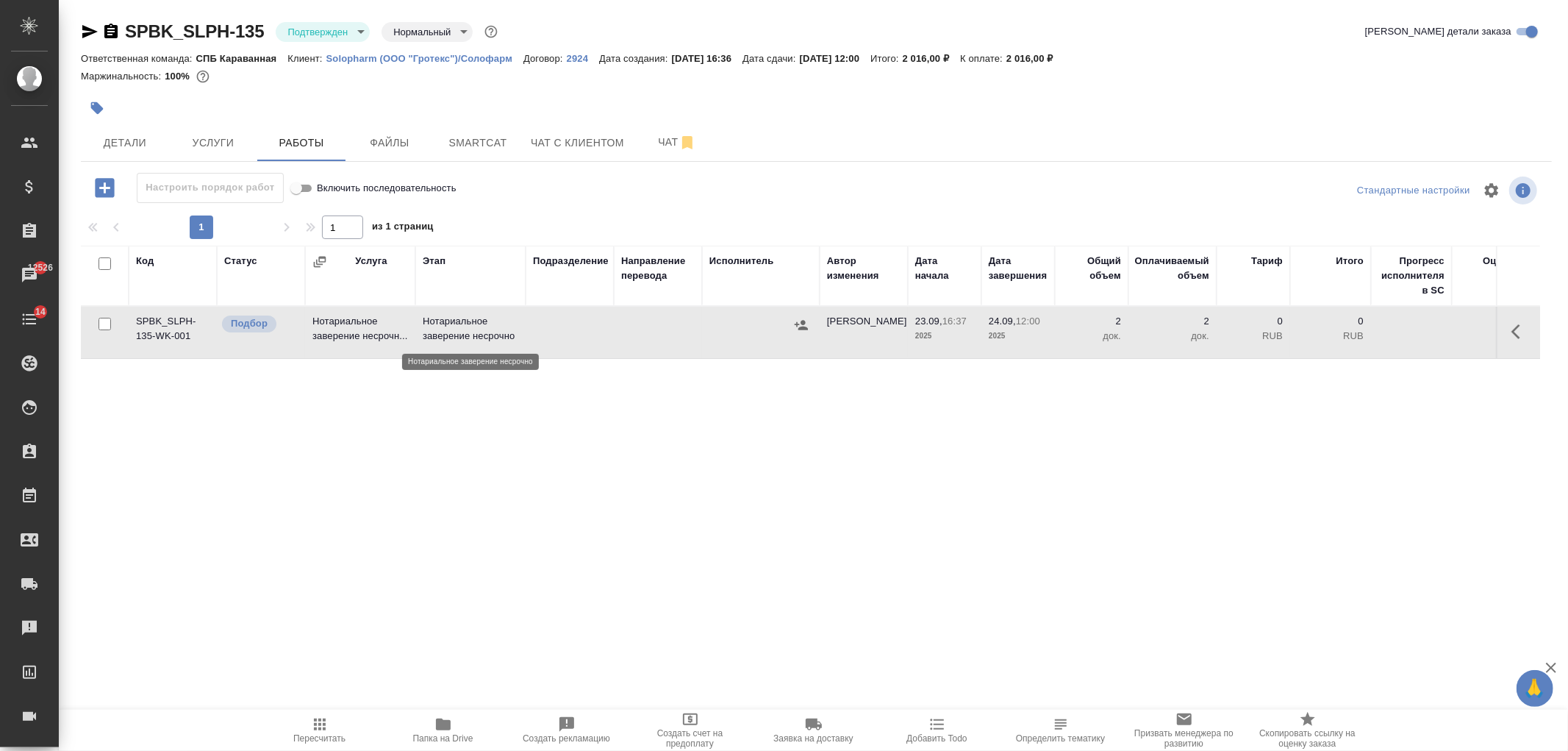
click at [469, 328] on p "Нотариальное заверение несрочно" at bounding box center [471, 329] width 96 height 30
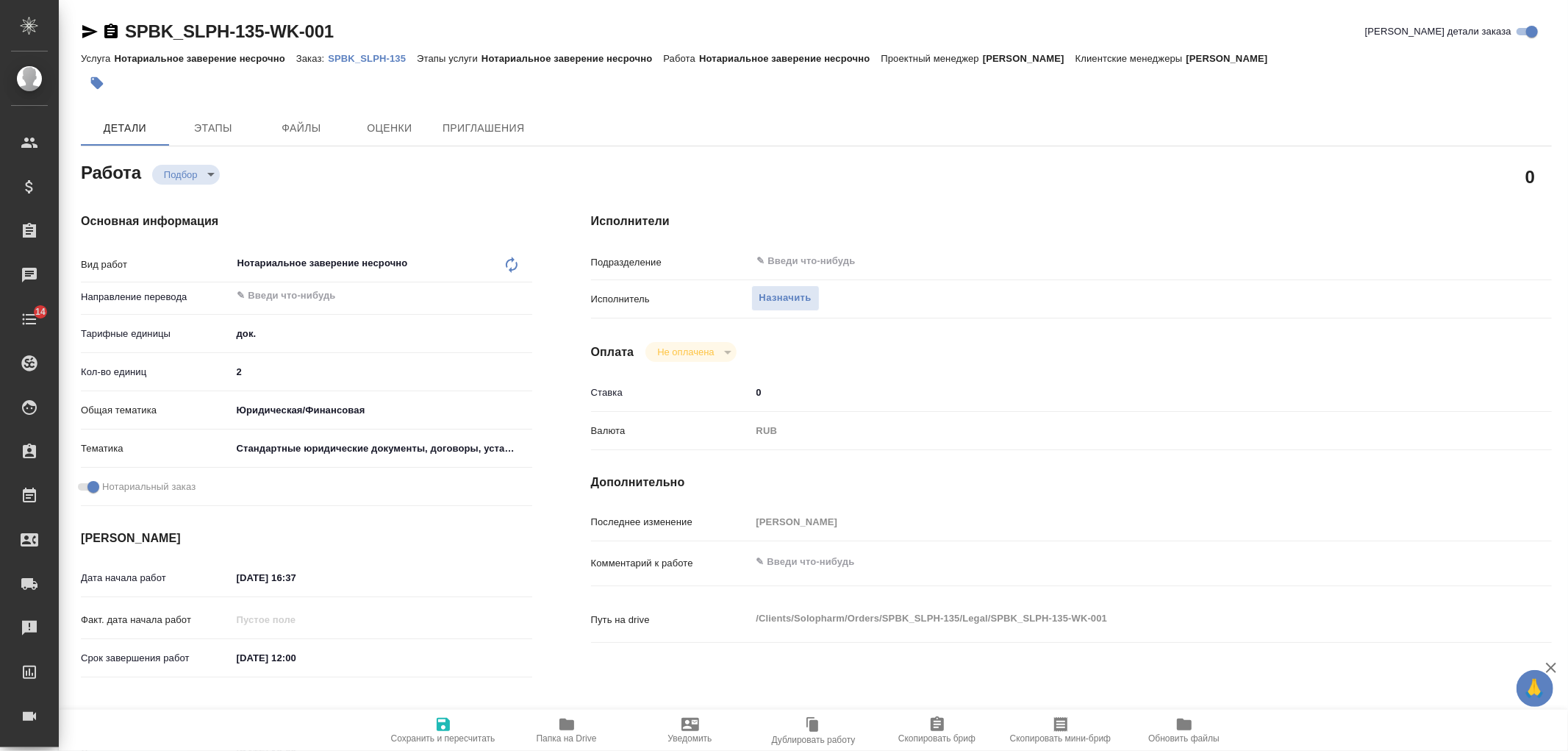
type textarea "x"
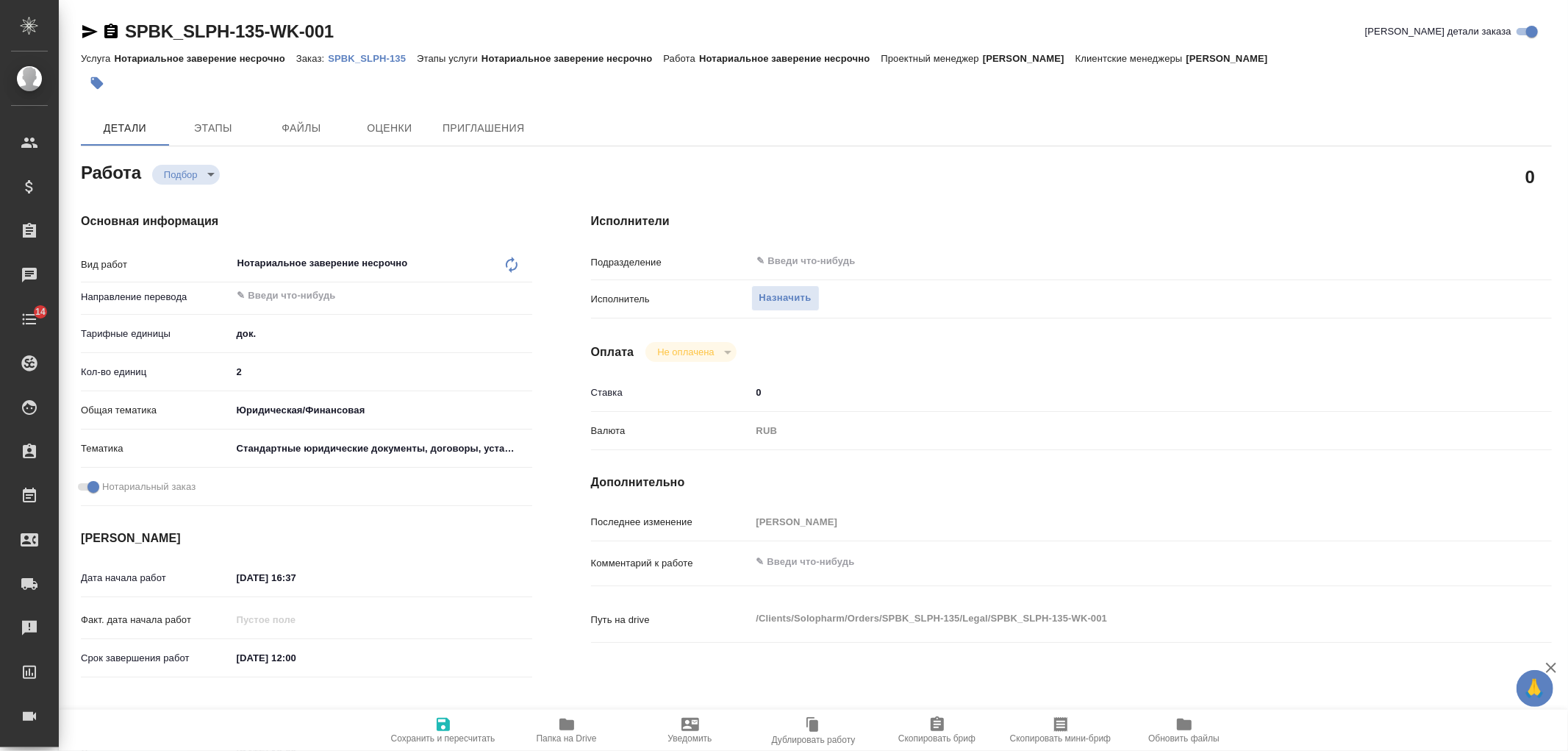
type textarea "x"
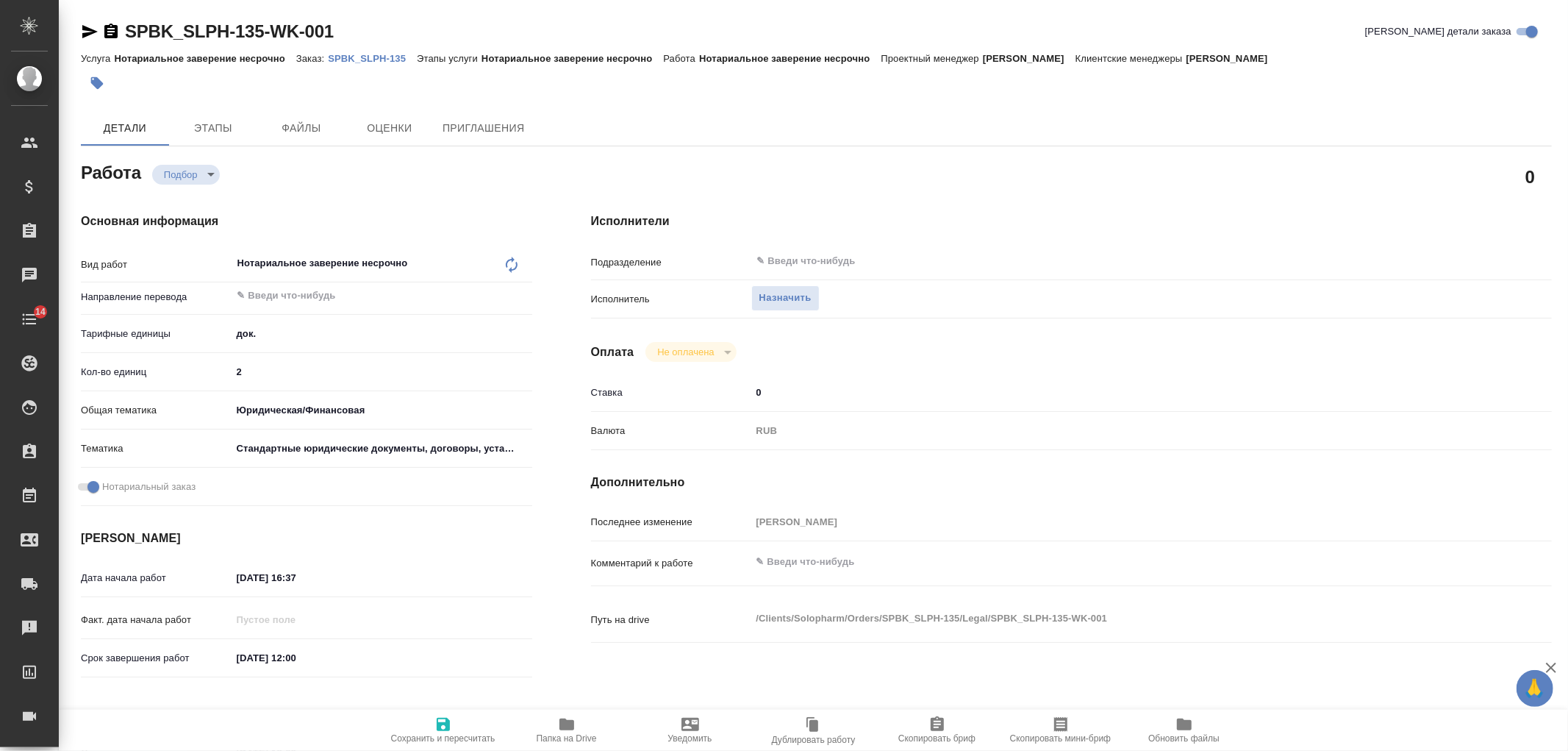
type textarea "x"
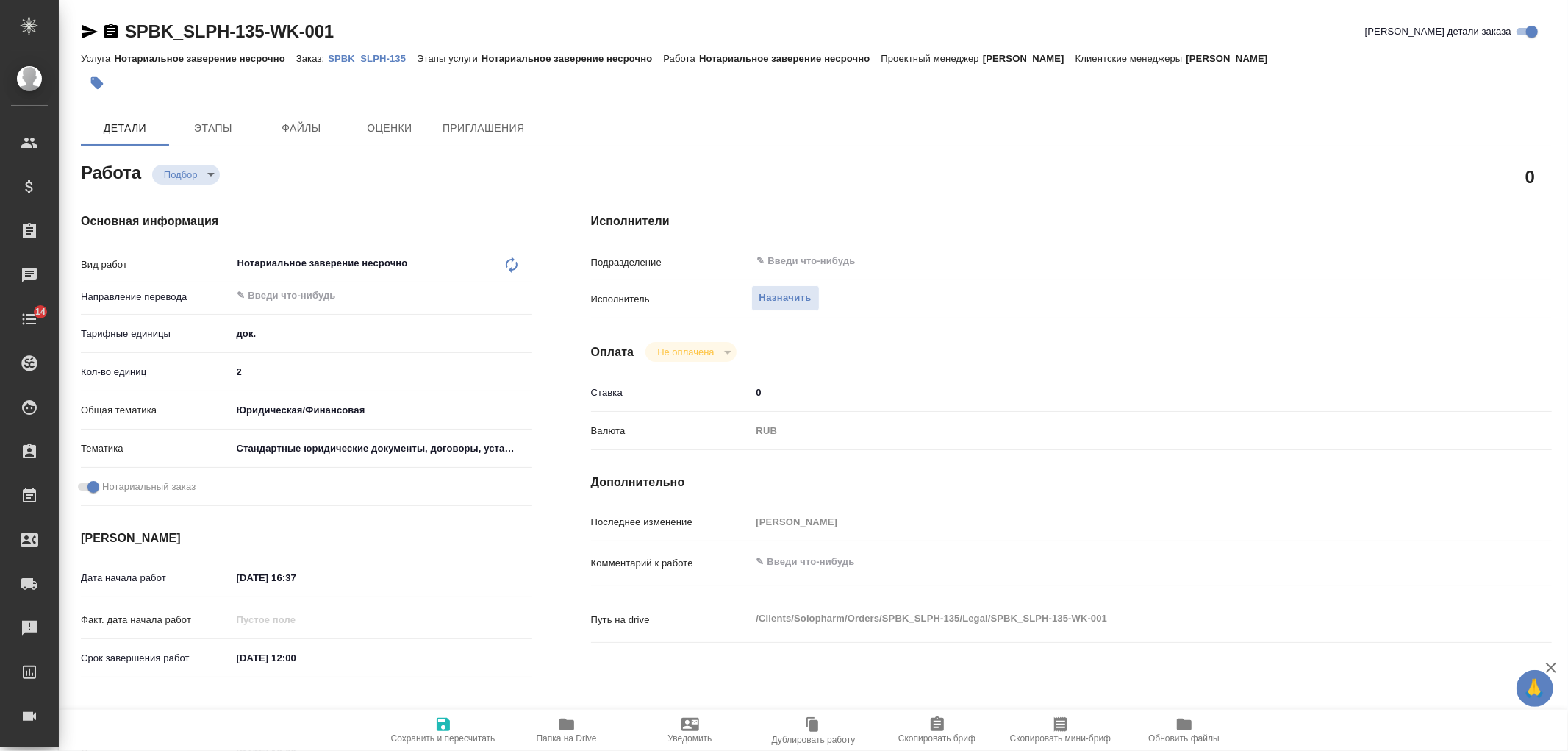
click at [510, 259] on icon at bounding box center [511, 264] width 11 height 16
type textarea "x"
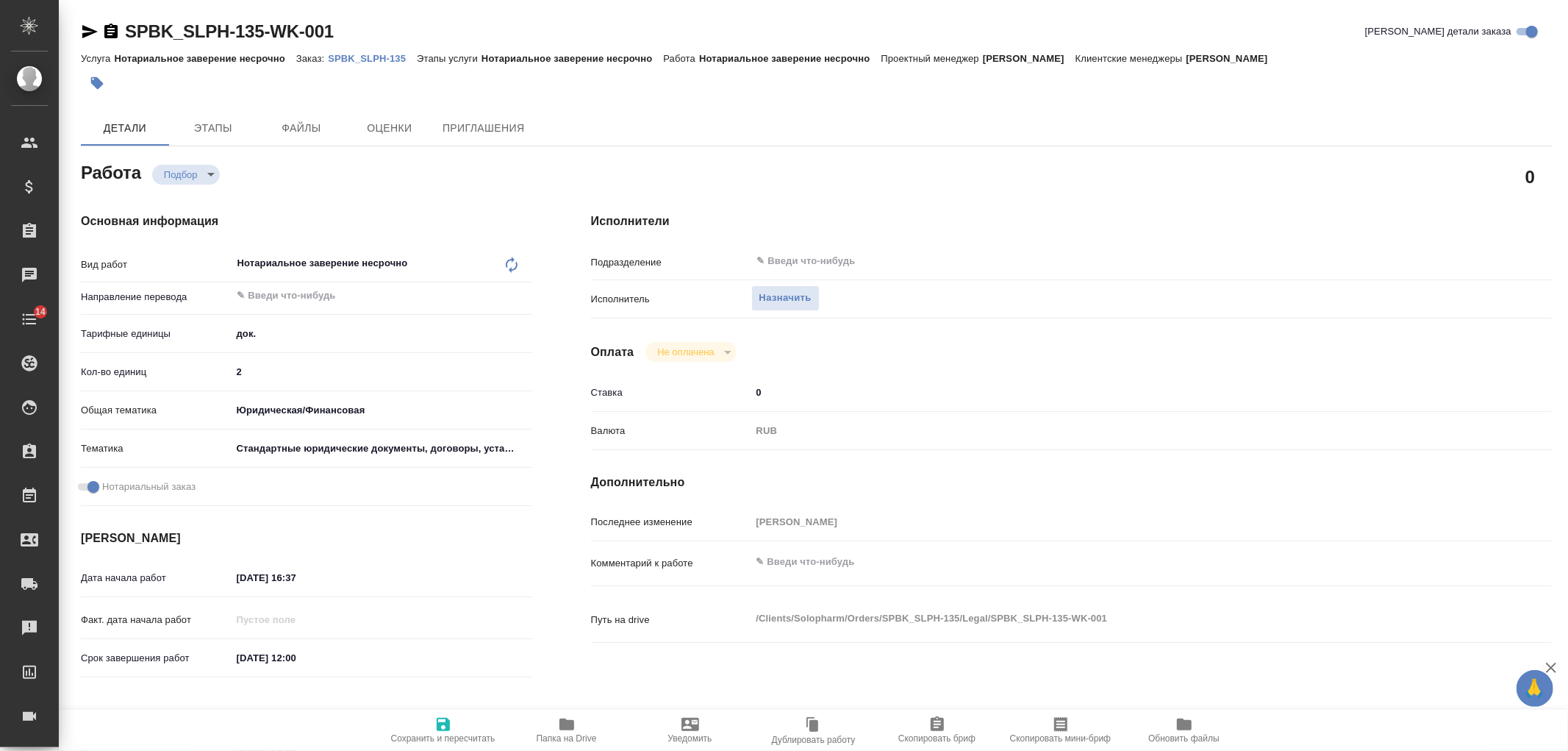
type textarea "x"
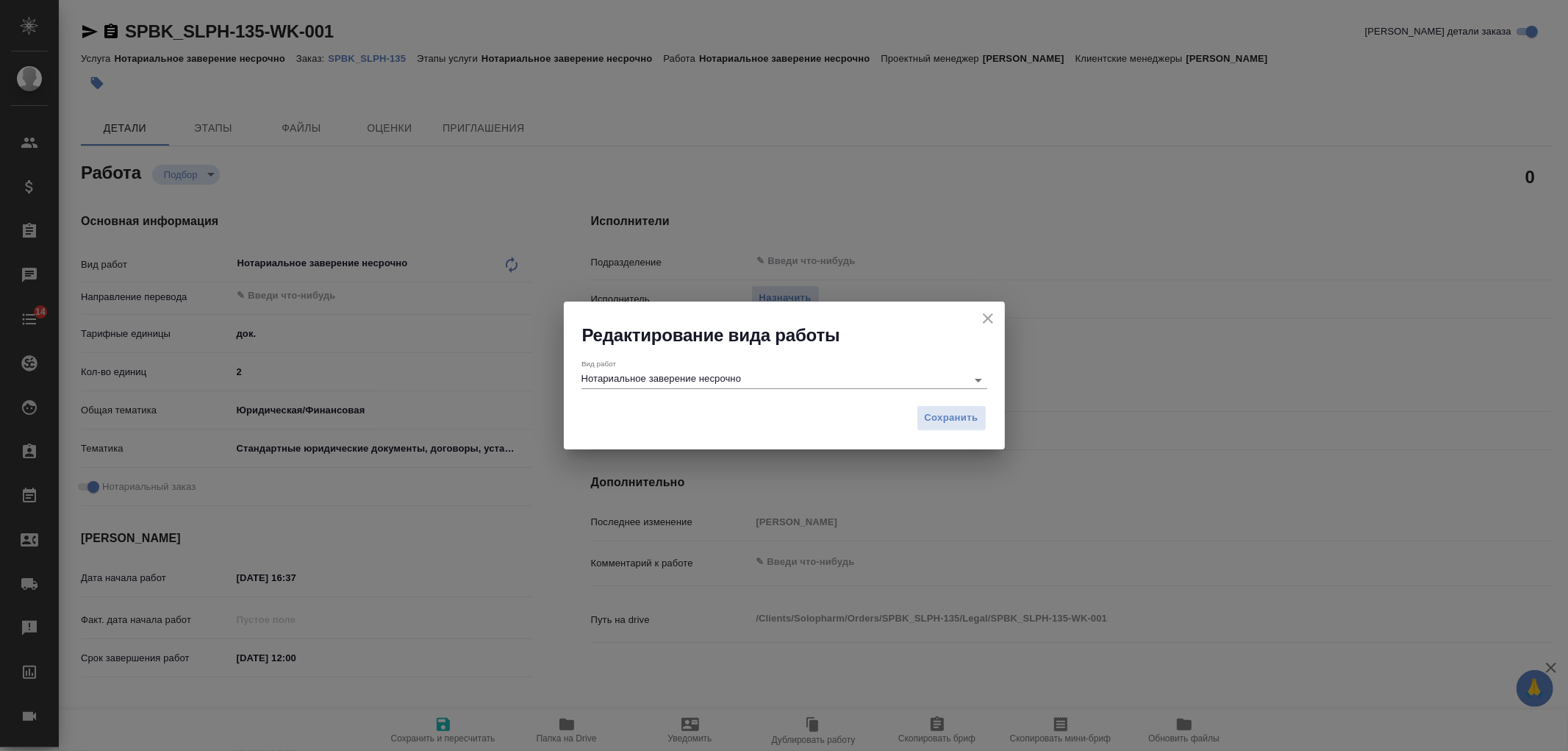
type textarea "x"
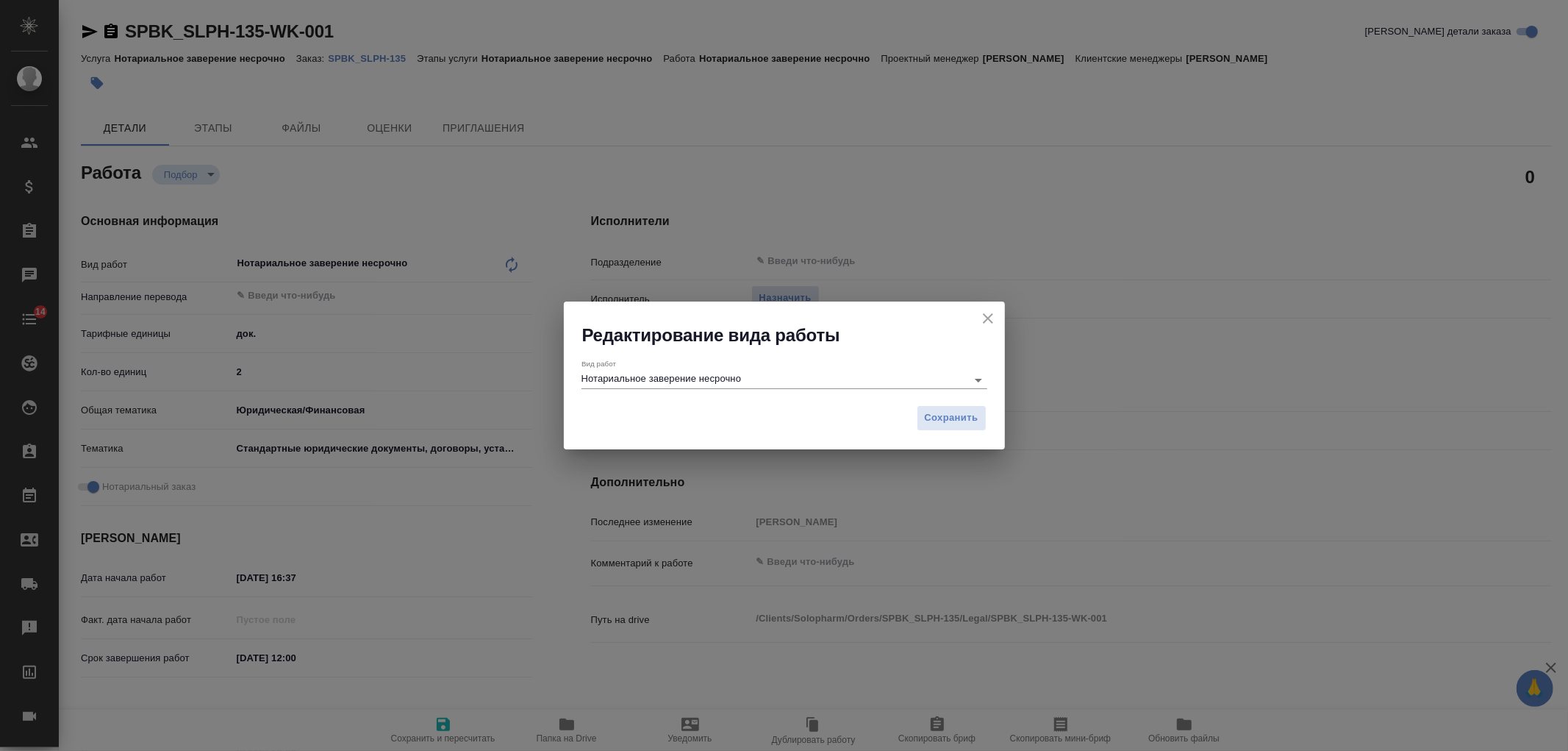
click at [761, 390] on div "Вид работ Нотариальное заверение несрочно" at bounding box center [784, 372] width 406 height 39
type textarea "x"
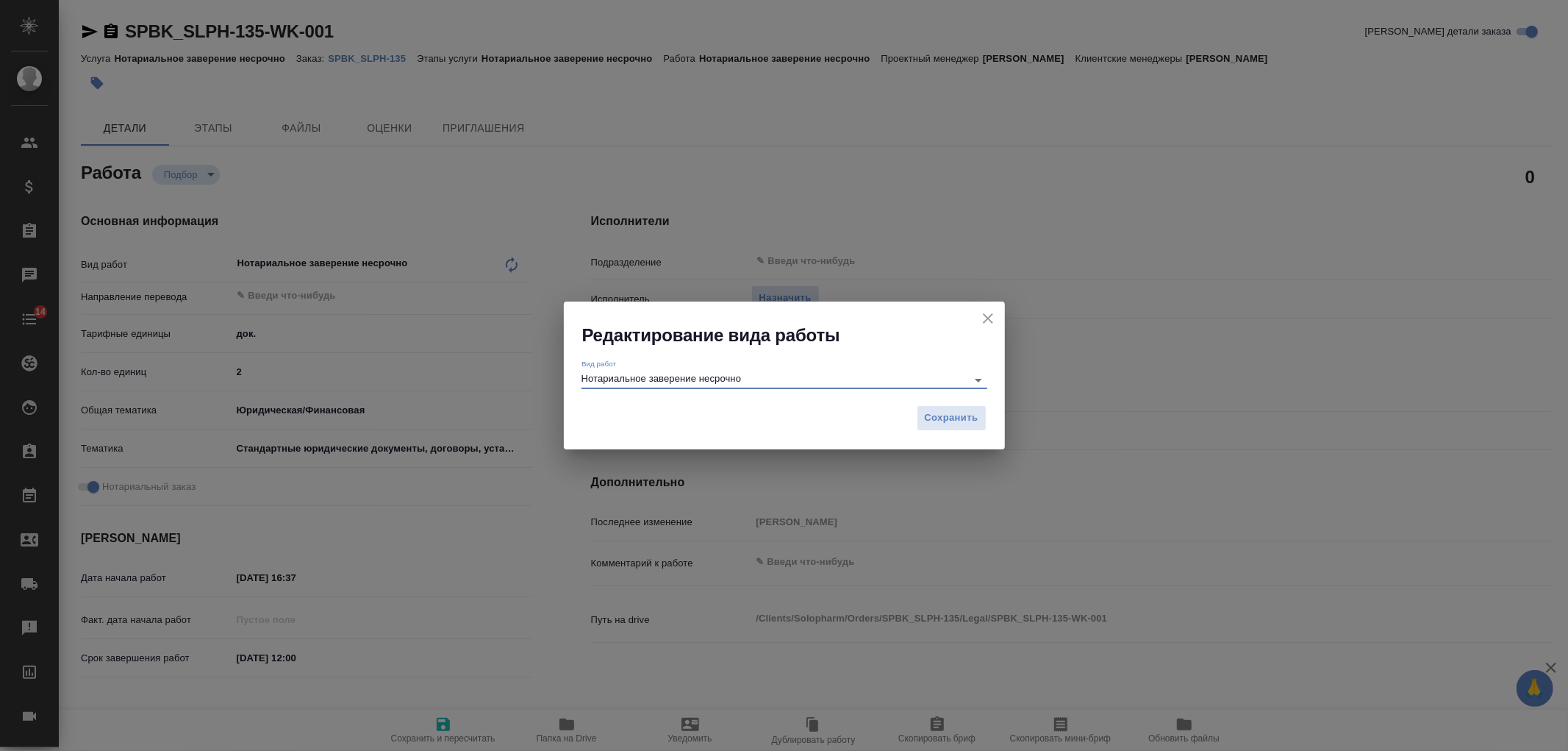
type textarea "x"
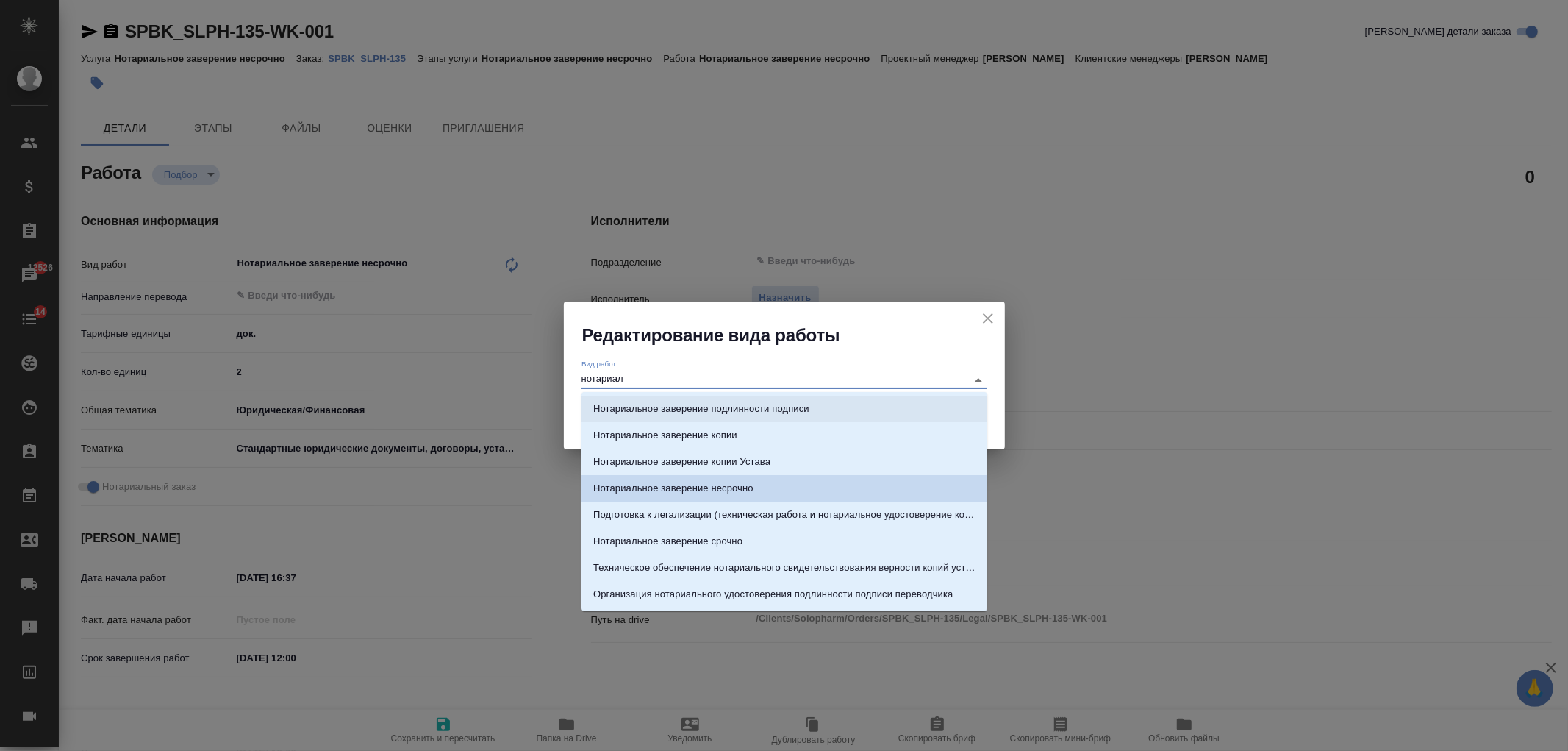
click at [730, 405] on p "Нотариальное заверение подлинности подписи" at bounding box center [701, 409] width 216 height 14
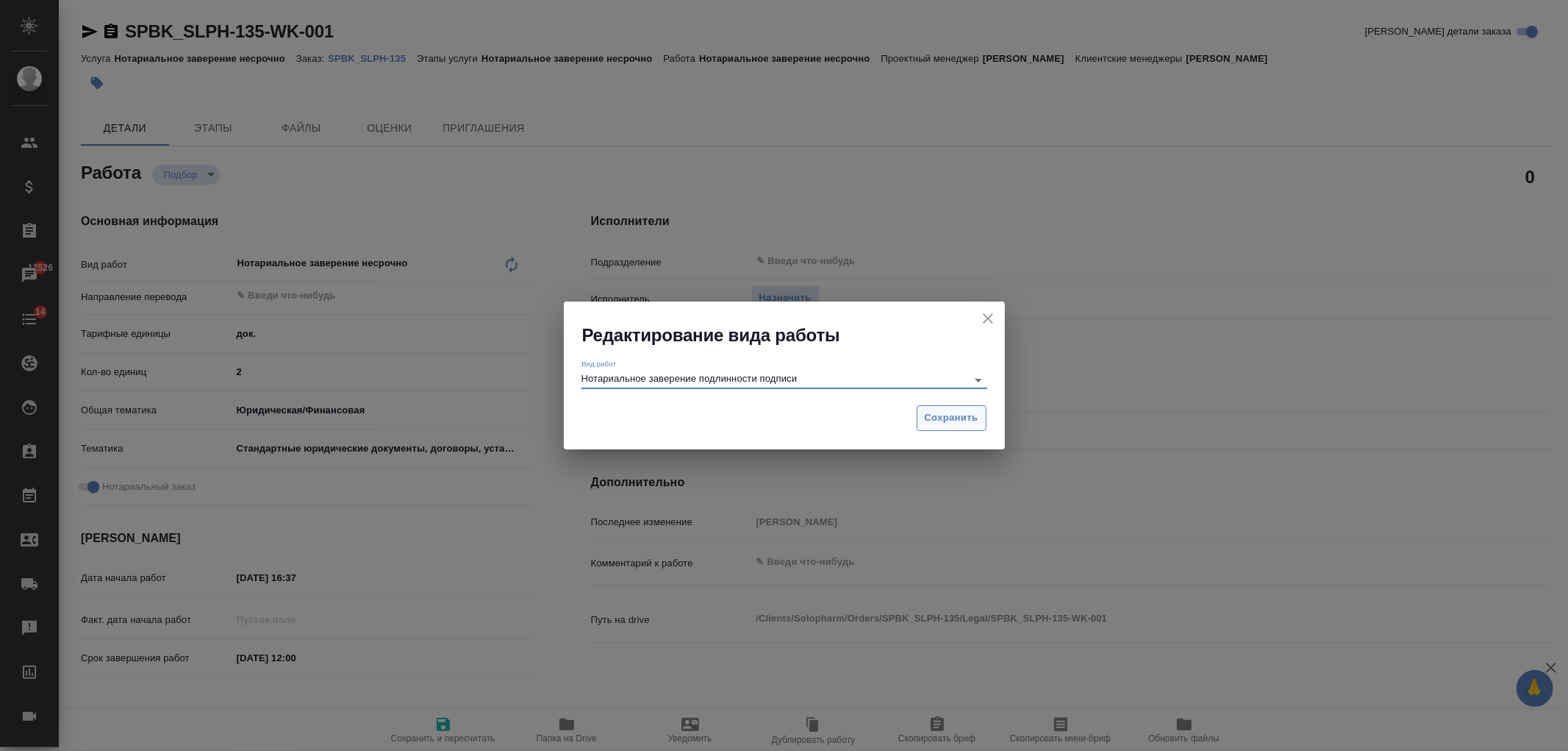
type input "Нотариальное заверение подлинности подписи"
click at [971, 406] on button "Сохранить" at bounding box center [952, 418] width 70 height 26
type textarea "x"
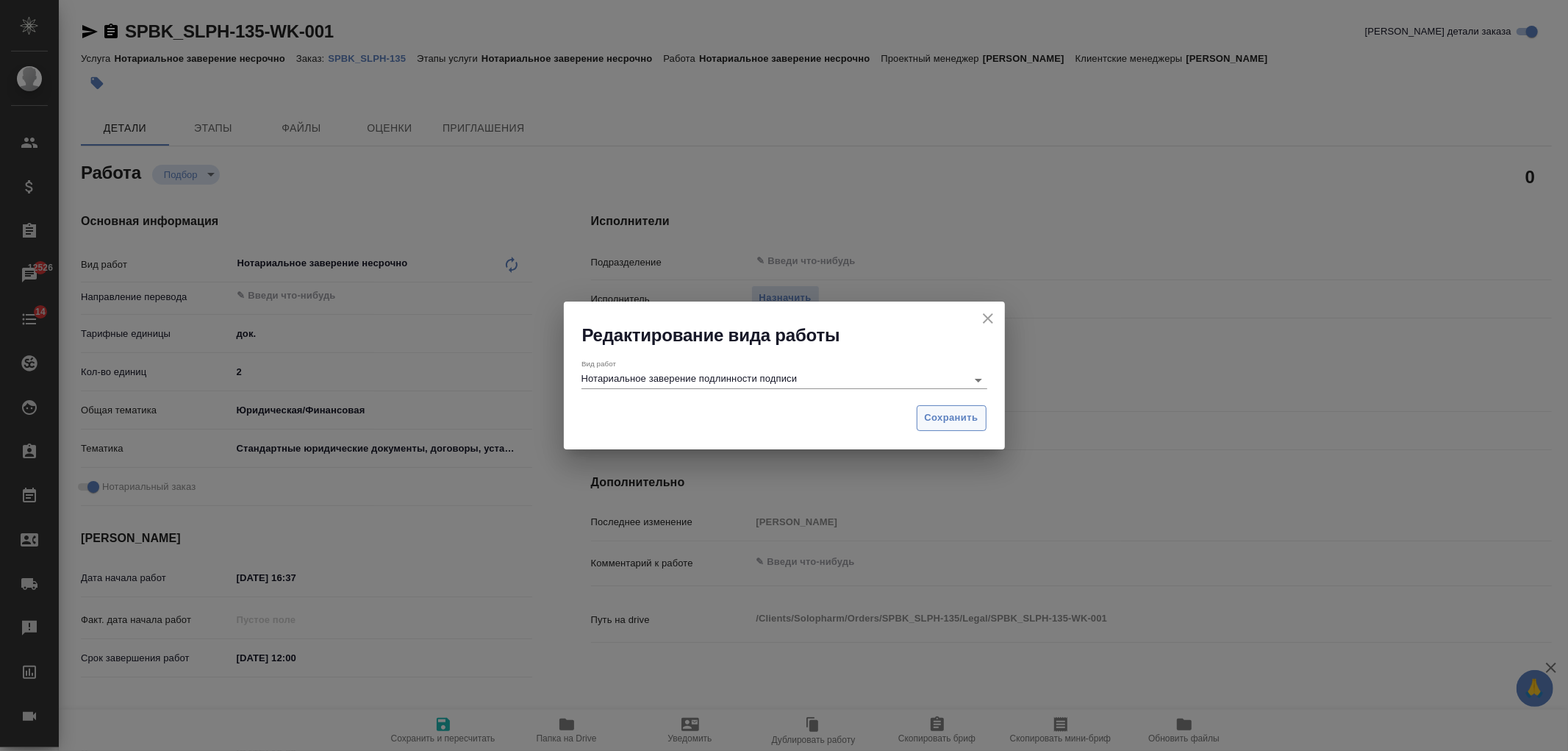
type textarea "x"
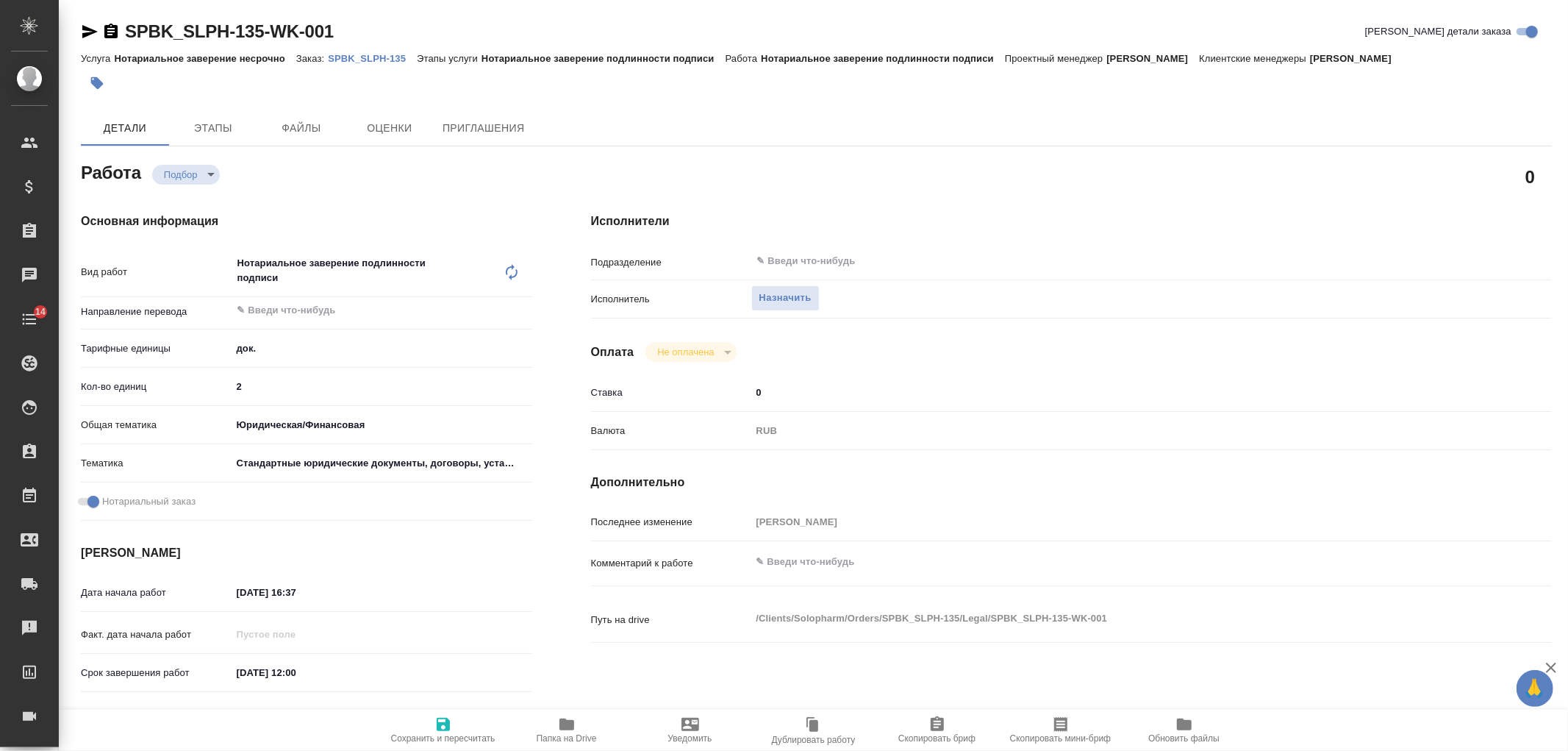
type textarea "x"
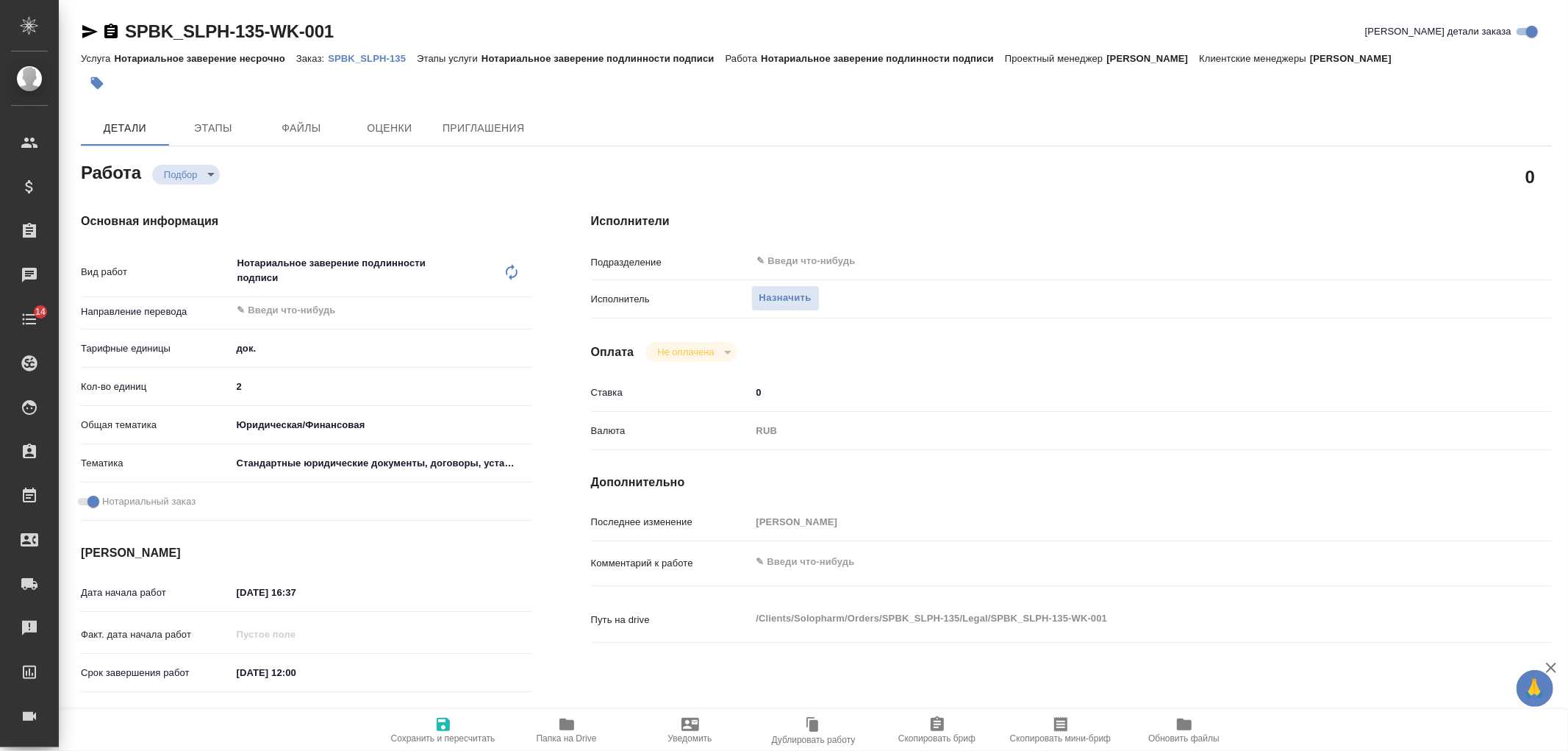
type textarea "x"
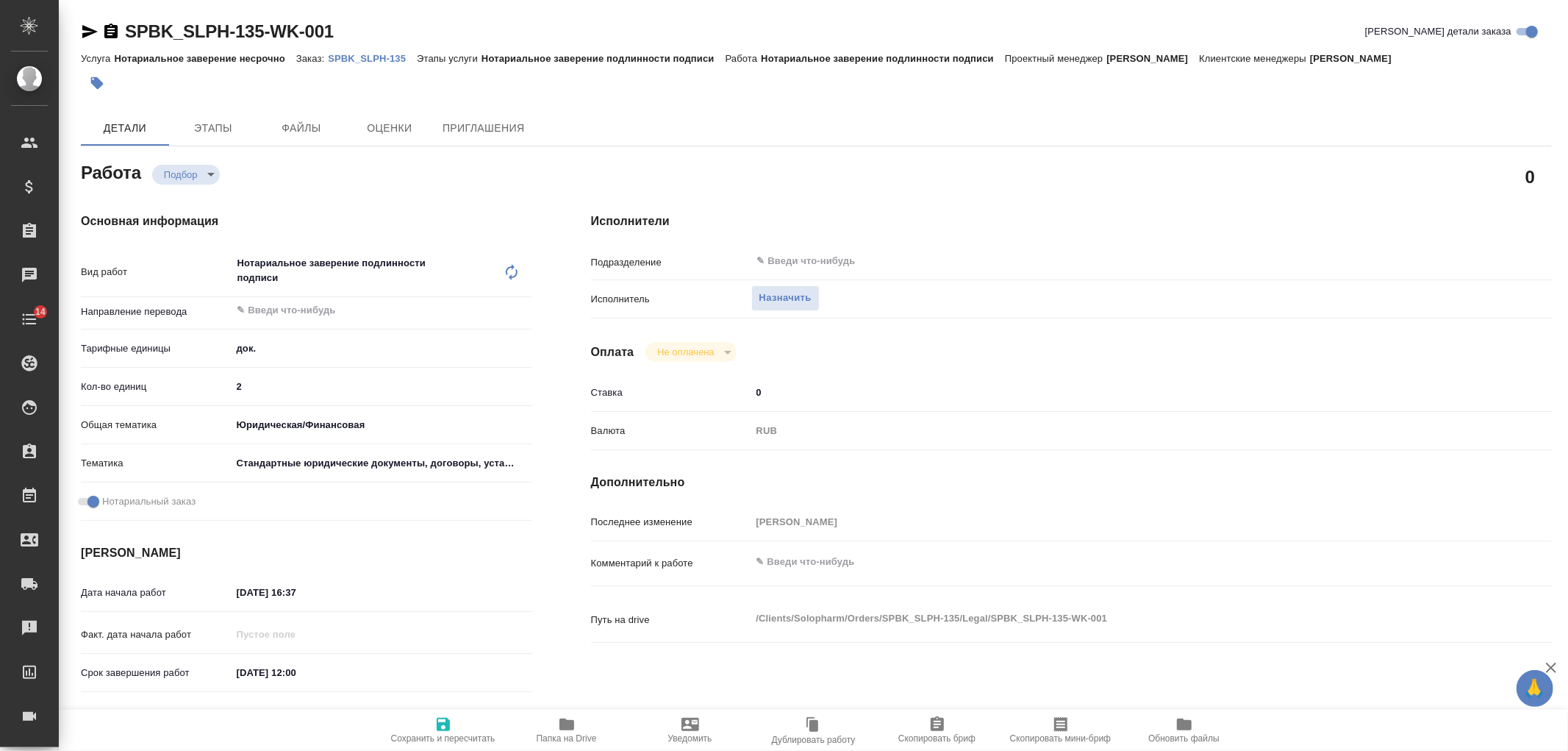
type textarea "x"
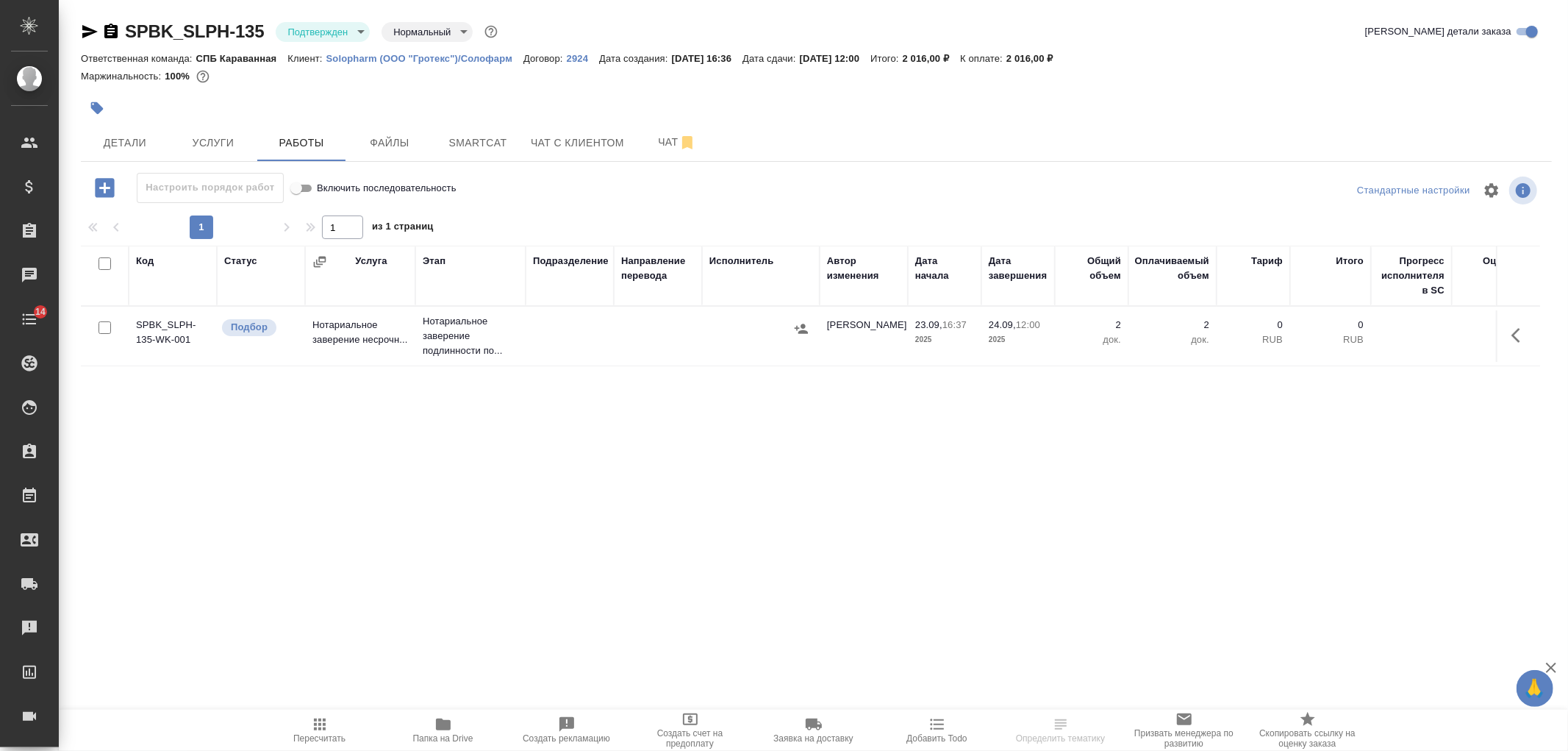
click at [1524, 338] on icon "button" at bounding box center [1520, 335] width 17 height 18
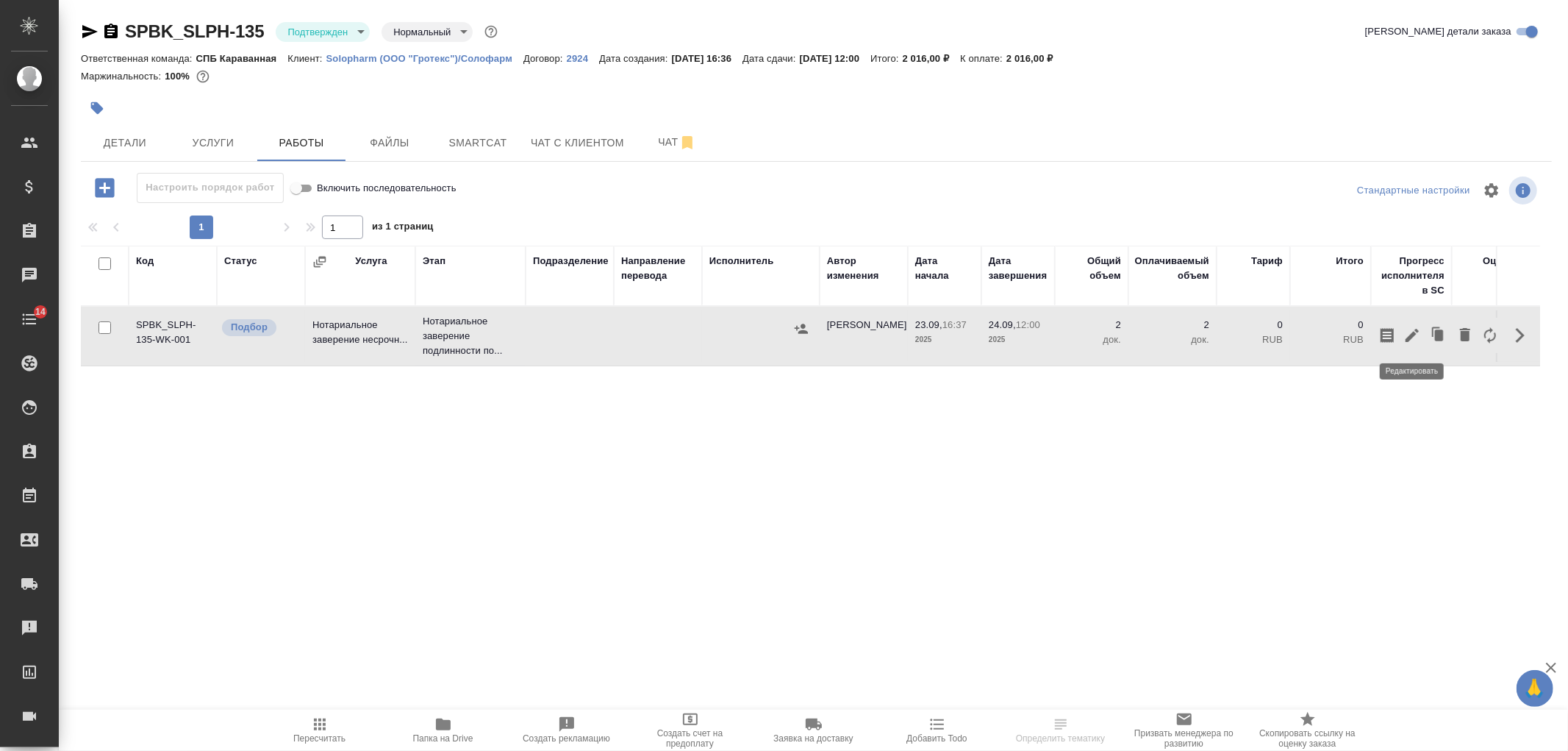
click at [1407, 328] on icon "button" at bounding box center [1412, 335] width 17 height 18
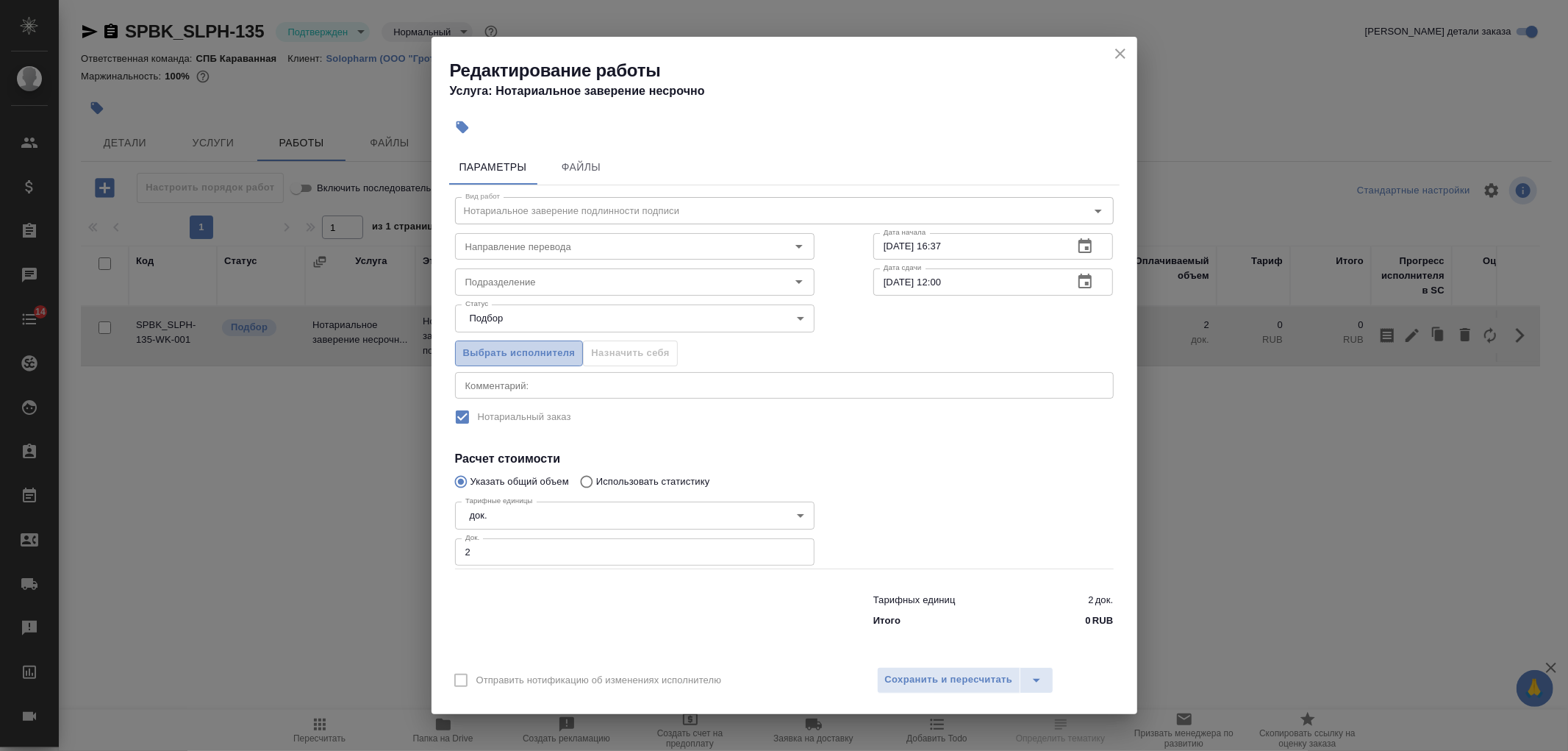
click at [533, 364] on button "Выбрать исполнителя" at bounding box center [519, 353] width 129 height 26
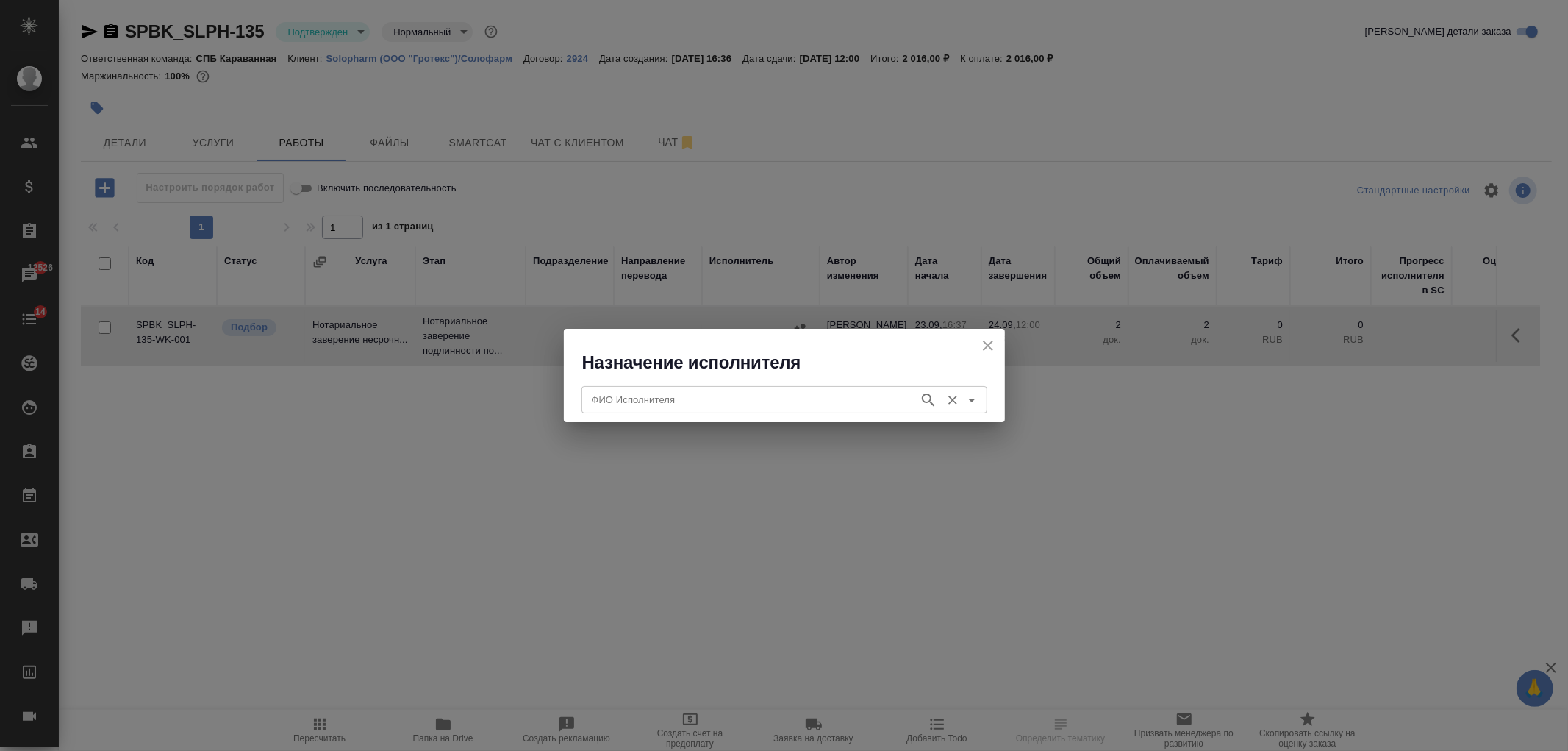
click at [672, 400] on input "ФИО Исполнителя" at bounding box center [749, 399] width 326 height 18
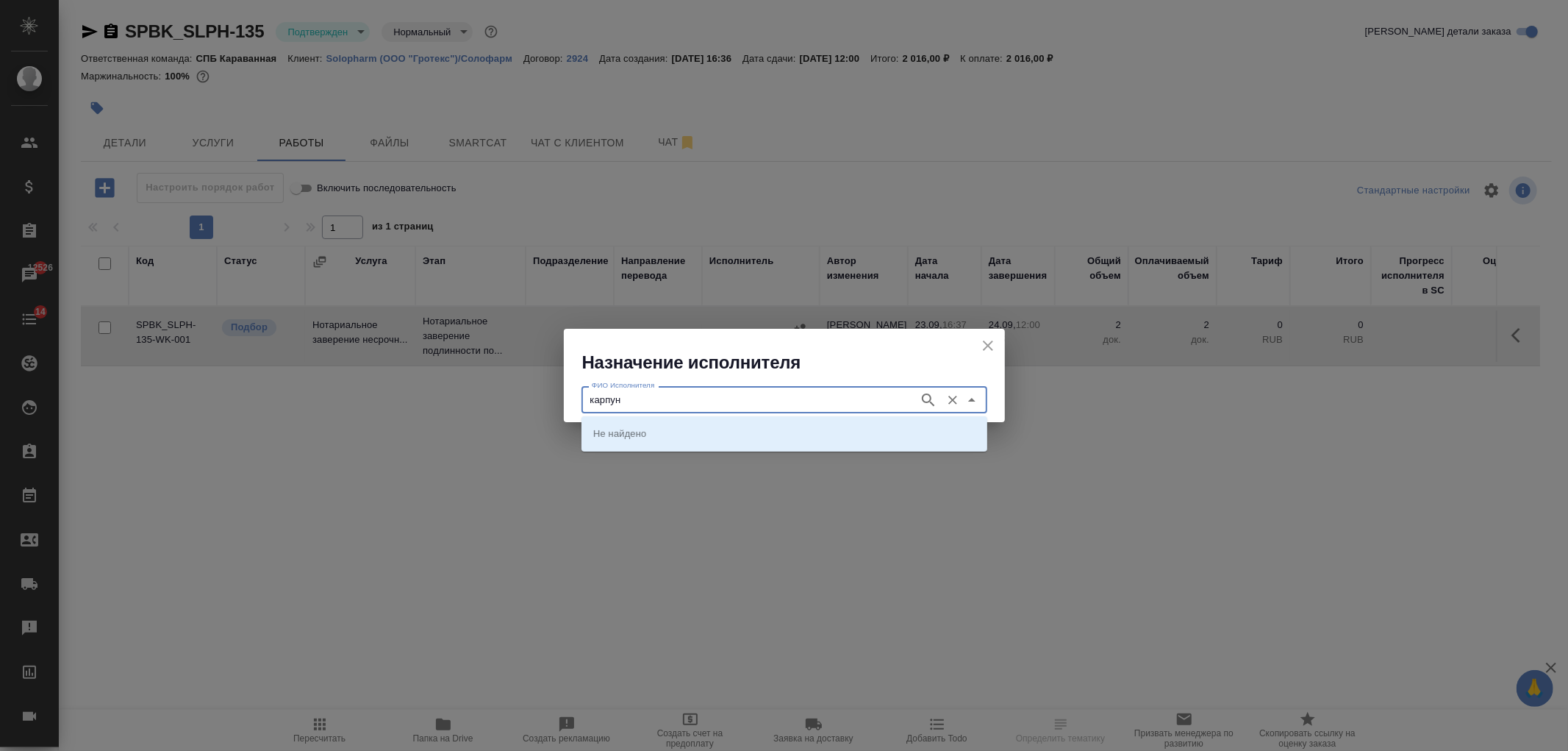
type input "карпун"
click at [687, 423] on li "НОТАРИУС Карпунина Ольга Васильевна" at bounding box center [784, 433] width 406 height 27
type input "НОТАРИУС Карпунина Ольга Васильевна"
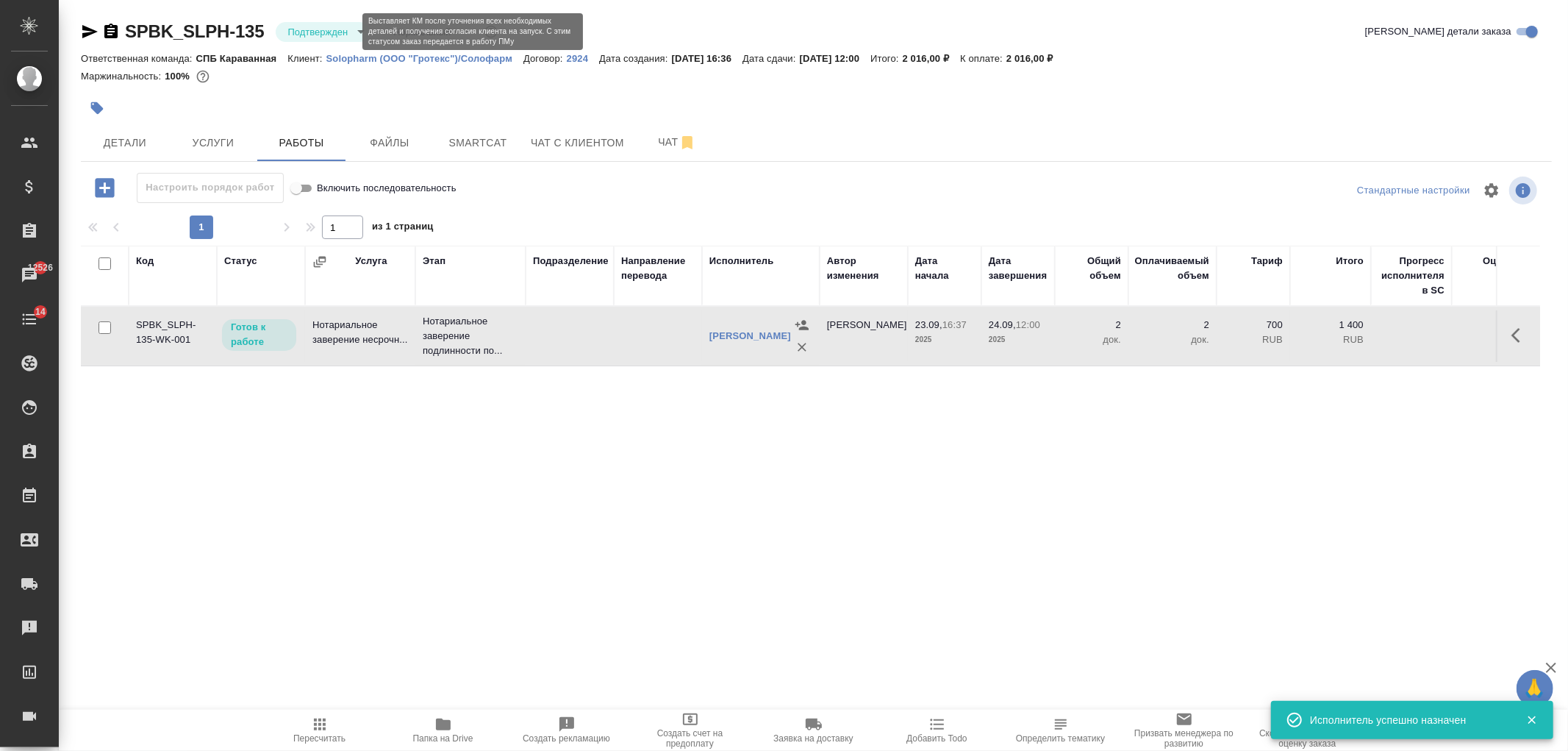
click at [346, 33] on body "🙏 .cls-1 fill:#fff; AWATERA Ivanova Arina Клиенты Спецификации Заказы 12526 Чат…" at bounding box center [784, 375] width 1568 height 751
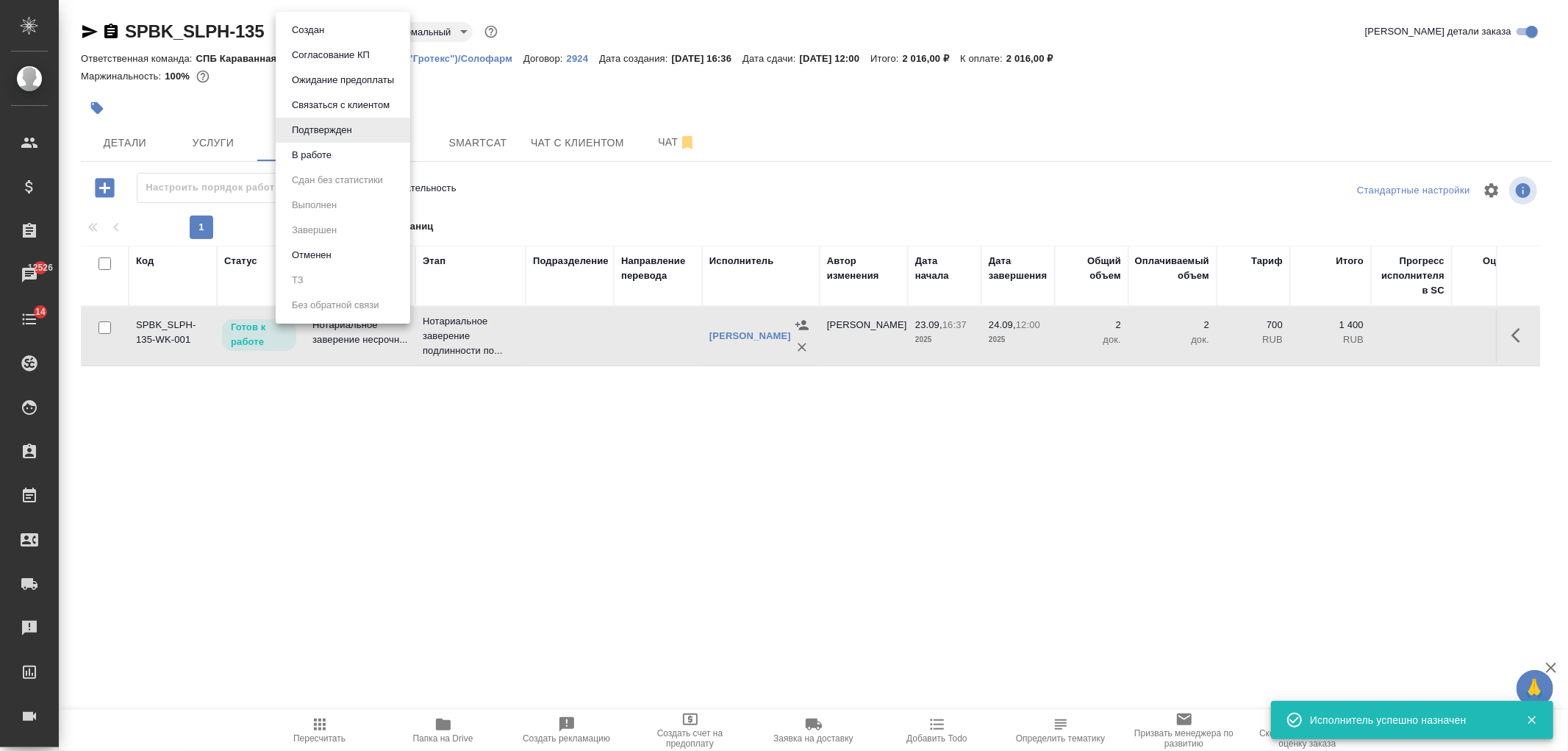
click at [342, 152] on li "В работе" at bounding box center [342, 154] width 135 height 25
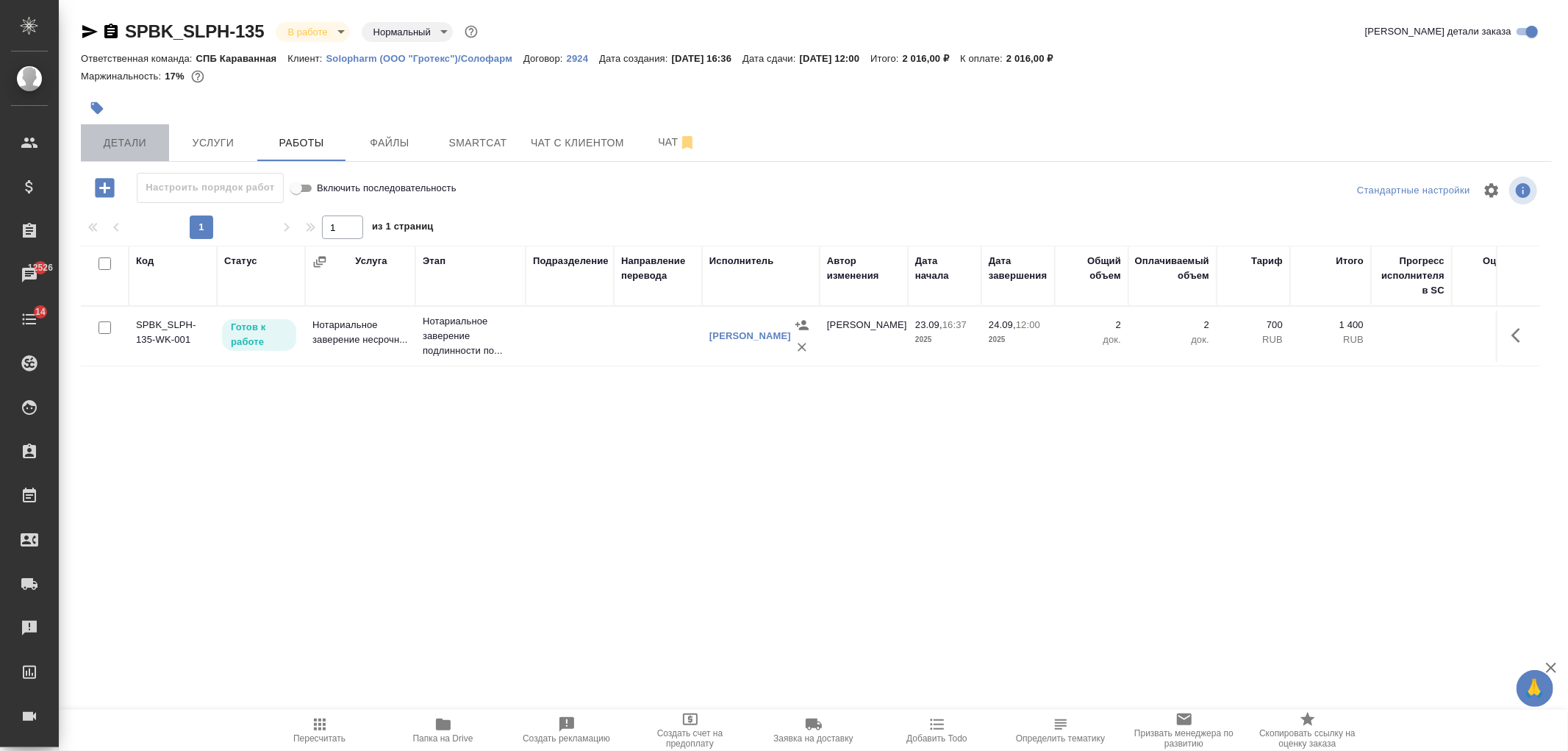
click at [145, 141] on span "Детали" at bounding box center [125, 143] width 71 height 18
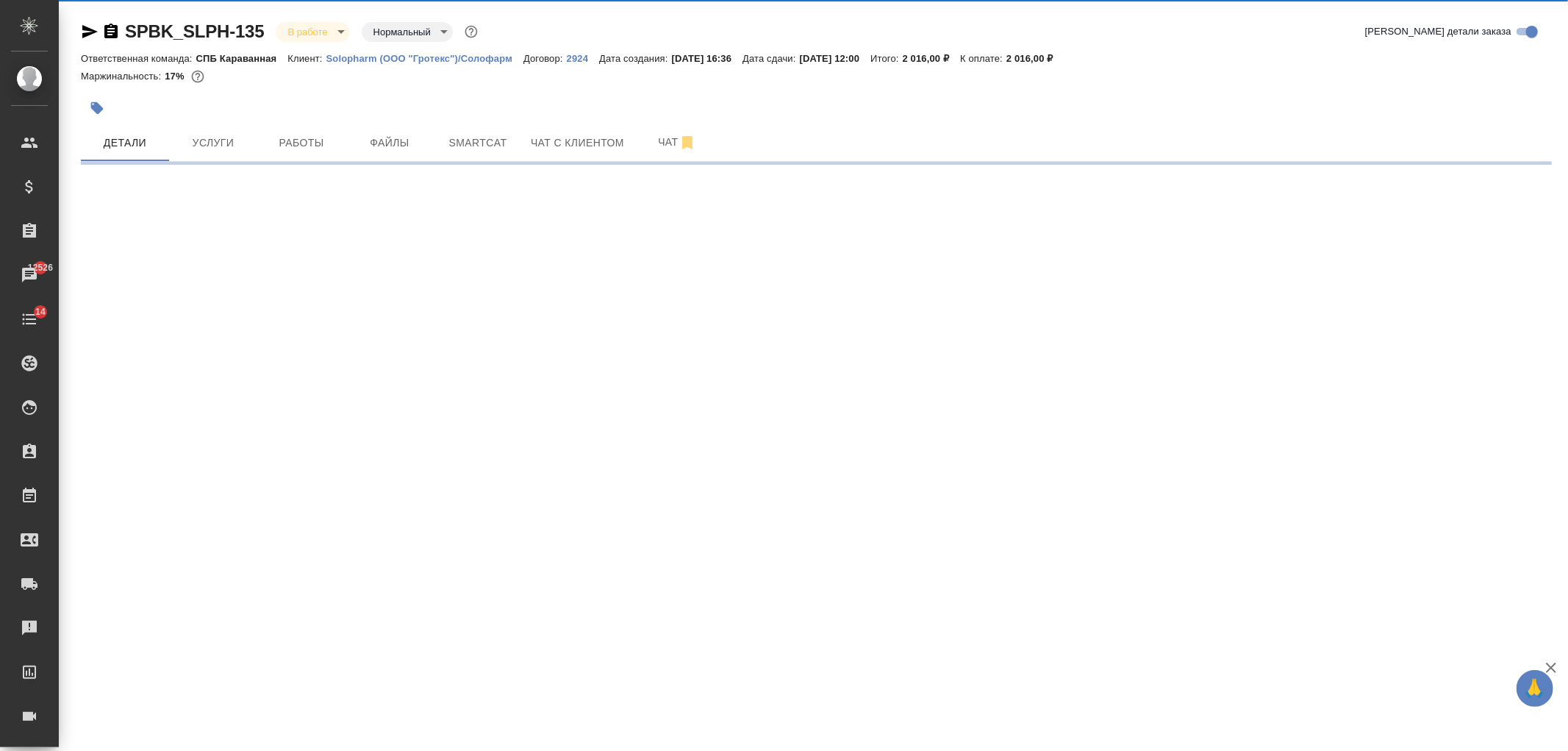
select select "RU"
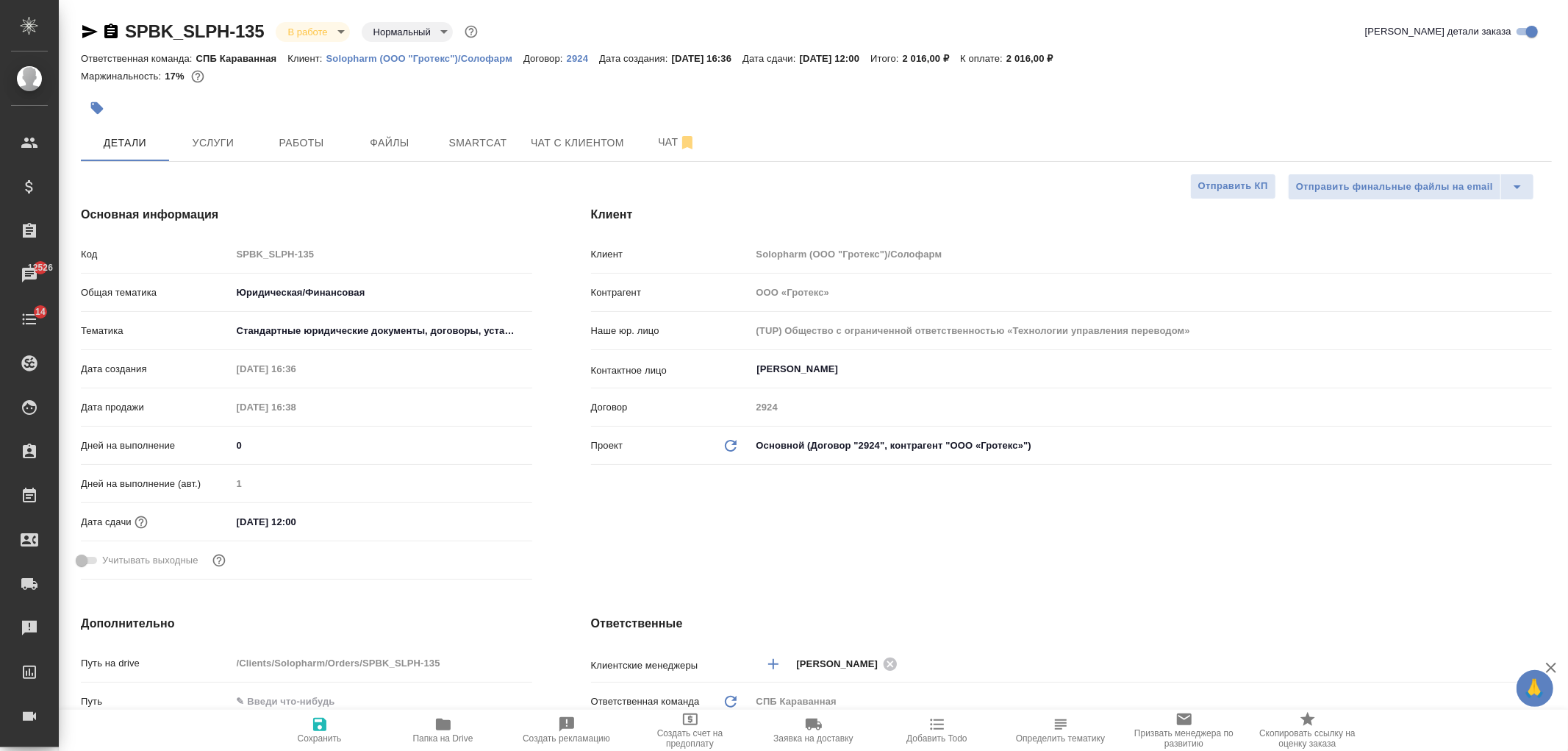
type textarea "x"
click at [1245, 526] on div "Клиент Клиент Solopharm (ООО "Гротекс")/Солофарм Контрагент ООО «Гротекс» Наше …" at bounding box center [1071, 396] width 1019 height 438
click at [314, 28] on body "🙏 .cls-1 fill:#fff; AWATERA Ivanova Arina Клиенты Спецификации Заказы 12526 Чат…" at bounding box center [784, 375] width 1568 height 751
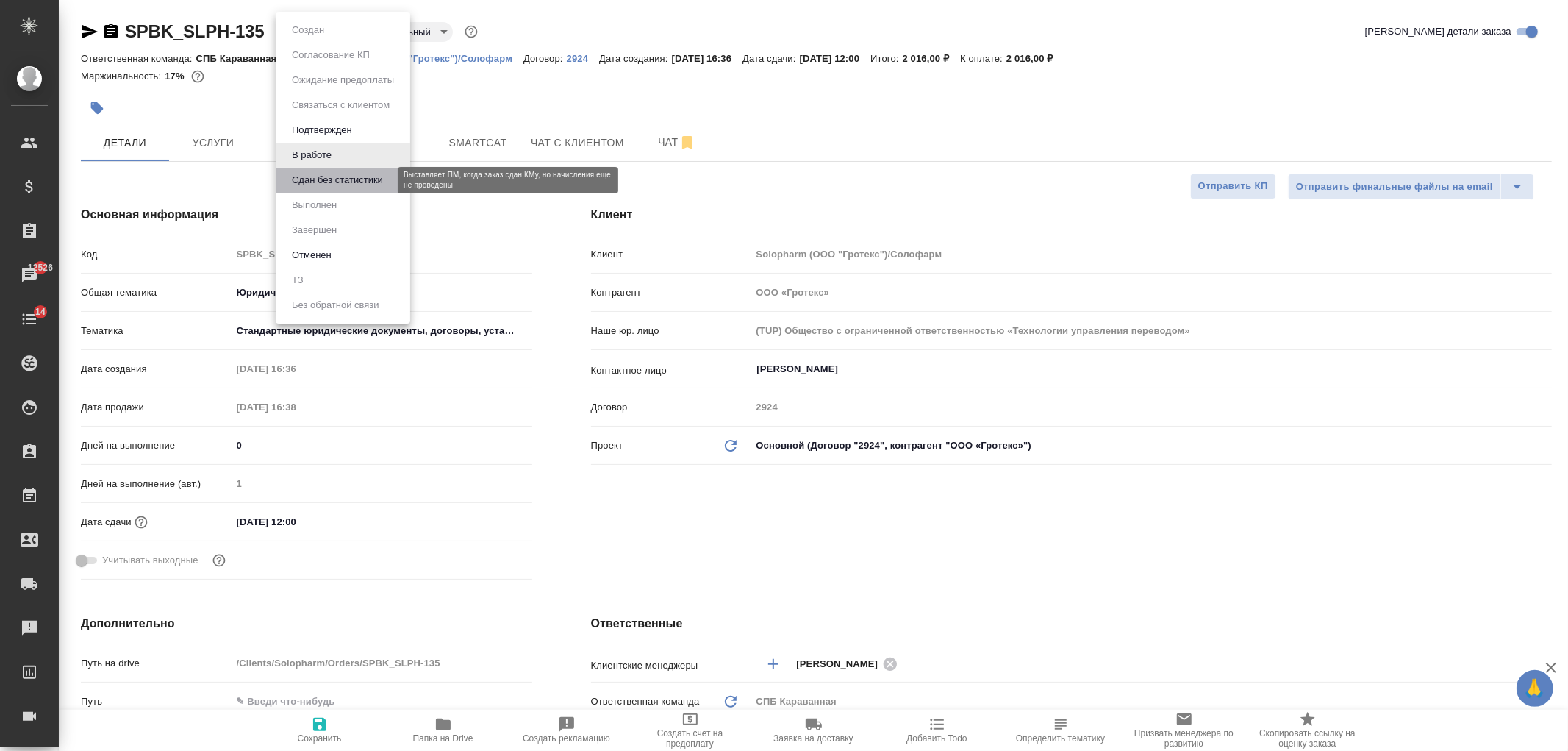
click at [354, 184] on button "Сдан без статистики" at bounding box center [337, 180] width 100 height 16
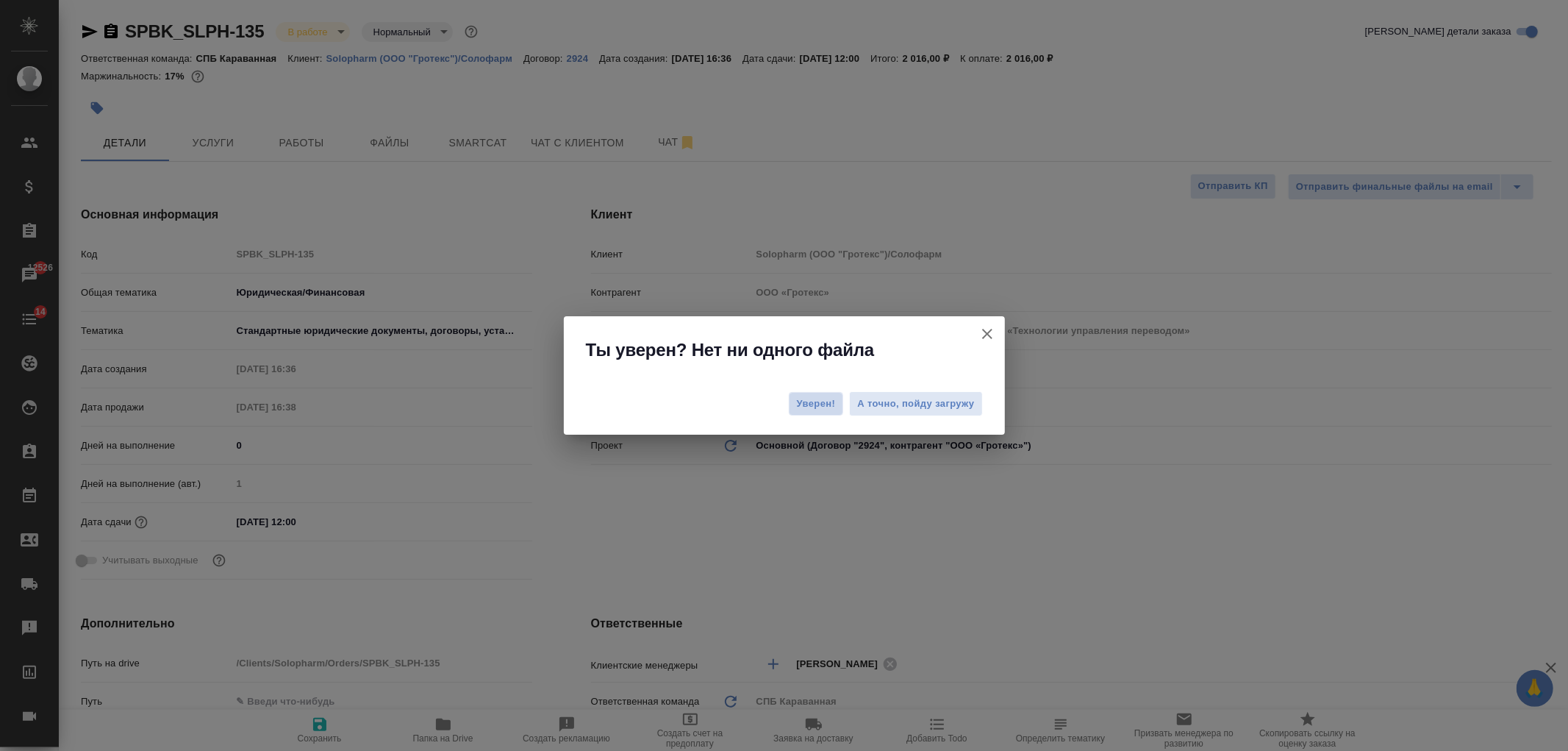
click at [824, 406] on span "Уверен!" at bounding box center [816, 403] width 39 height 14
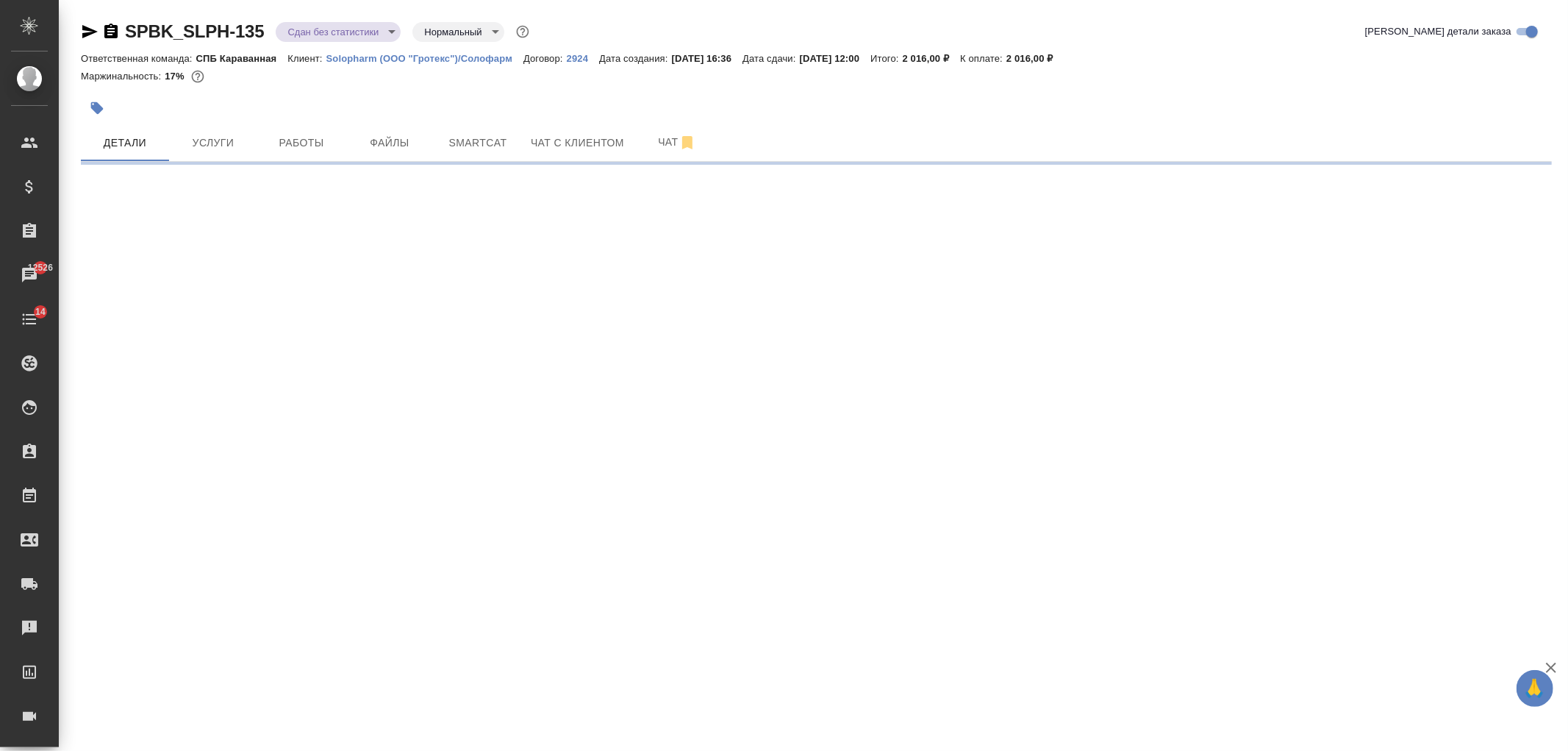
select select "RU"
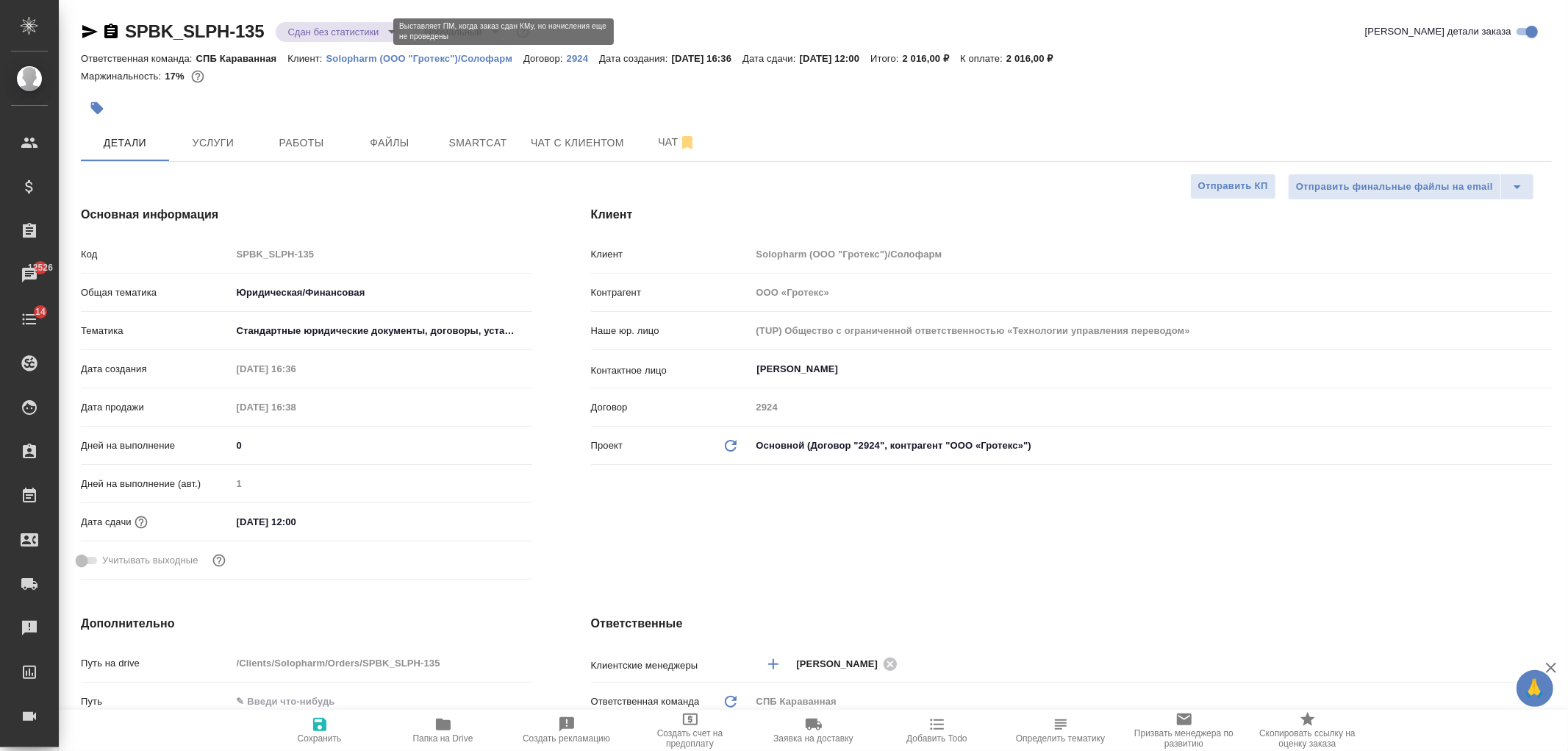
type textarea "x"
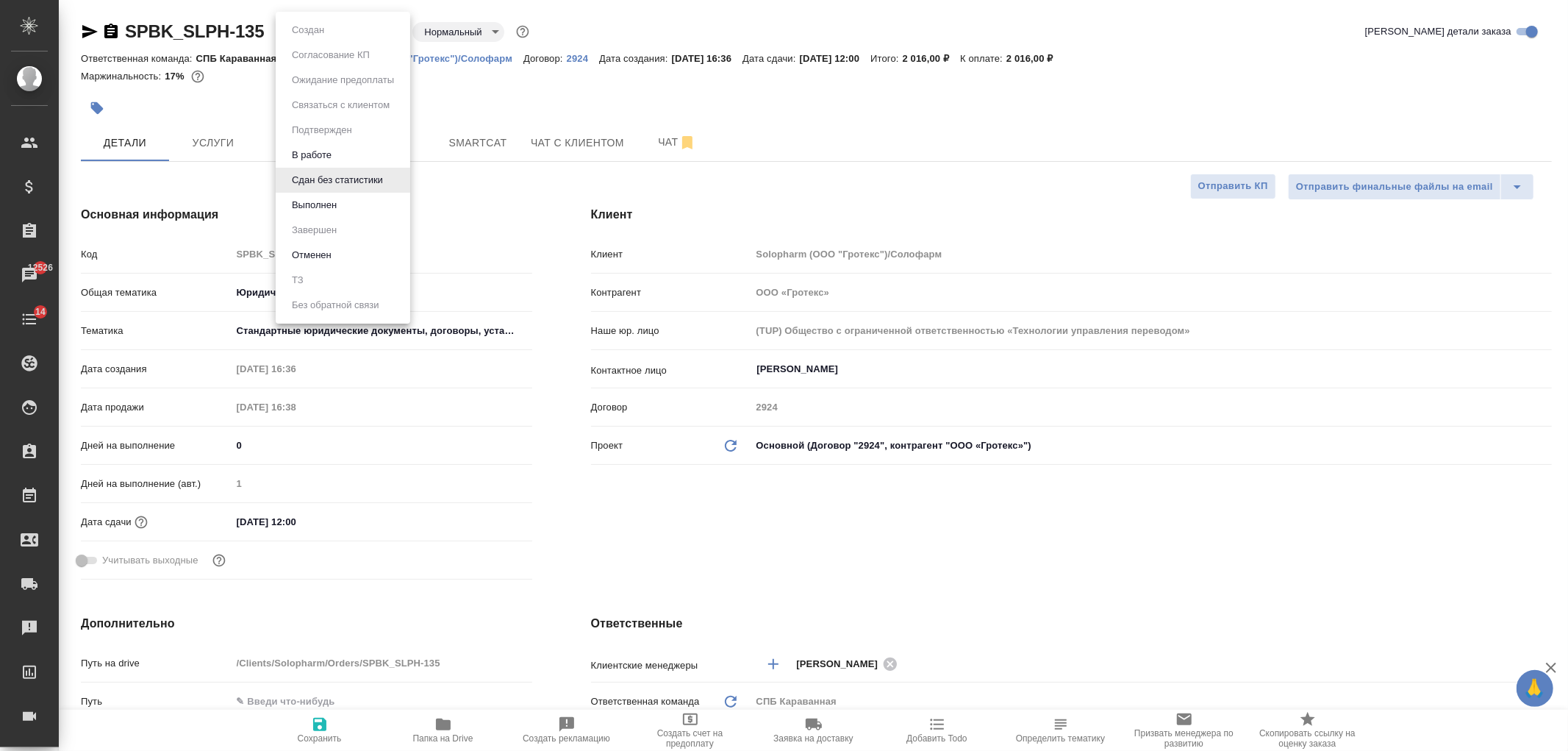
click at [320, 33] on body "🙏 .cls-1 fill:#fff; AWATERA Ivanova Arina Клиенты Спецификации Заказы 12526 Чат…" at bounding box center [784, 375] width 1568 height 751
click at [334, 201] on button "Выполнен" at bounding box center [314, 205] width 54 height 16
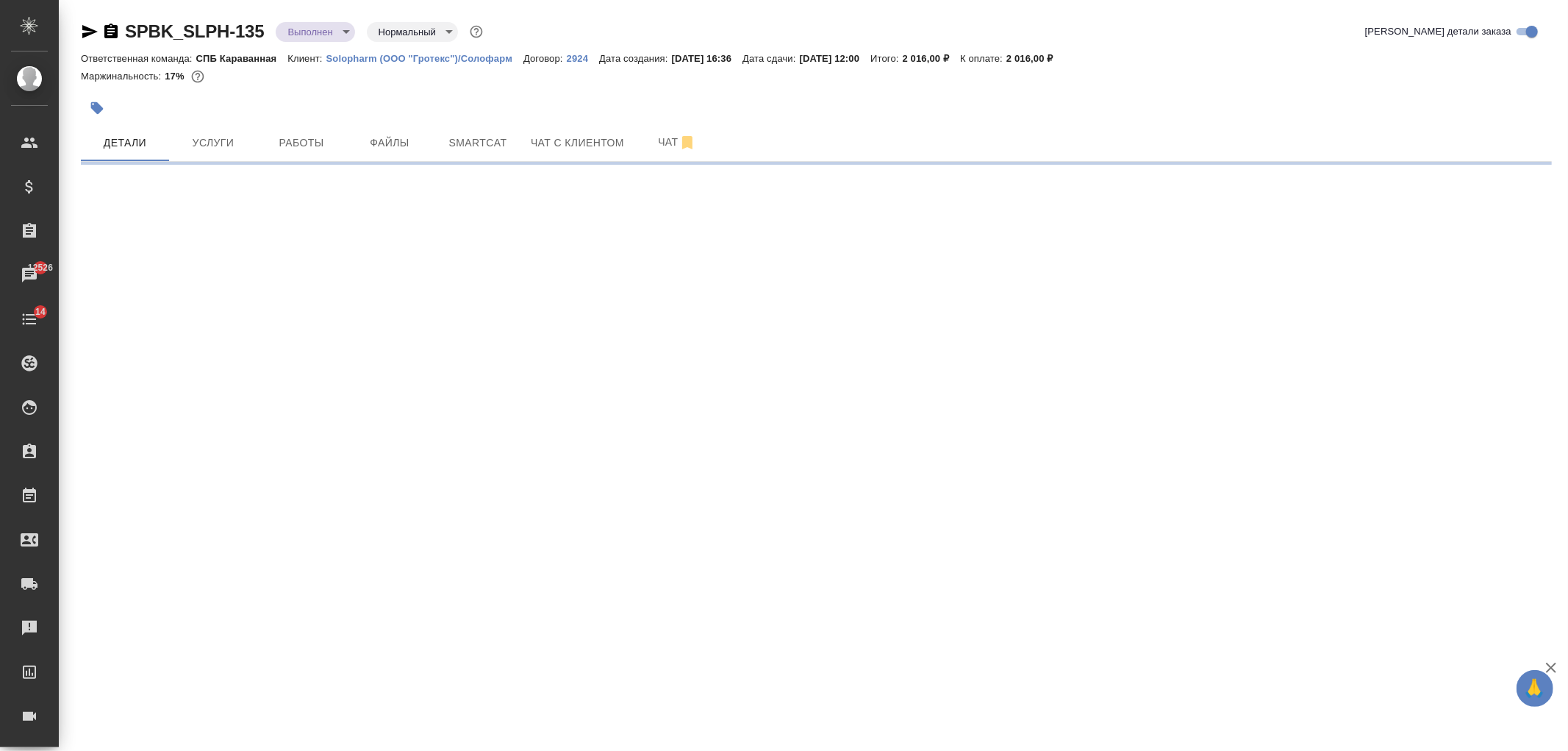
select select "RU"
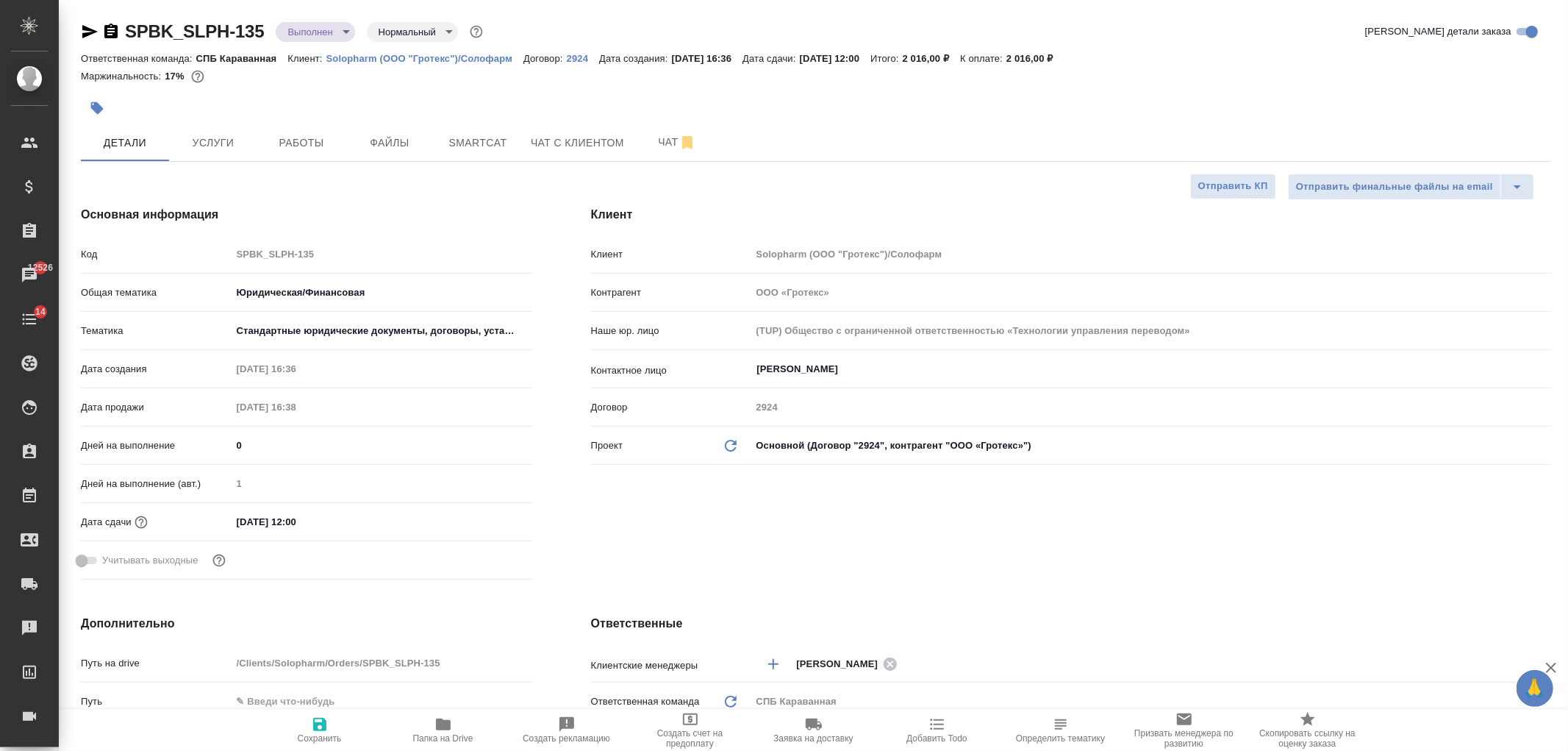
type textarea "x"
click at [324, 30] on body "🙏 .cls-1 fill:#fff; AWATERA Ivanova Arina Клиенты Спецификации Заказы 12526 Чат…" at bounding box center [784, 375] width 1568 height 751
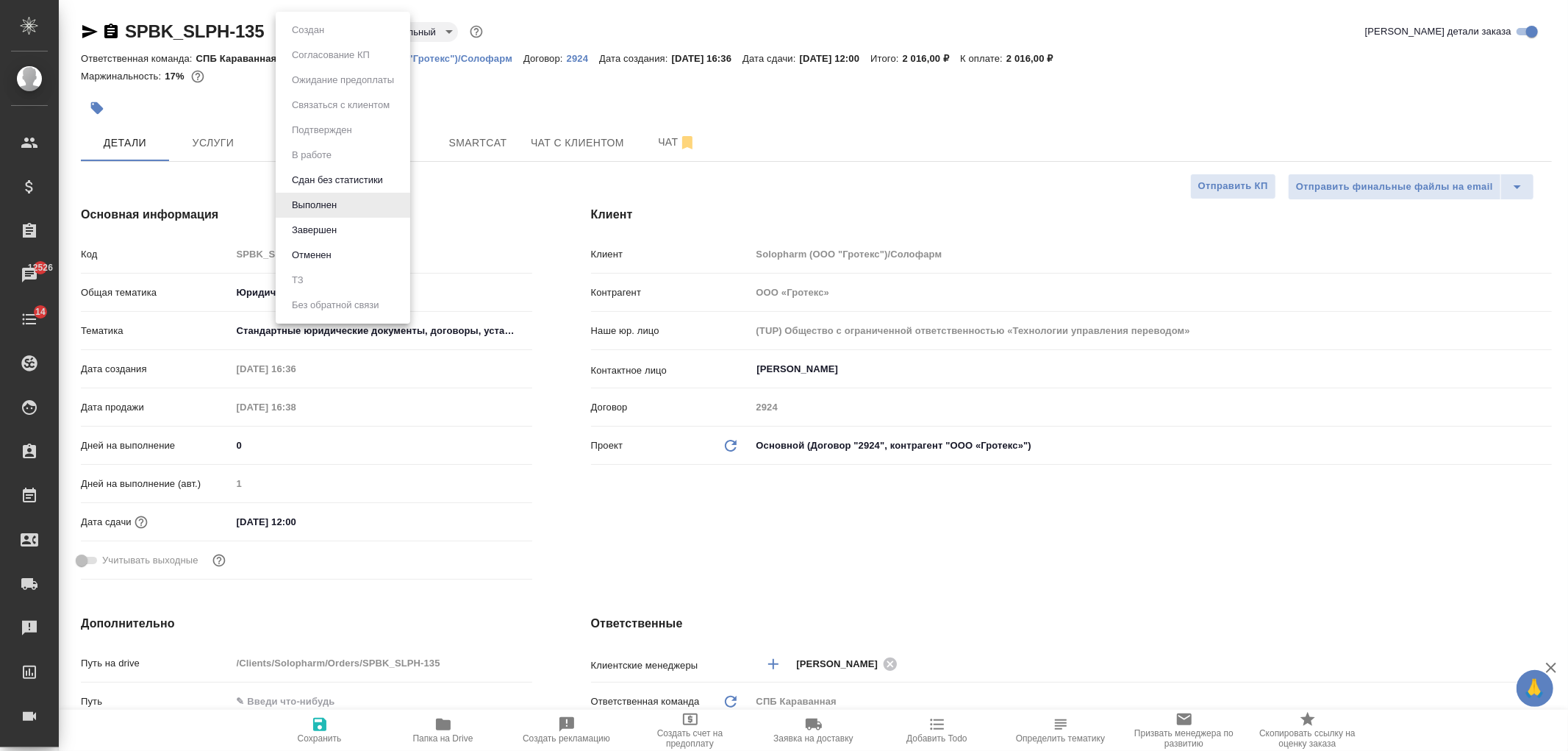
click at [361, 228] on li "Завершен" at bounding box center [342, 230] width 135 height 25
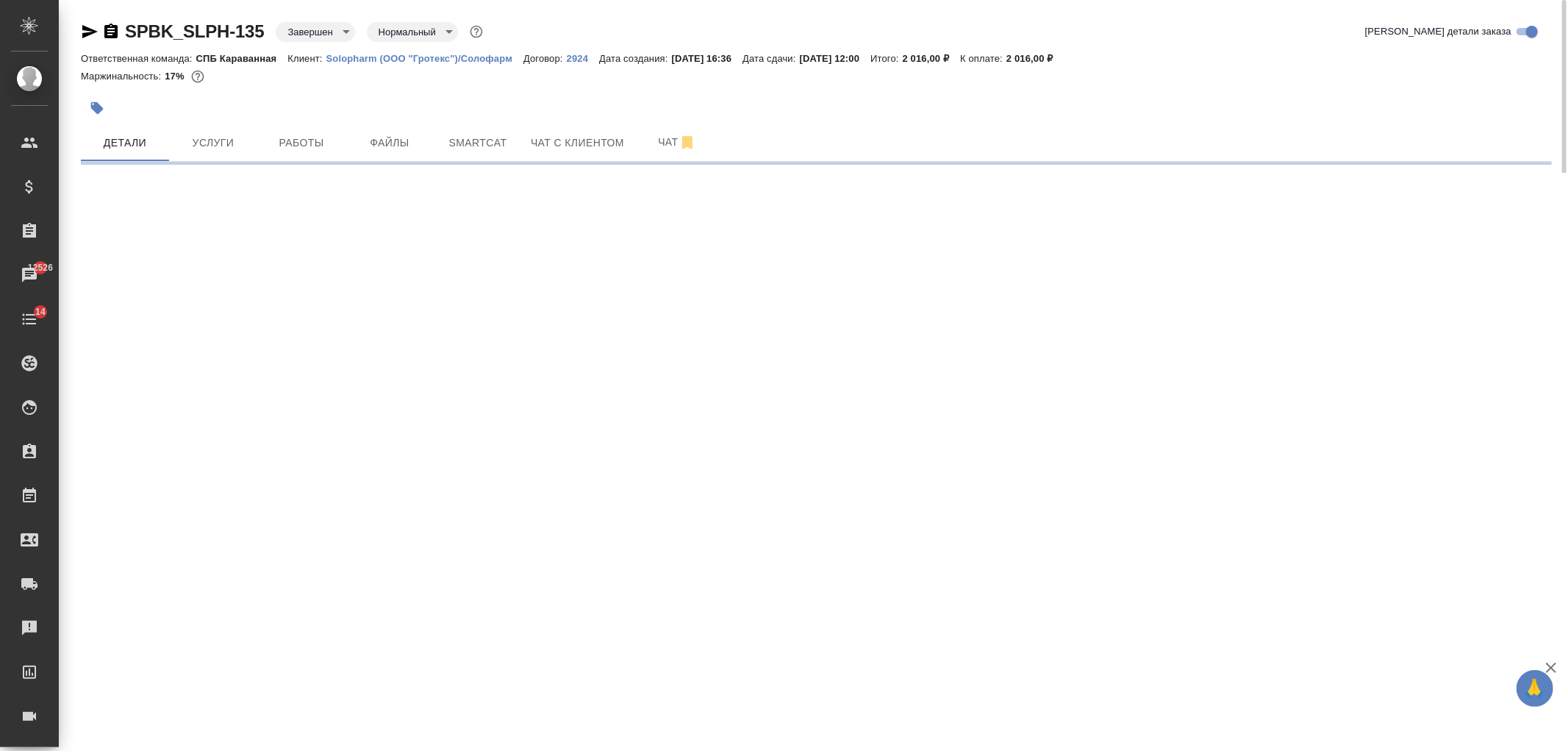
select select "RU"
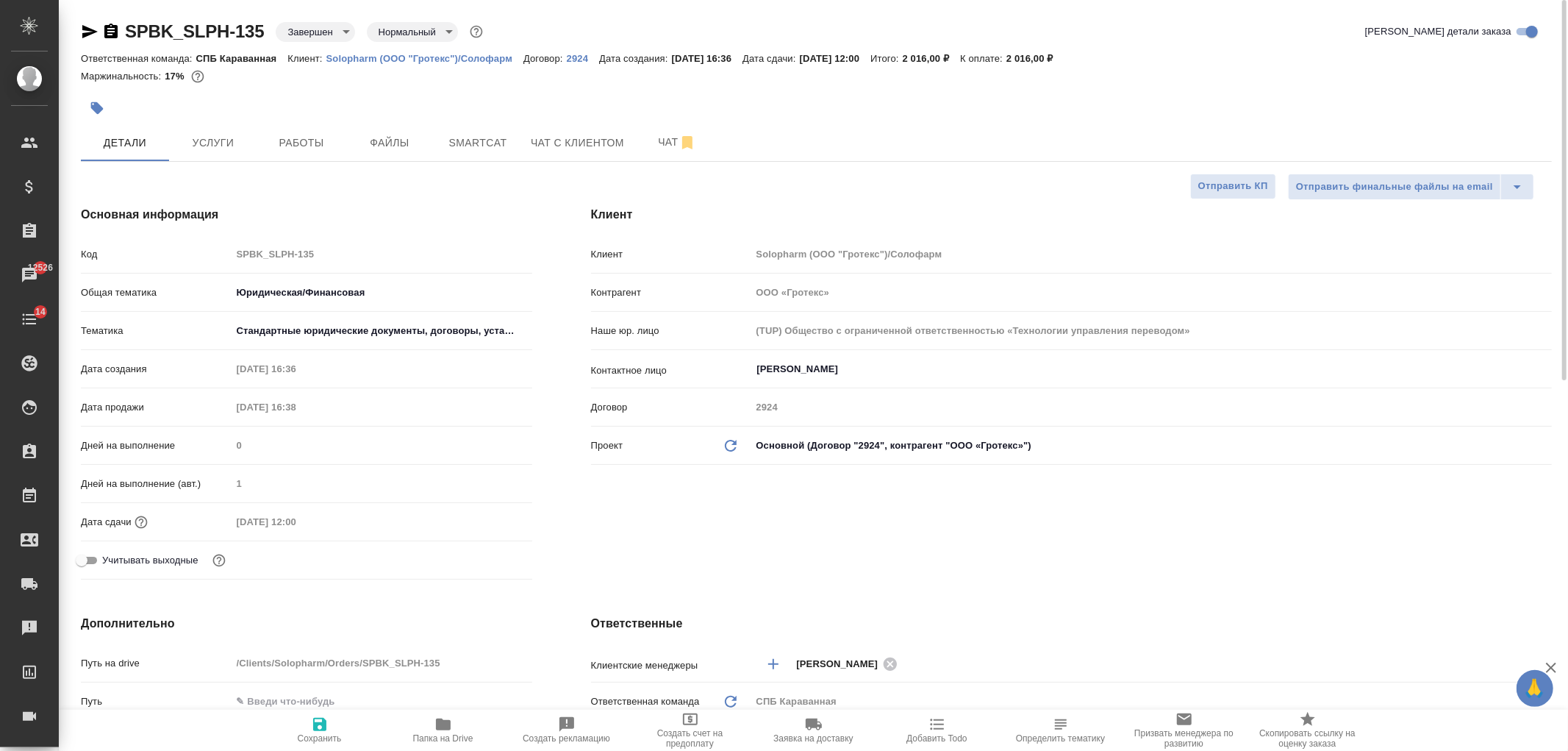
type textarea "x"
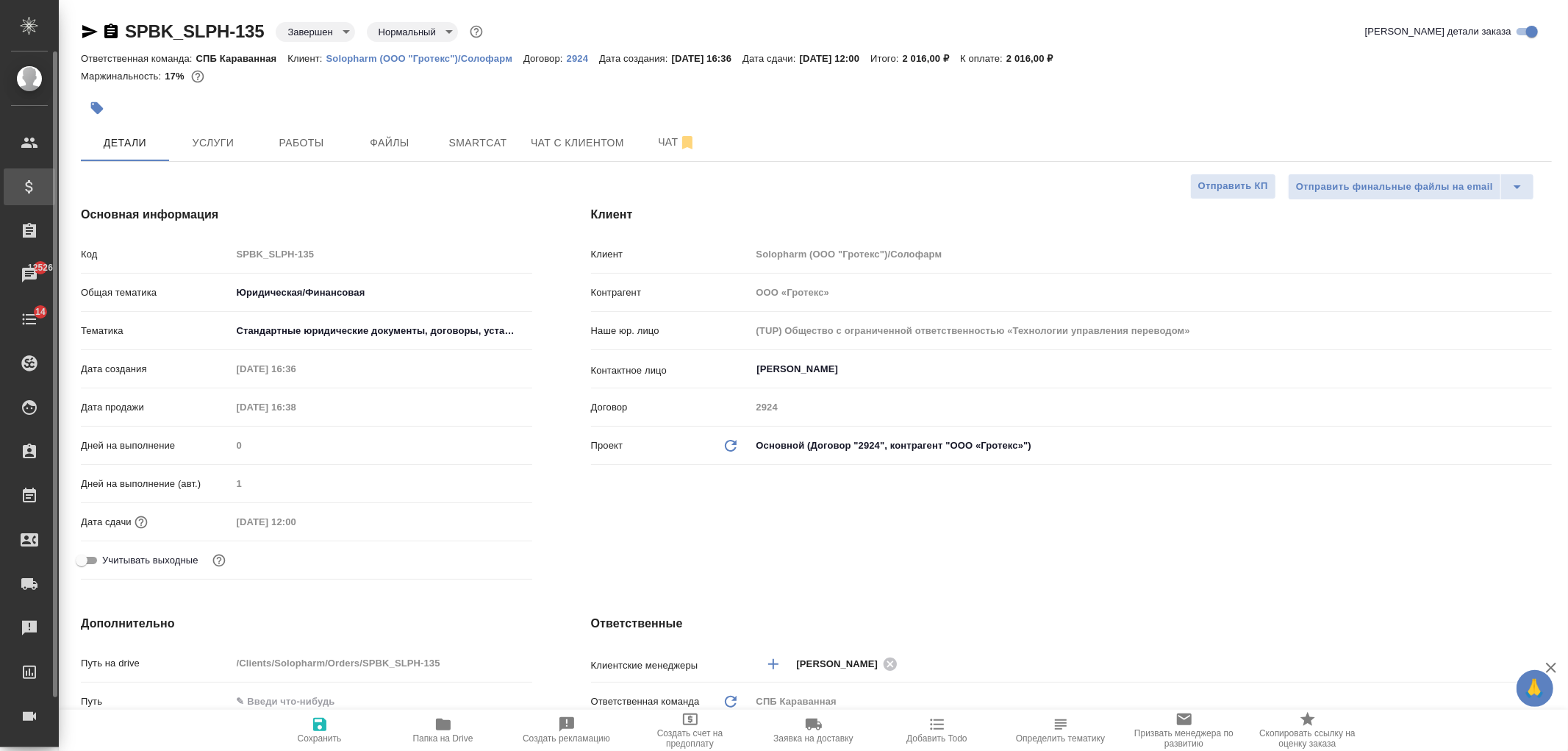
type textarea "x"
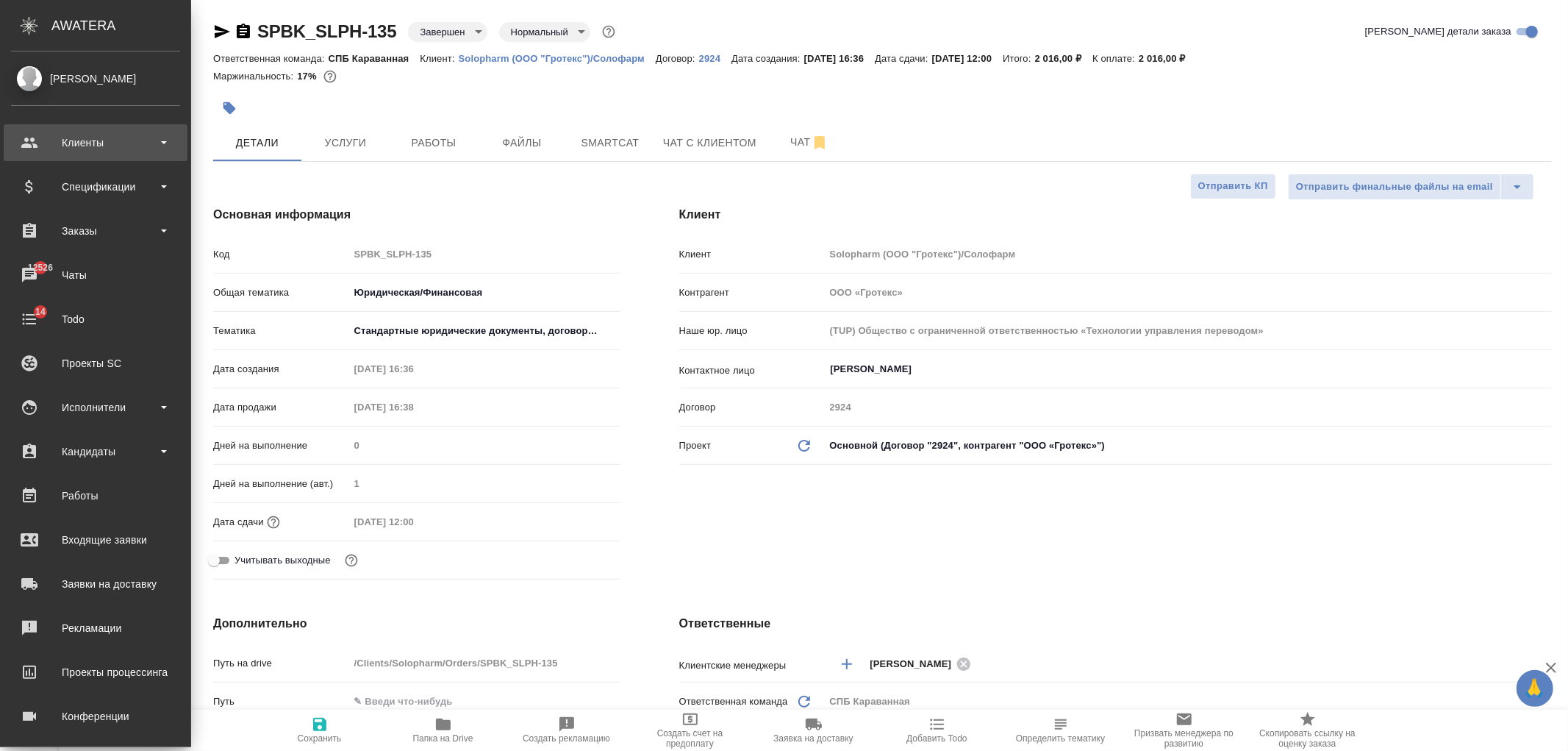
click at [65, 152] on div "Клиенты" at bounding box center [95, 142] width 169 height 22
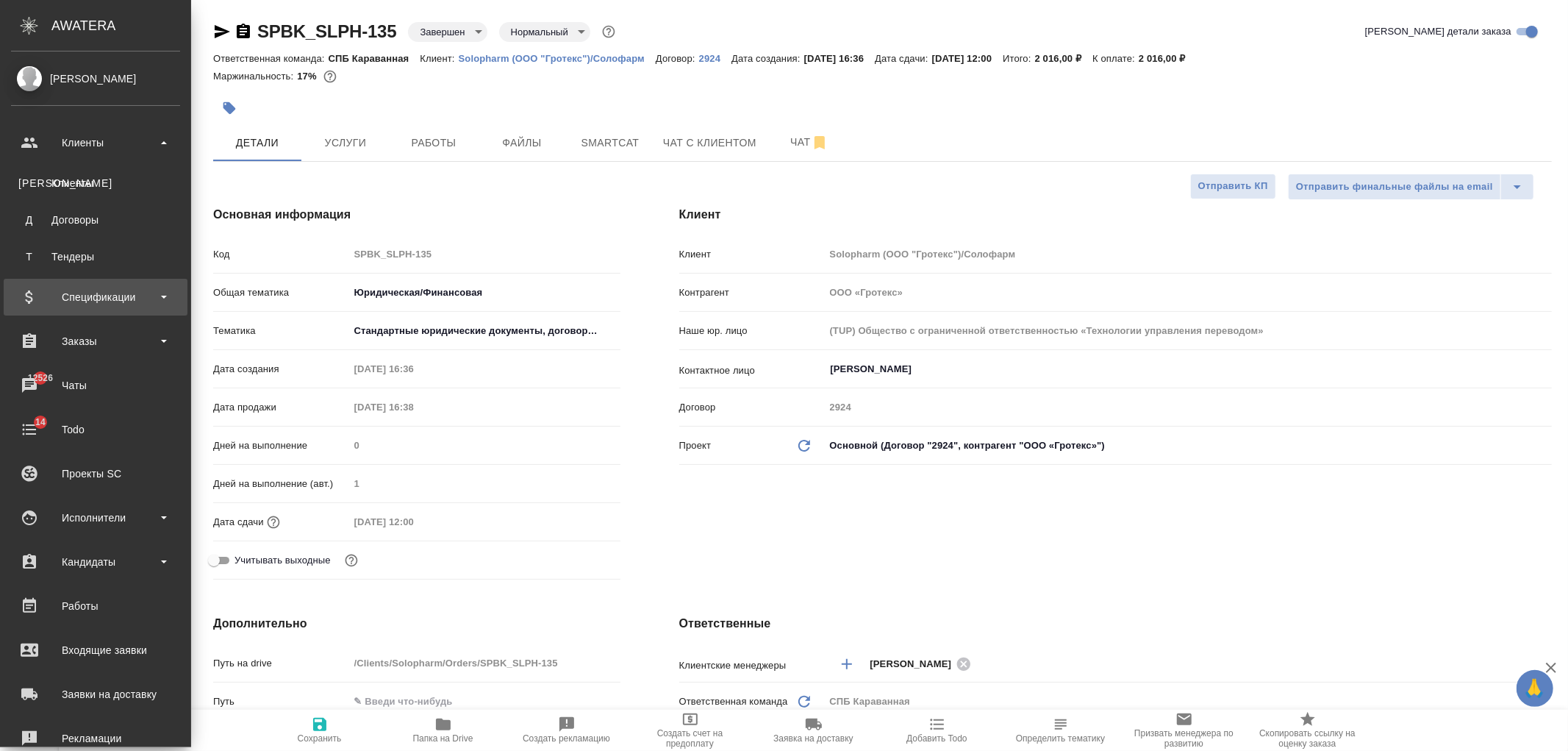
click at [129, 292] on div "Спецификации" at bounding box center [95, 297] width 169 height 22
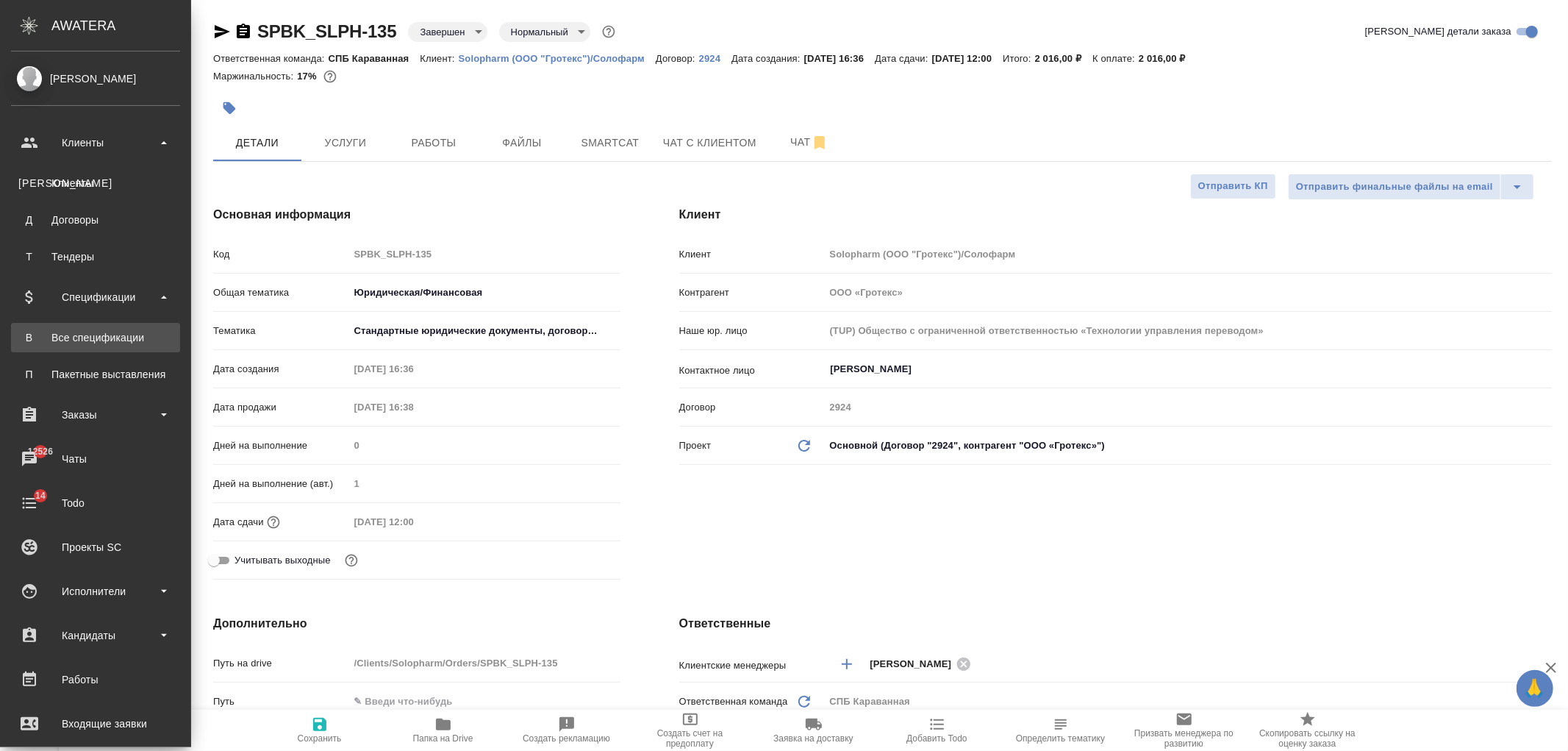
click at [156, 349] on link "В Все спецификации" at bounding box center [95, 337] width 169 height 30
type textarea "x"
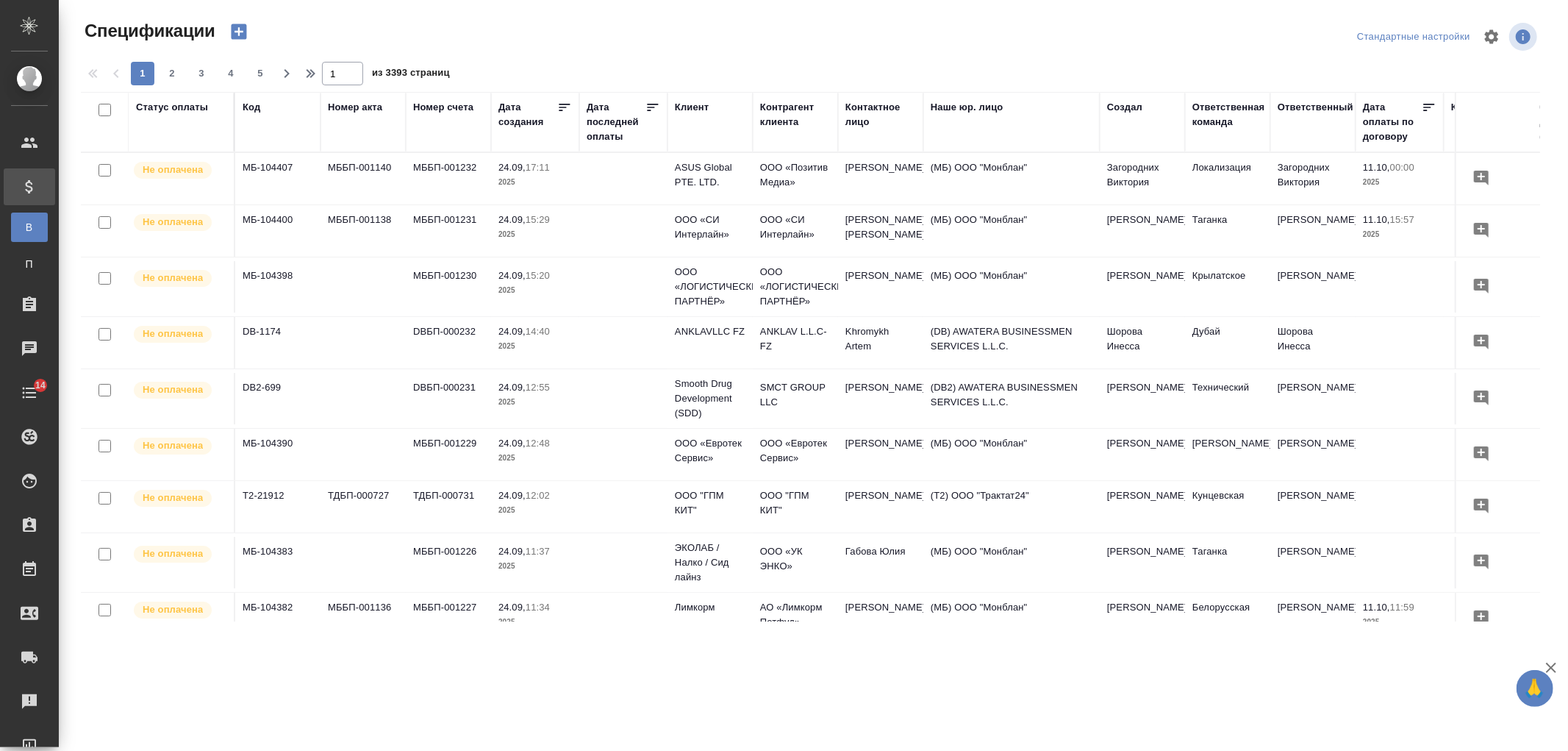
click at [685, 106] on div "Клиент" at bounding box center [692, 107] width 33 height 14
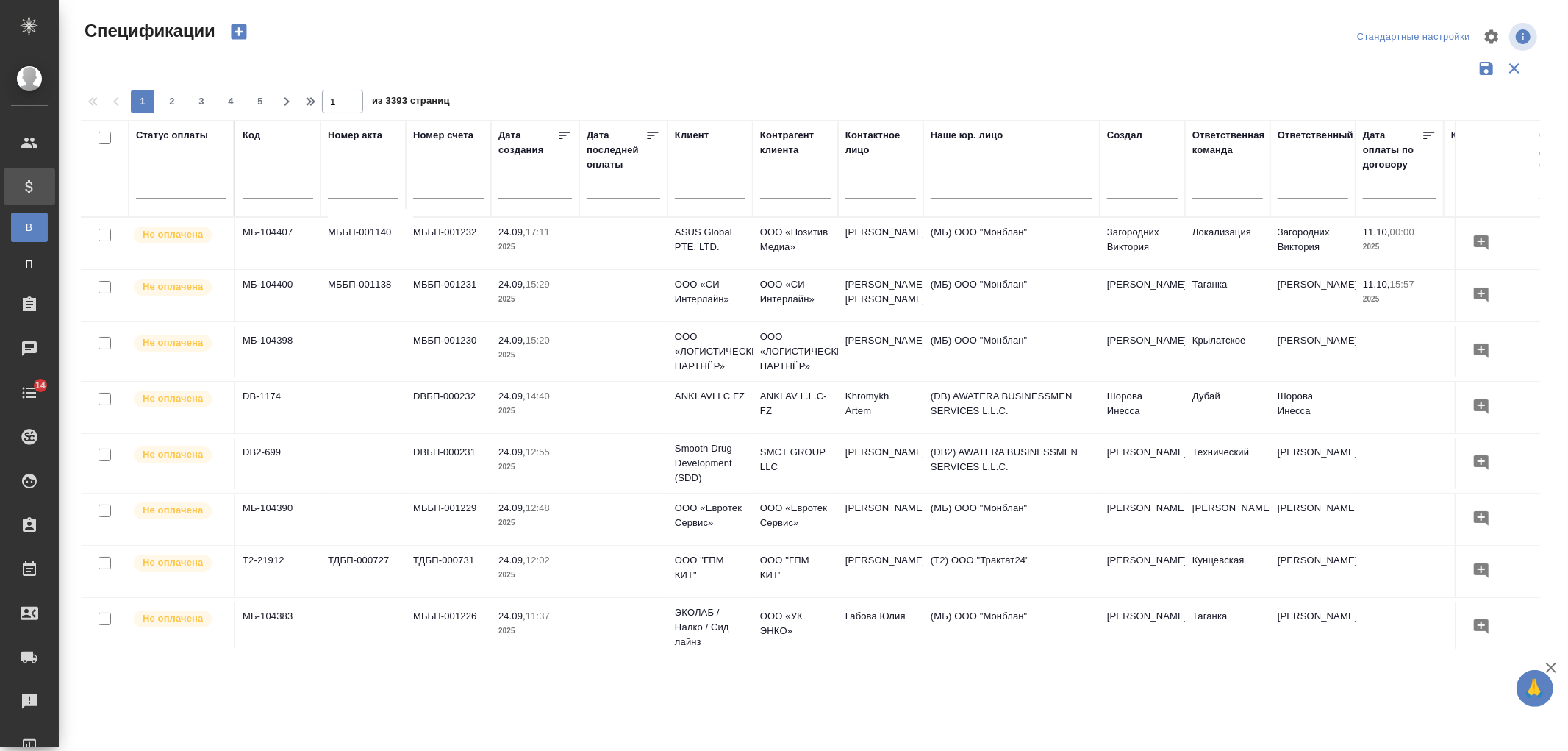
click at [708, 193] on input "text" at bounding box center [710, 189] width 71 height 18
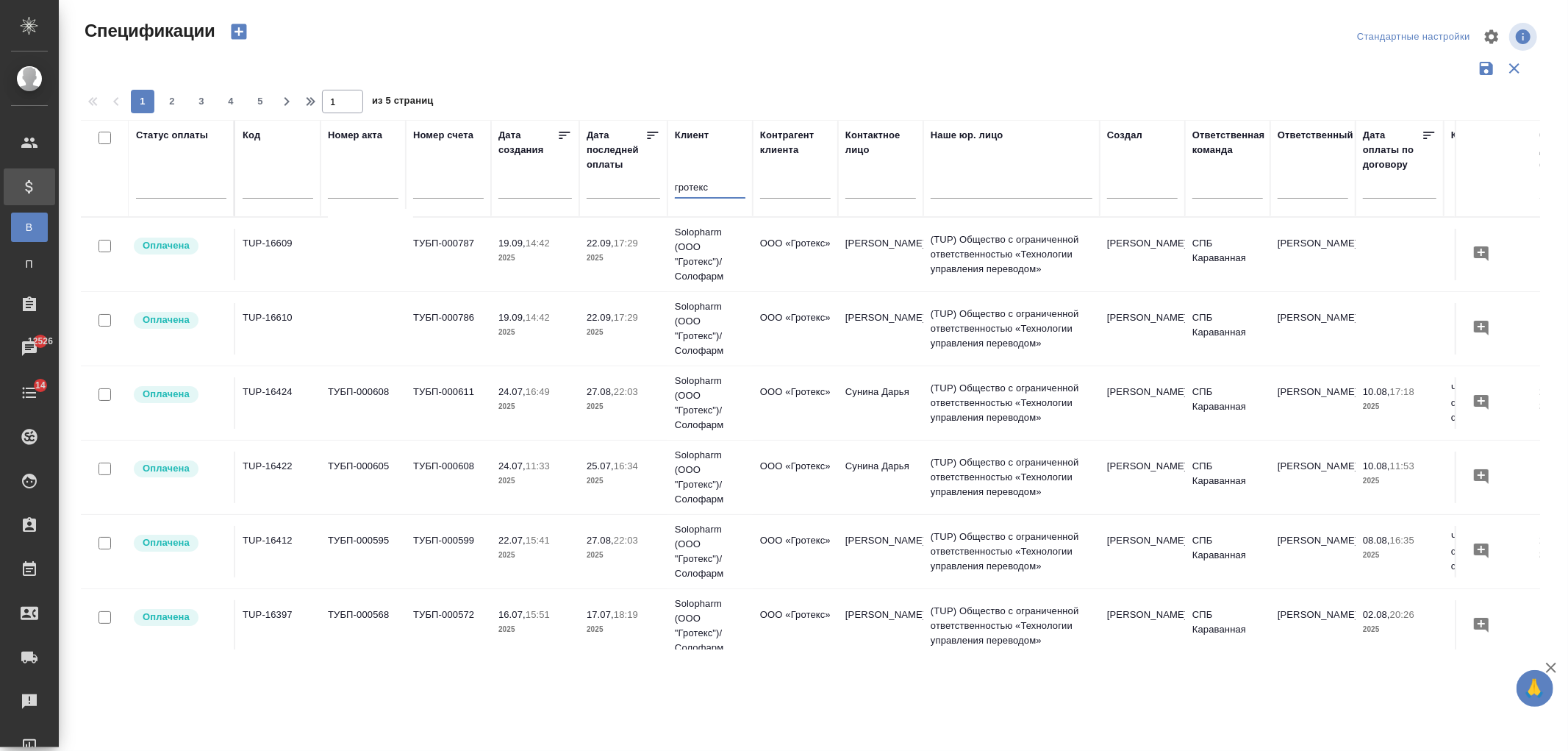
type input "гротекс"
click at [243, 33] on icon "button" at bounding box center [238, 32] width 15 height 15
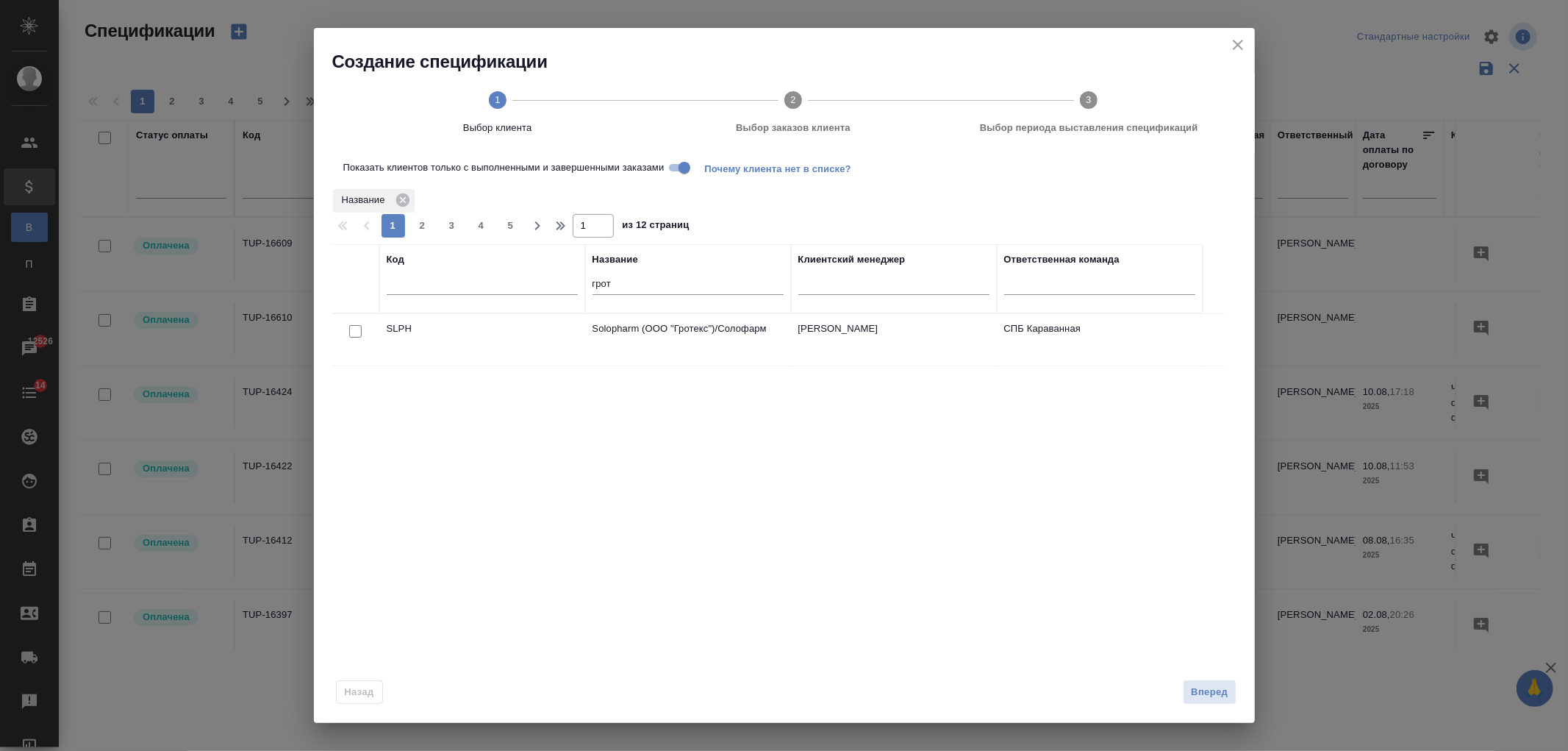
click at [660, 287] on input "грот" at bounding box center [688, 285] width 191 height 18
click at [517, 352] on td "SLPH" at bounding box center [482, 340] width 206 height 52
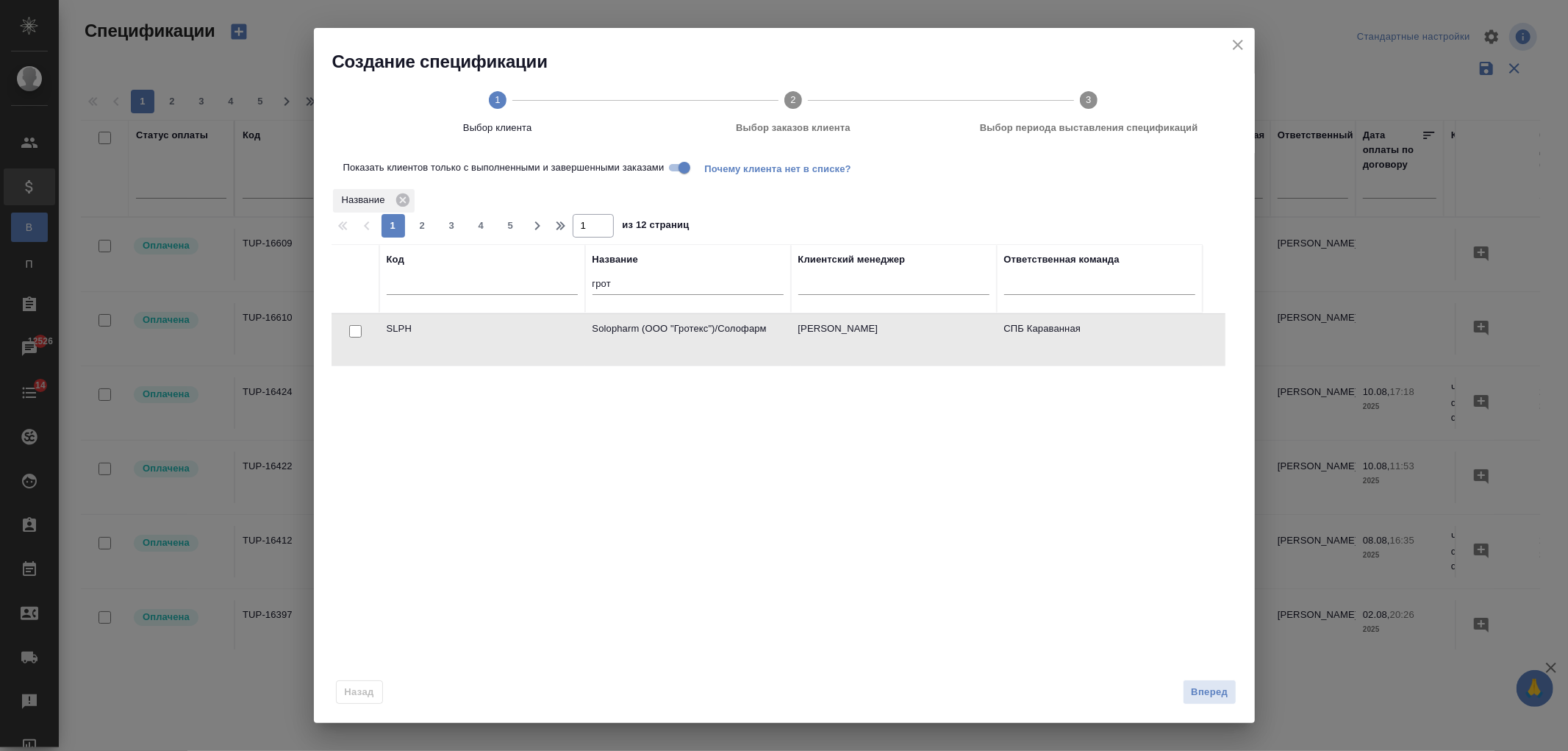
click at [361, 329] on div at bounding box center [355, 331] width 33 height 21
click at [351, 334] on input "checkbox" at bounding box center [355, 331] width 12 height 12
checkbox input "true"
click at [1224, 701] on button "Вперед" at bounding box center [1210, 692] width 53 height 26
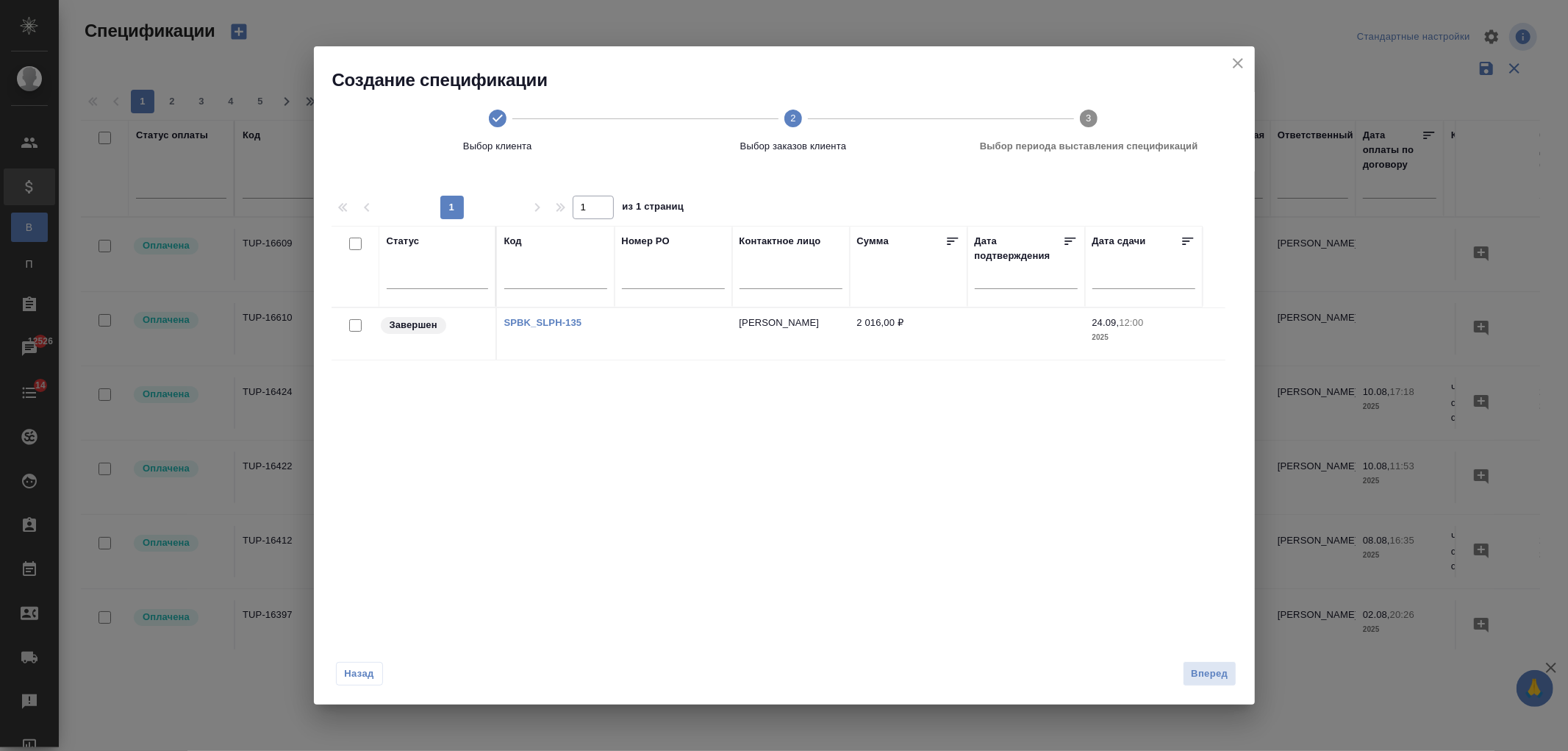
click at [351, 326] on input "checkbox" at bounding box center [355, 325] width 12 height 12
checkbox input "true"
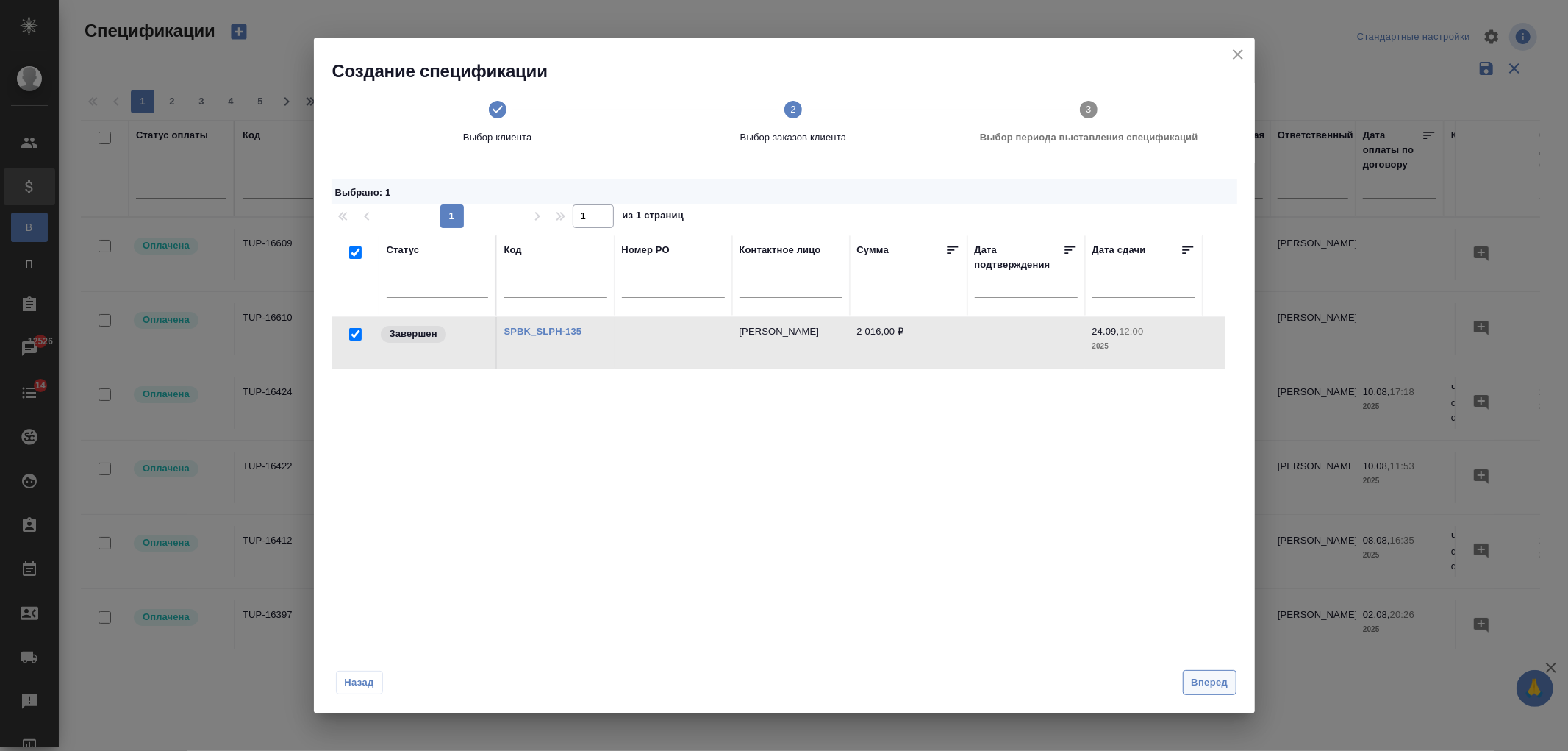
click at [1199, 685] on span "Вперед" at bounding box center [1209, 683] width 37 height 17
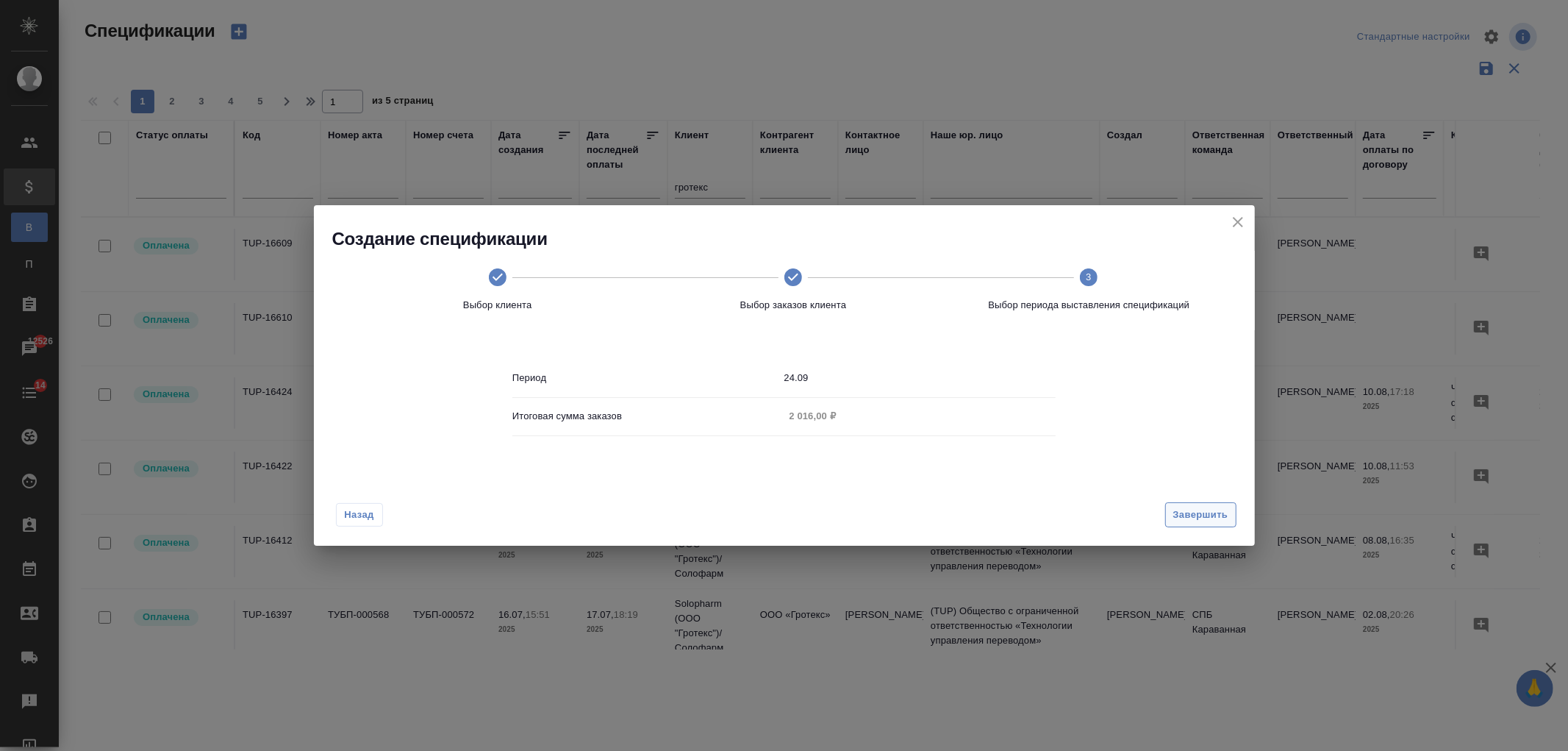
click at [1187, 517] on span "Завершить" at bounding box center [1201, 515] width 55 height 17
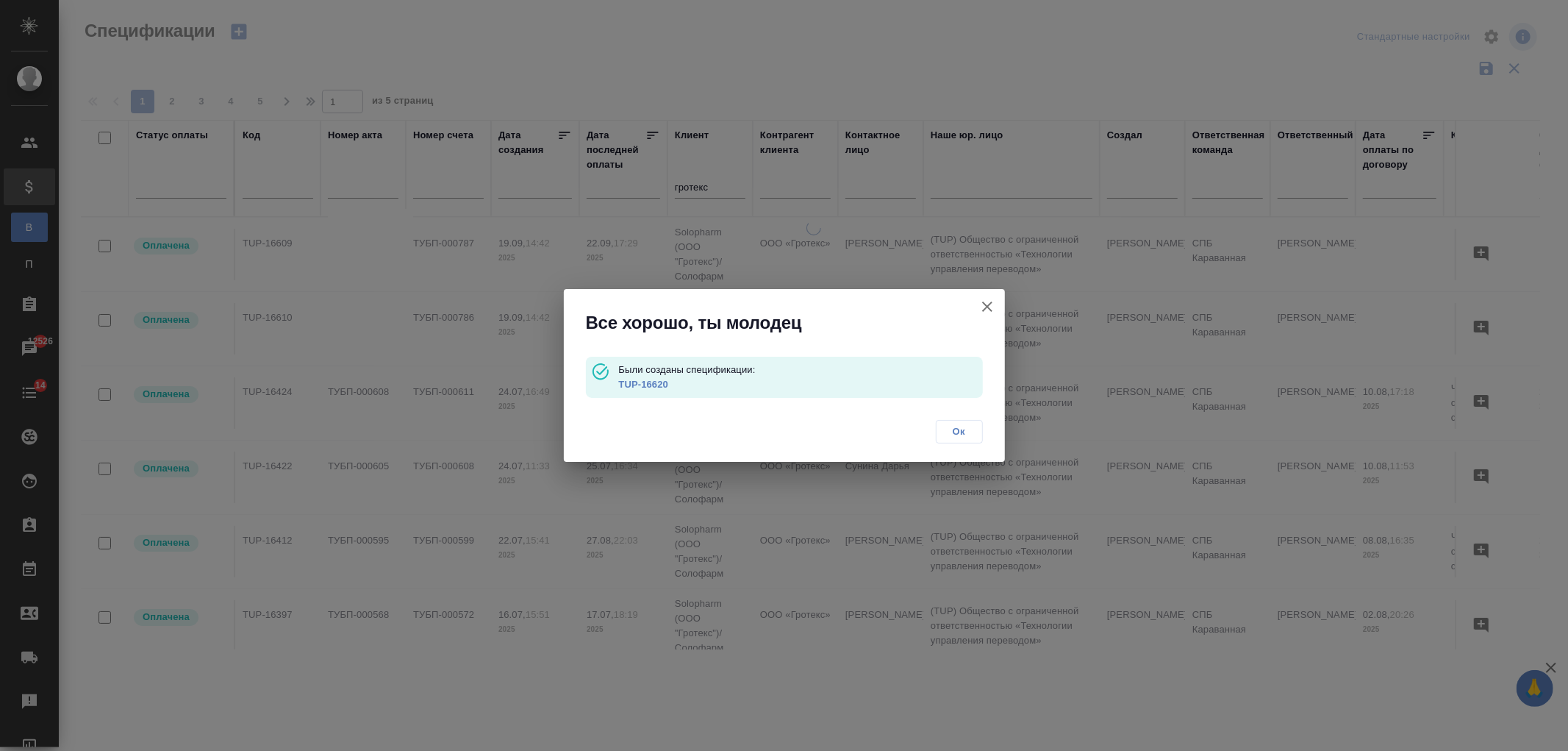
click at [660, 383] on link "TUP-16620" at bounding box center [644, 384] width 50 height 11
click at [952, 422] on button "Ок" at bounding box center [959, 431] width 47 height 24
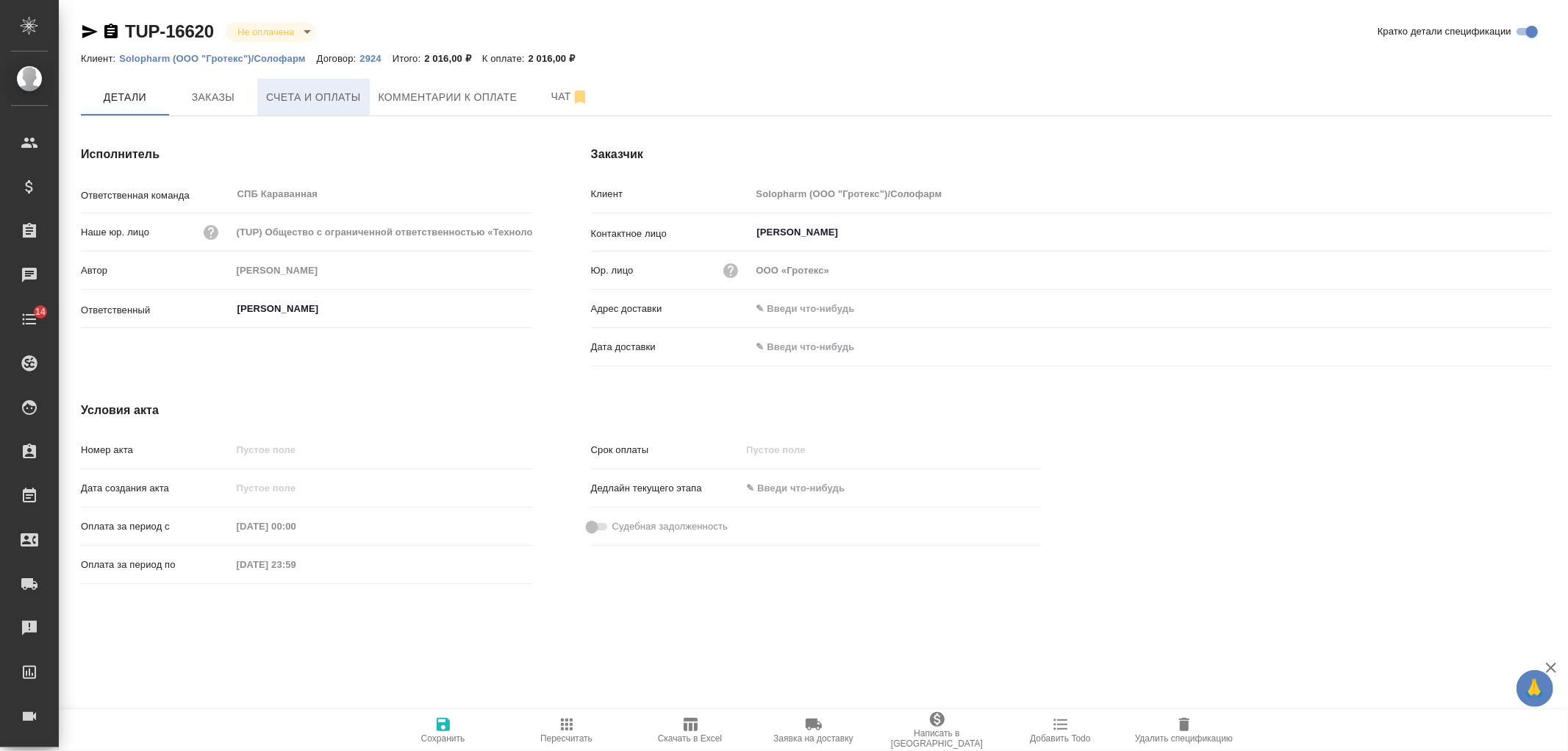
click at [326, 96] on span "Счета и оплаты" at bounding box center [313, 97] width 95 height 18
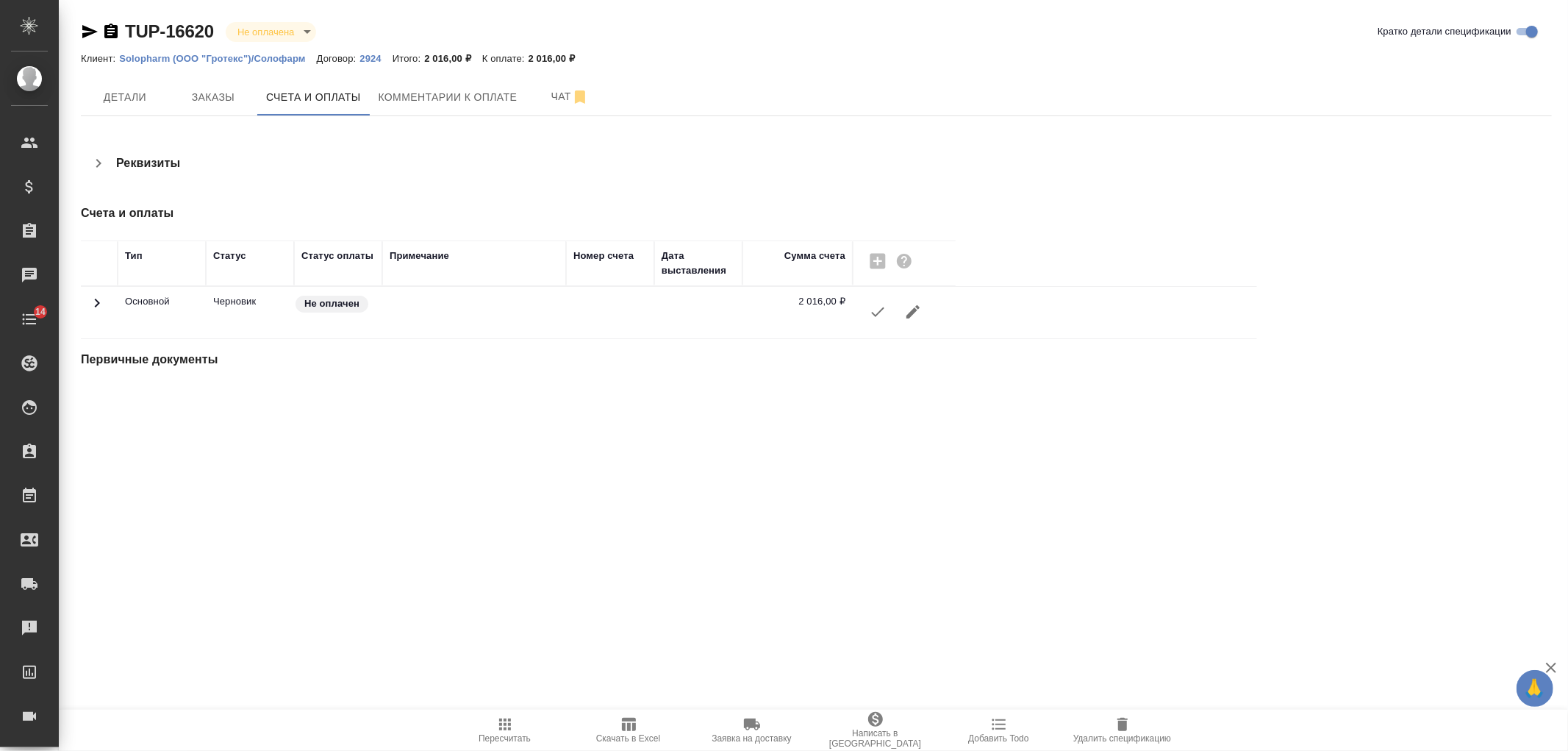
click at [885, 317] on icon "button" at bounding box center [877, 311] width 17 height 18
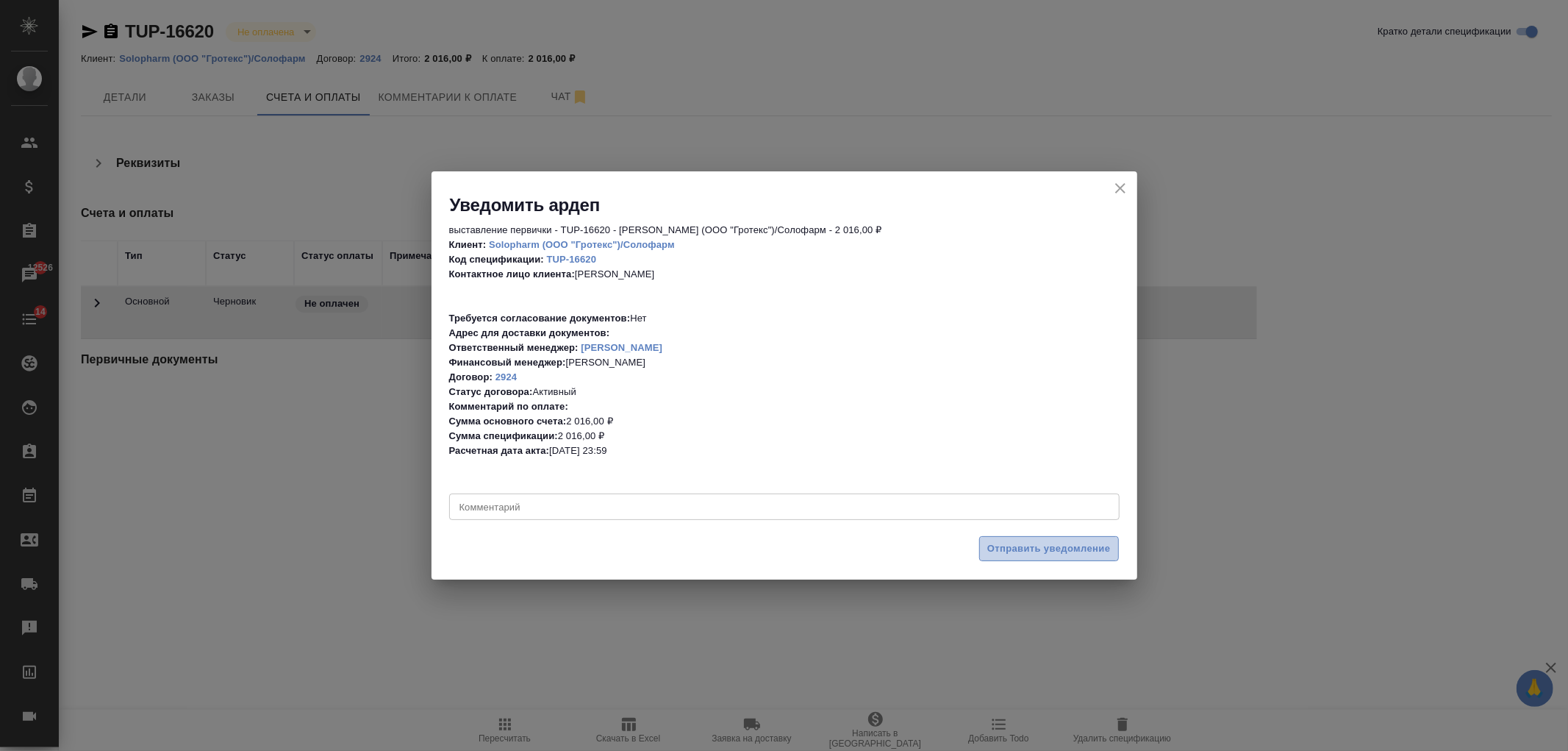
click at [1060, 555] on span "Отправить уведомление" at bounding box center [1049, 549] width 123 height 17
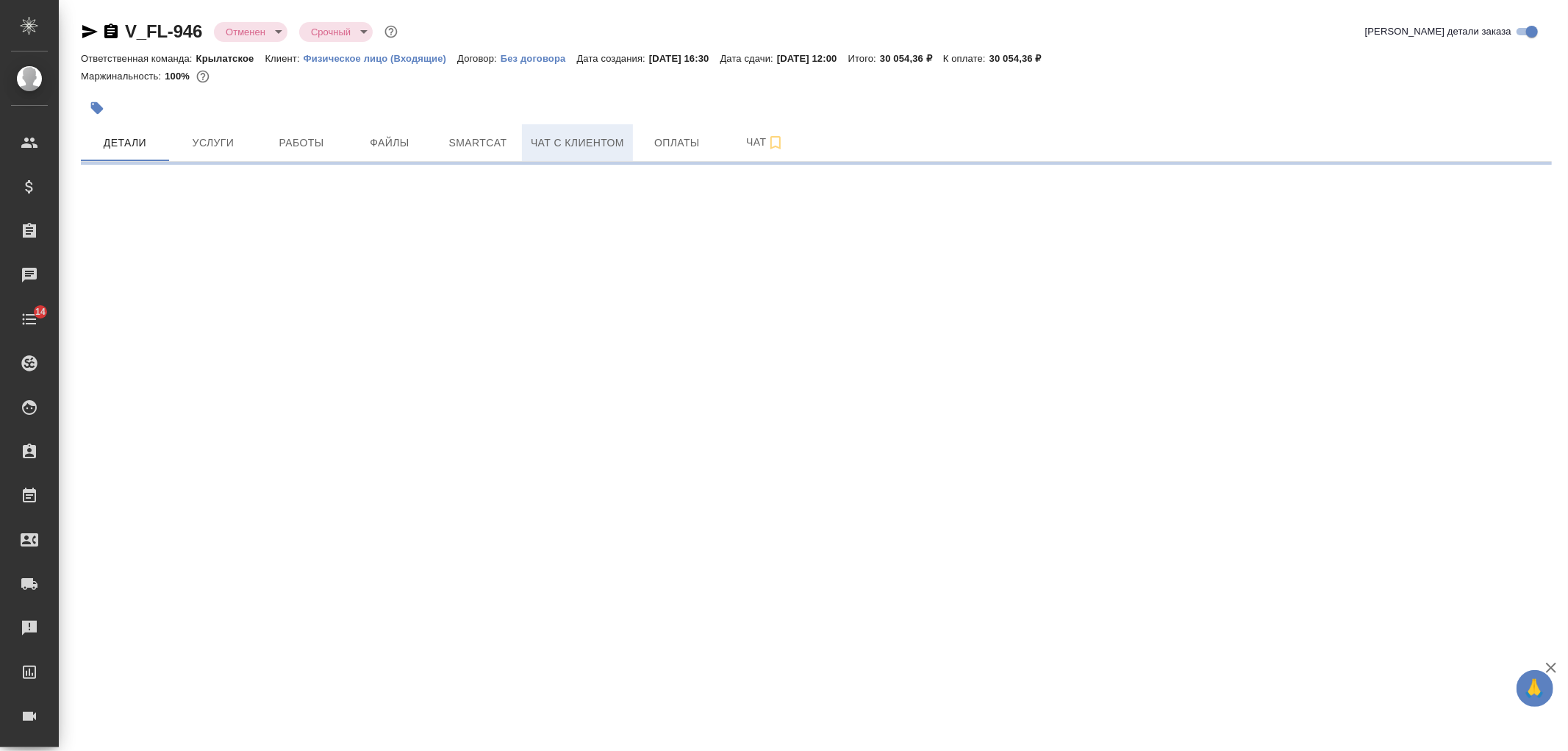
select select "RU"
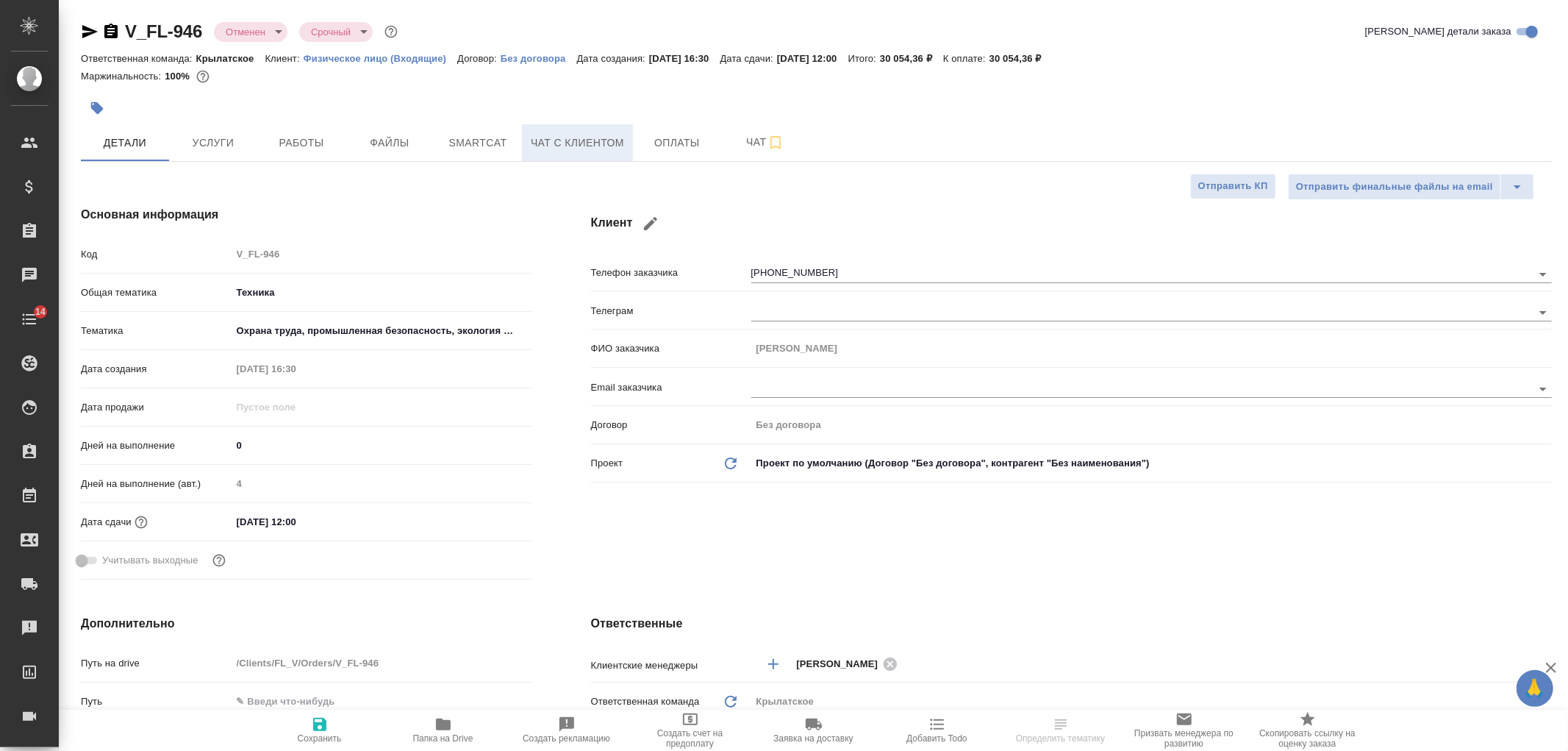
type textarea "x"
click at [577, 143] on span "Чат с клиентом" at bounding box center [577, 143] width 94 height 18
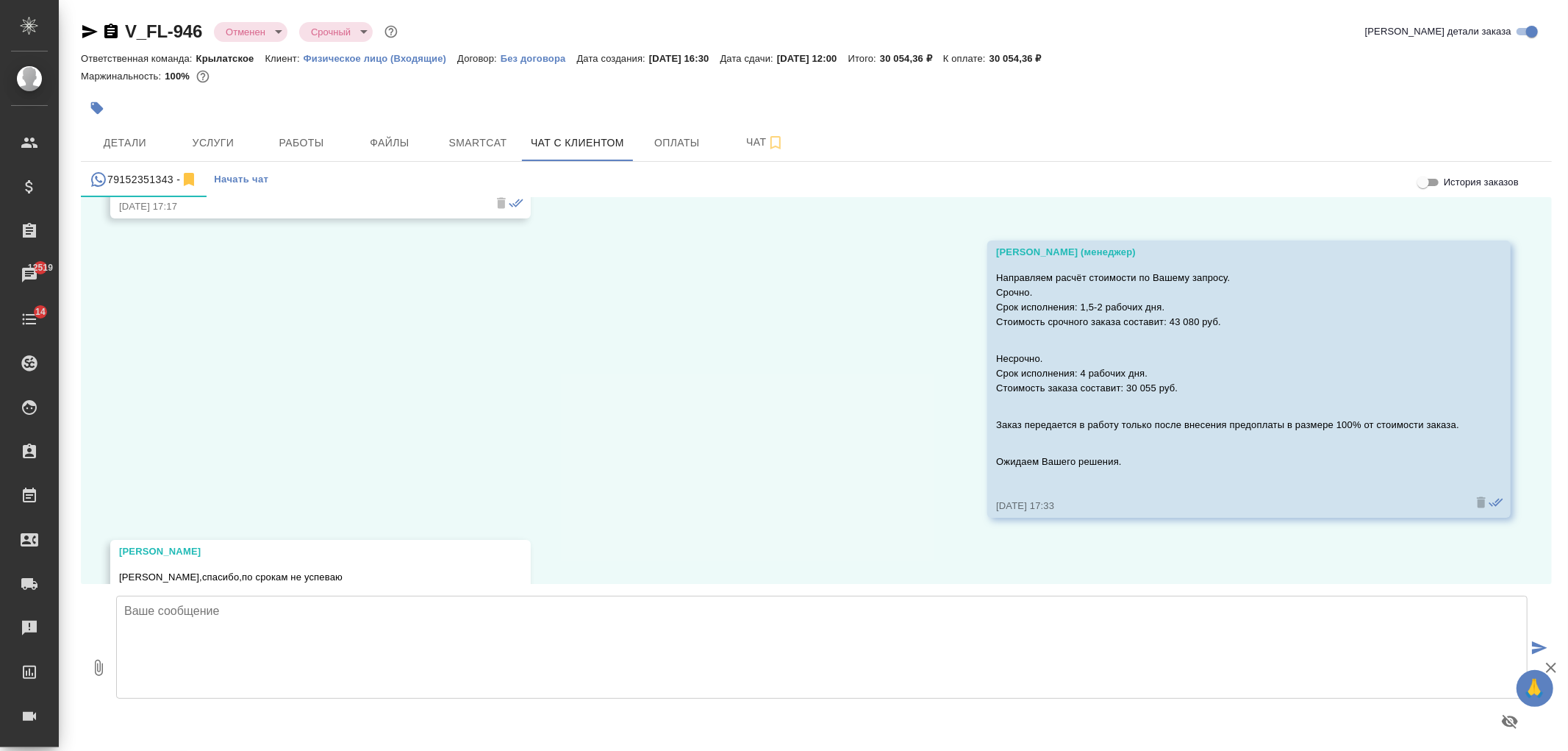
scroll to position [2991, 0]
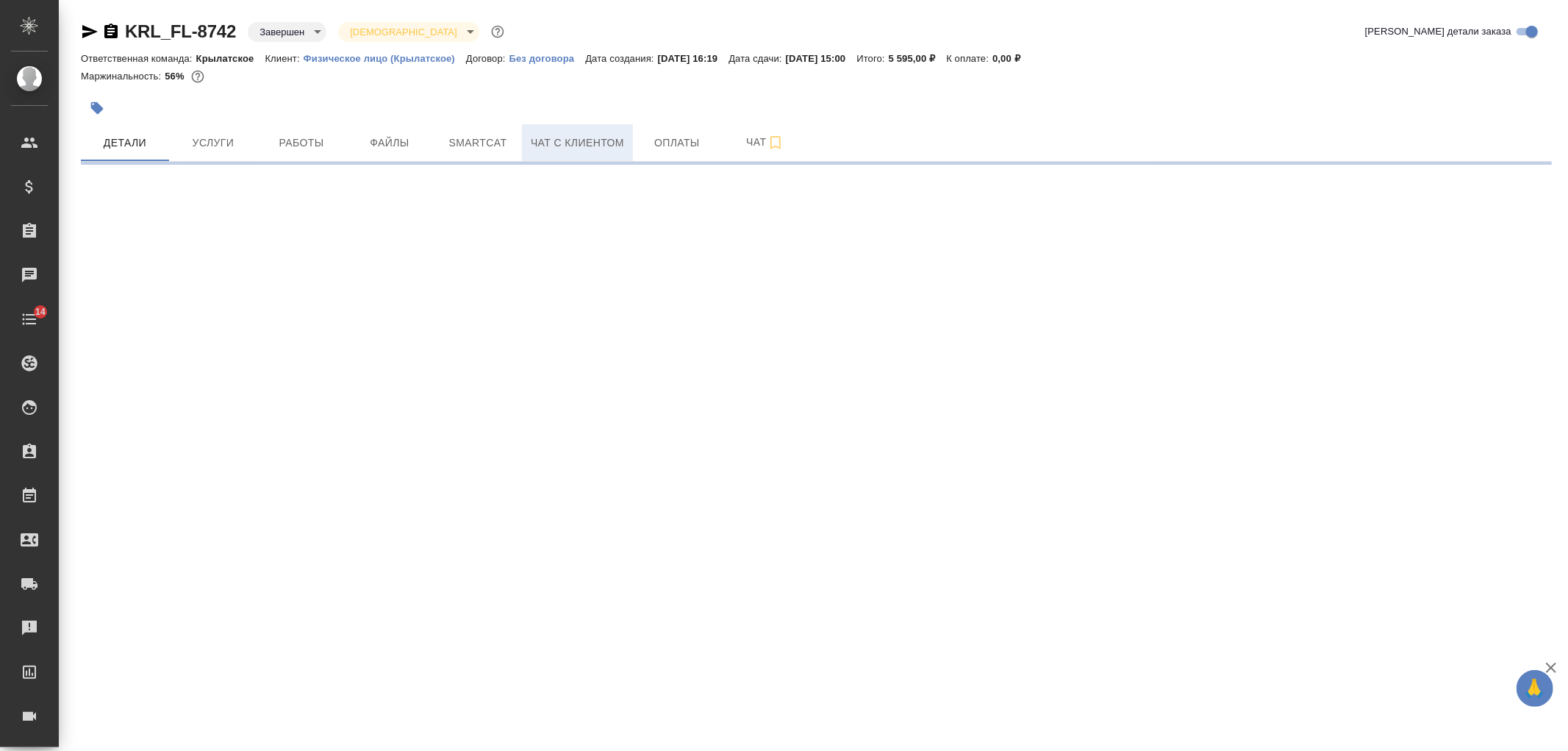
select select "RU"
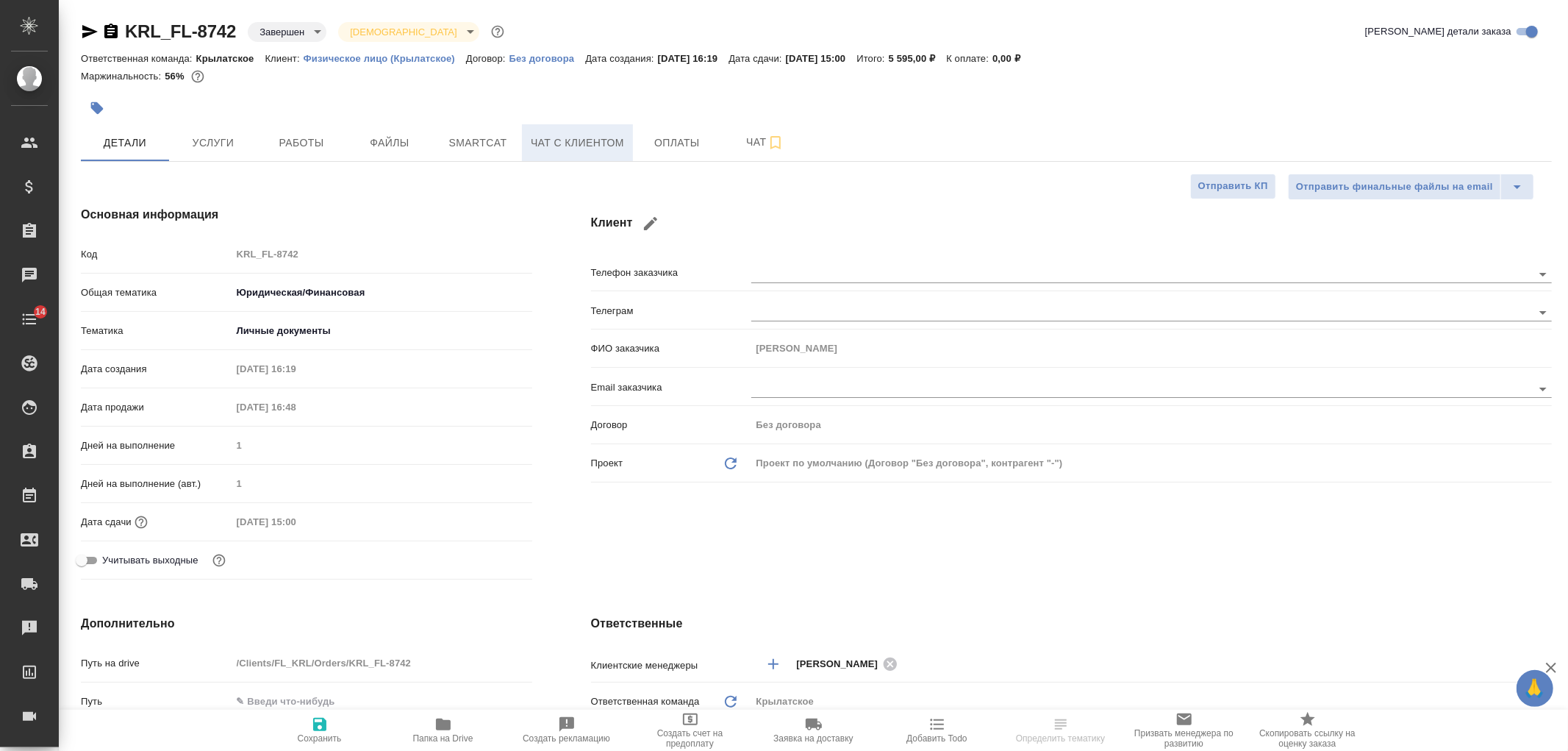
type textarea "x"
click at [584, 135] on span "Чат с клиентом" at bounding box center [577, 143] width 94 height 18
